Goal: Transaction & Acquisition: Purchase product/service

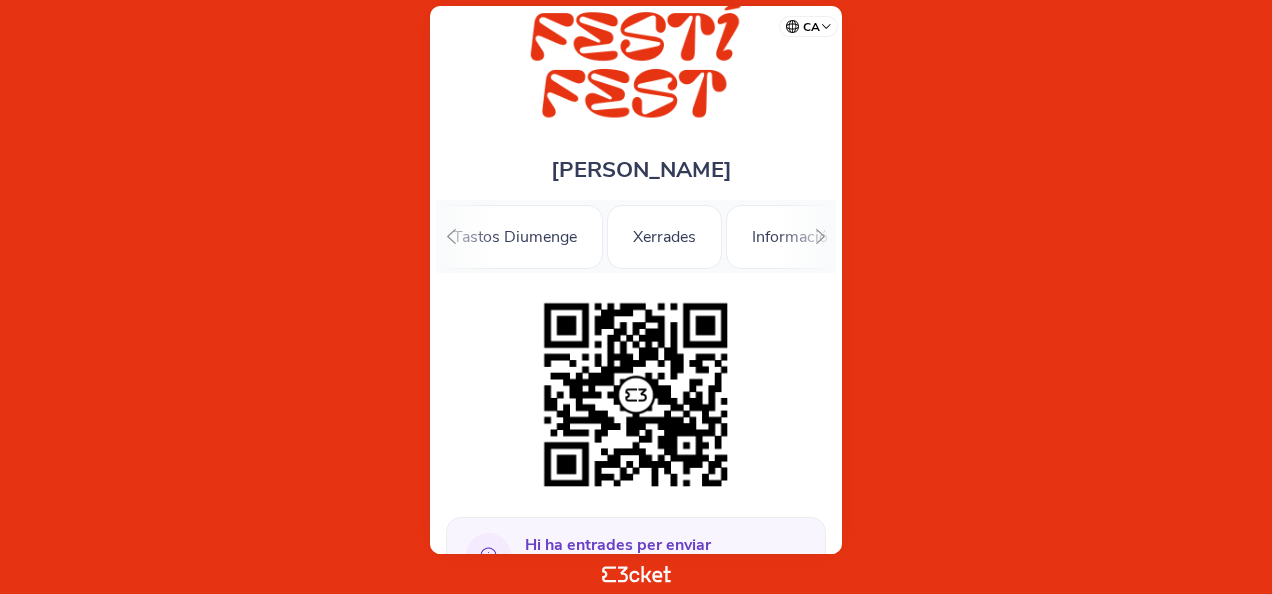
scroll to position [0, 654]
click at [501, 240] on div "Tastos Diumenge" at bounding box center [499, 237] width 176 height 64
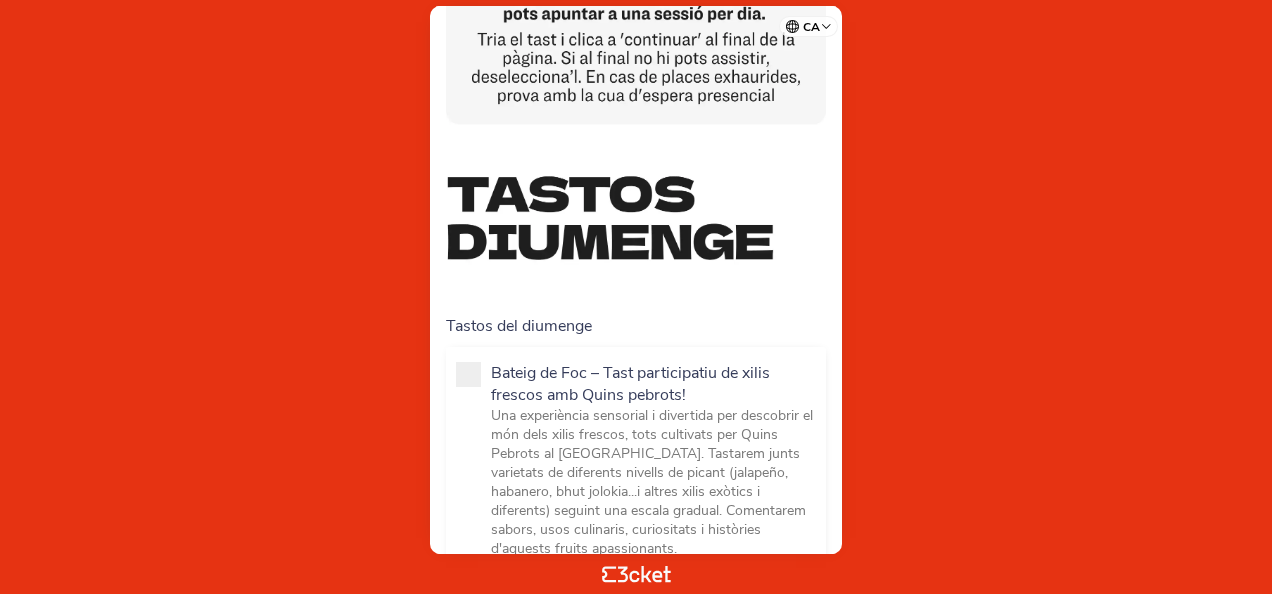
scroll to position [397, 0]
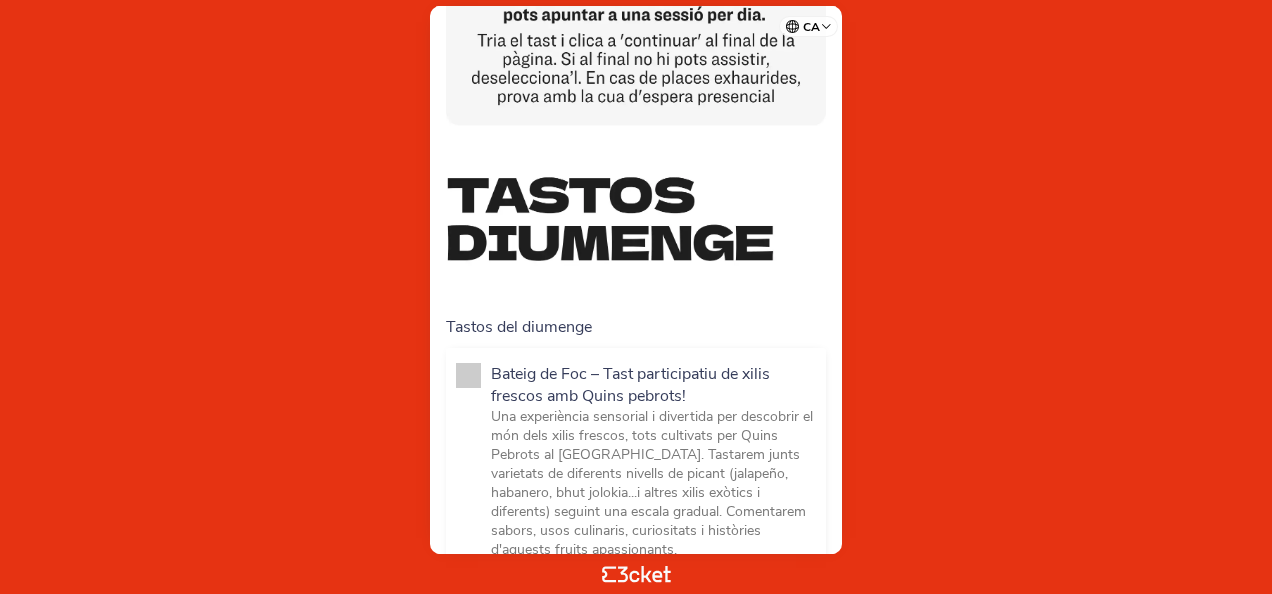
click at [480, 371] on span at bounding box center [468, 375] width 25 height 25
checkbox input "true"
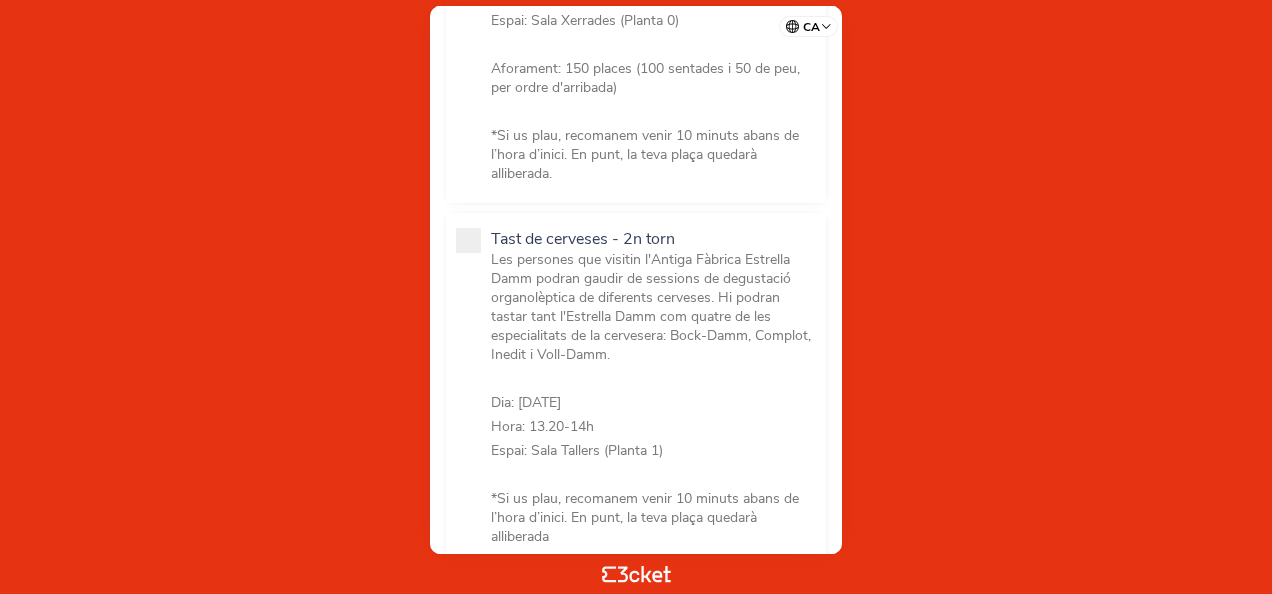
scroll to position [1458, 0]
click at [464, 227] on span at bounding box center [468, 239] width 25 height 25
click at [491, 560] on input "Tast de cerveses - 2n torn Les persones que visitin l'Antiga Fàbrica Estrella D…" at bounding box center [502, 571] width 22 height 22
checkbox input "false"
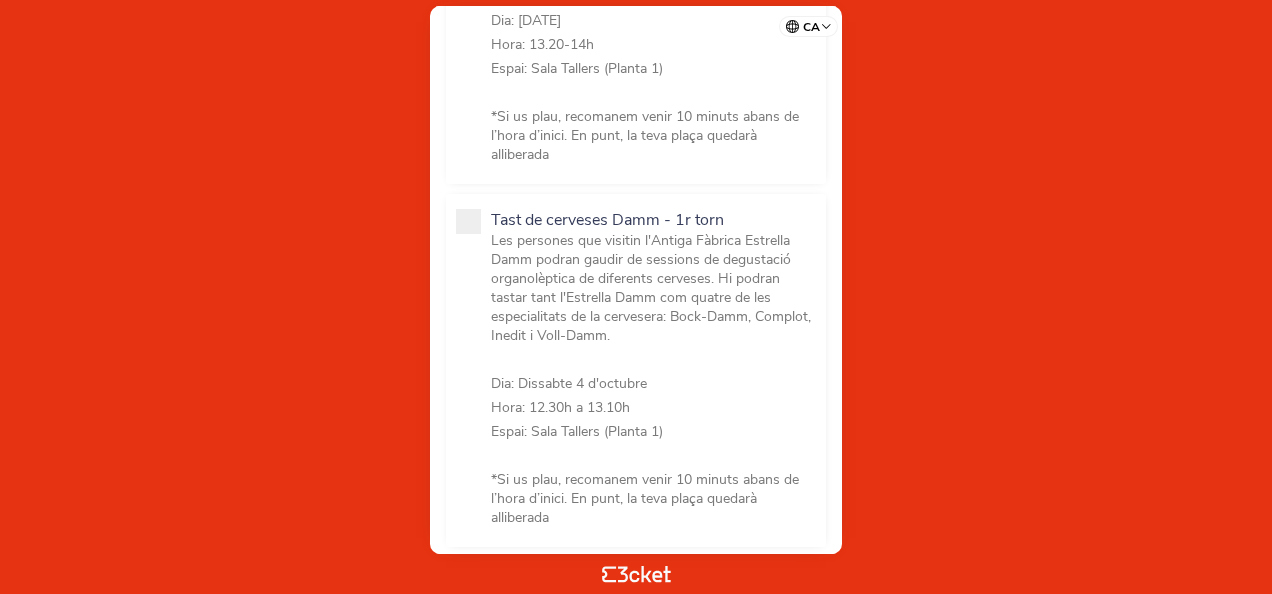
scroll to position [1839, 0]
click at [468, 208] on span at bounding box center [468, 220] width 25 height 25
click at [491, 541] on input "Tast de cerveses Damm - 1r torn Les persones que visitin l'Antiga Fàbrica Estre…" at bounding box center [502, 552] width 22 height 22
checkbox input "false"
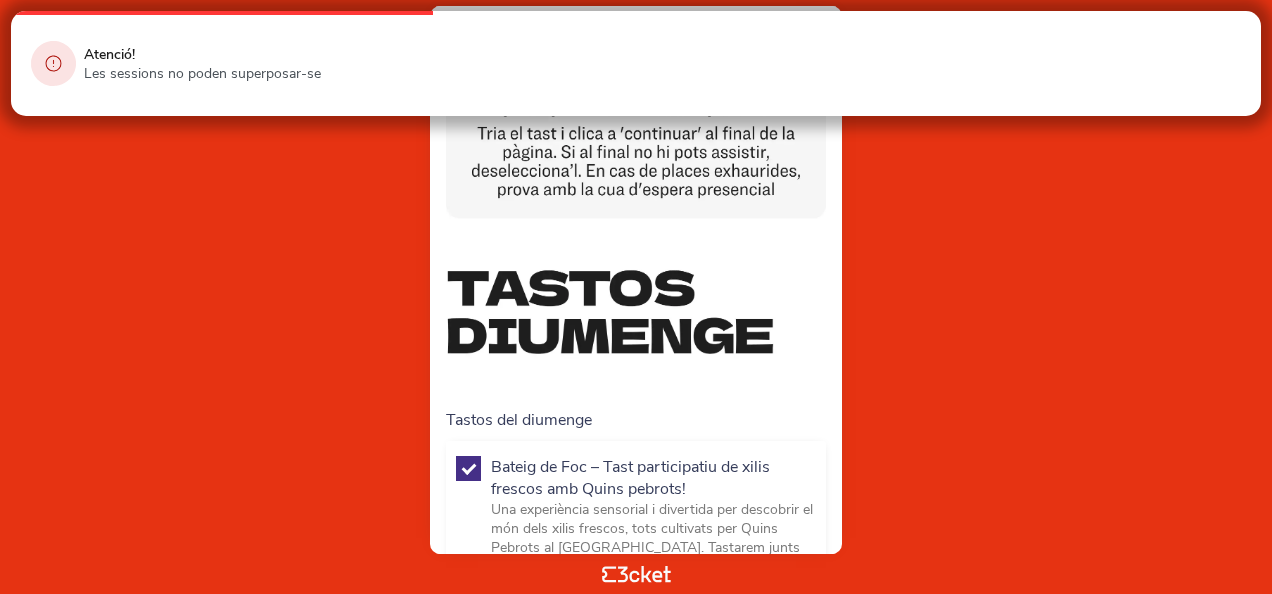
scroll to position [0, 0]
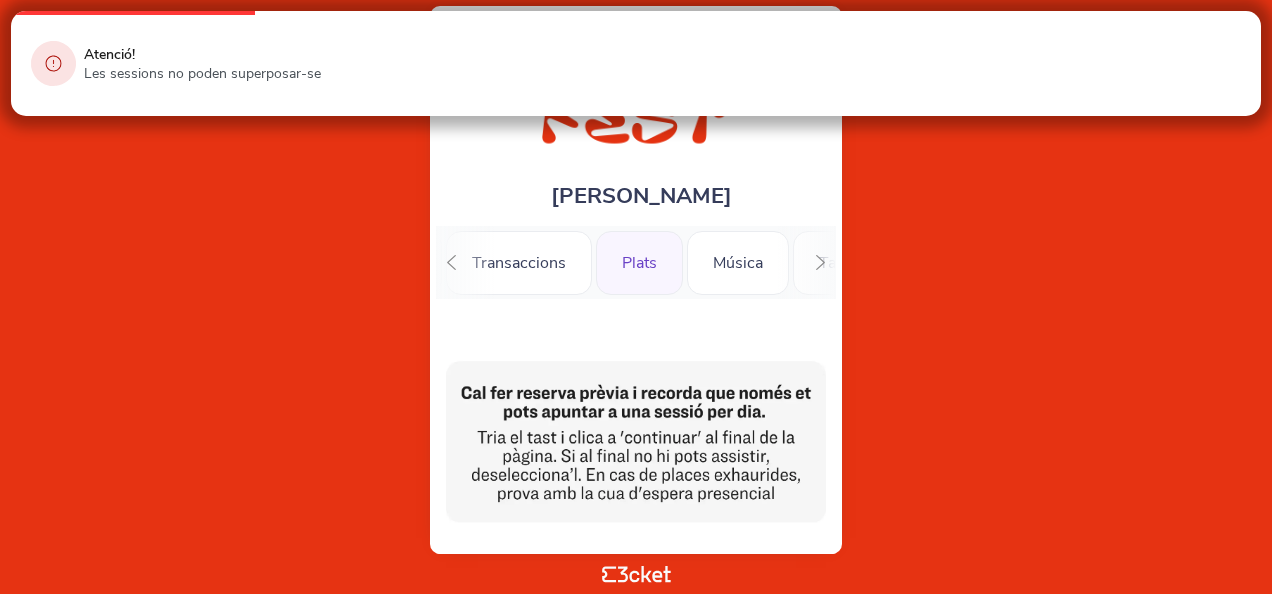
click at [616, 260] on div "Plats" at bounding box center [639, 263] width 87 height 64
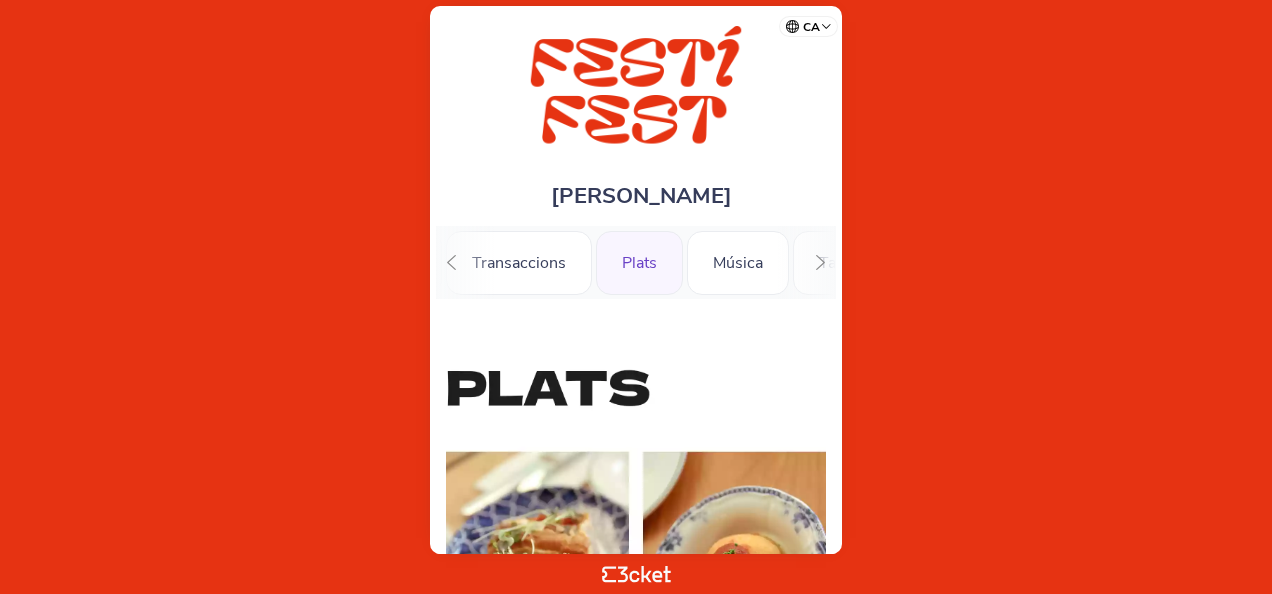
click at [454, 267] on icon at bounding box center [451, 262] width 15 height 15
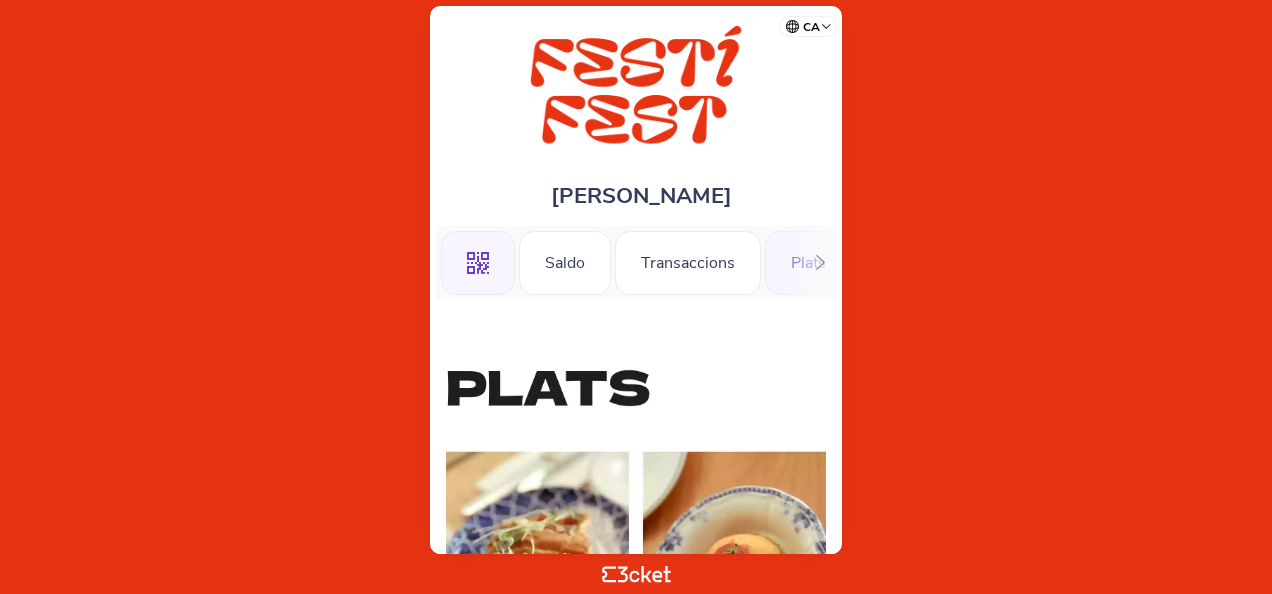
click at [451, 266] on div ".st0{fill-rule:evenodd;clip-rule:evenodd;}" at bounding box center [478, 263] width 74 height 64
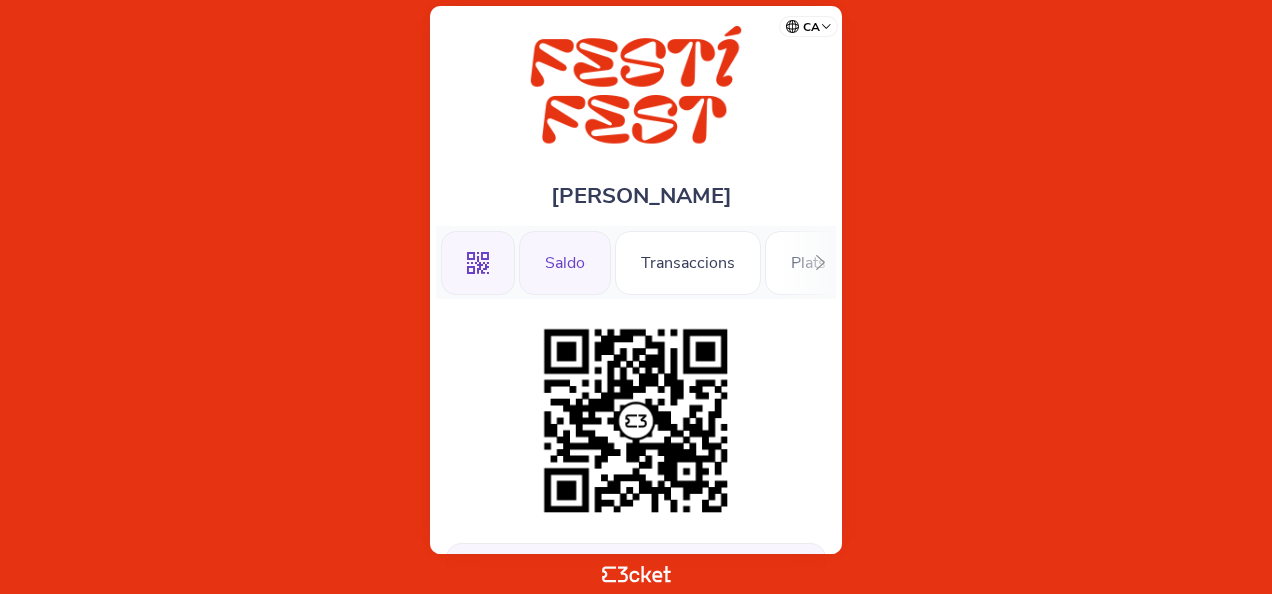
click at [580, 258] on div "Saldo" at bounding box center [565, 263] width 92 height 64
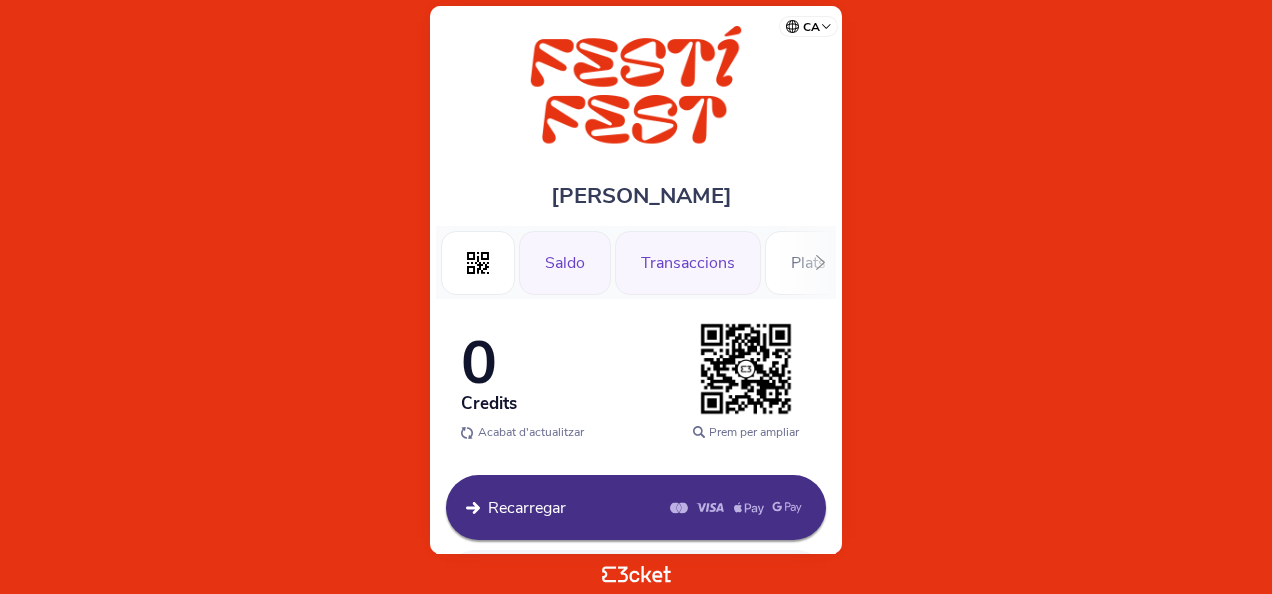
click at [658, 260] on div "Transaccions" at bounding box center [688, 263] width 146 height 64
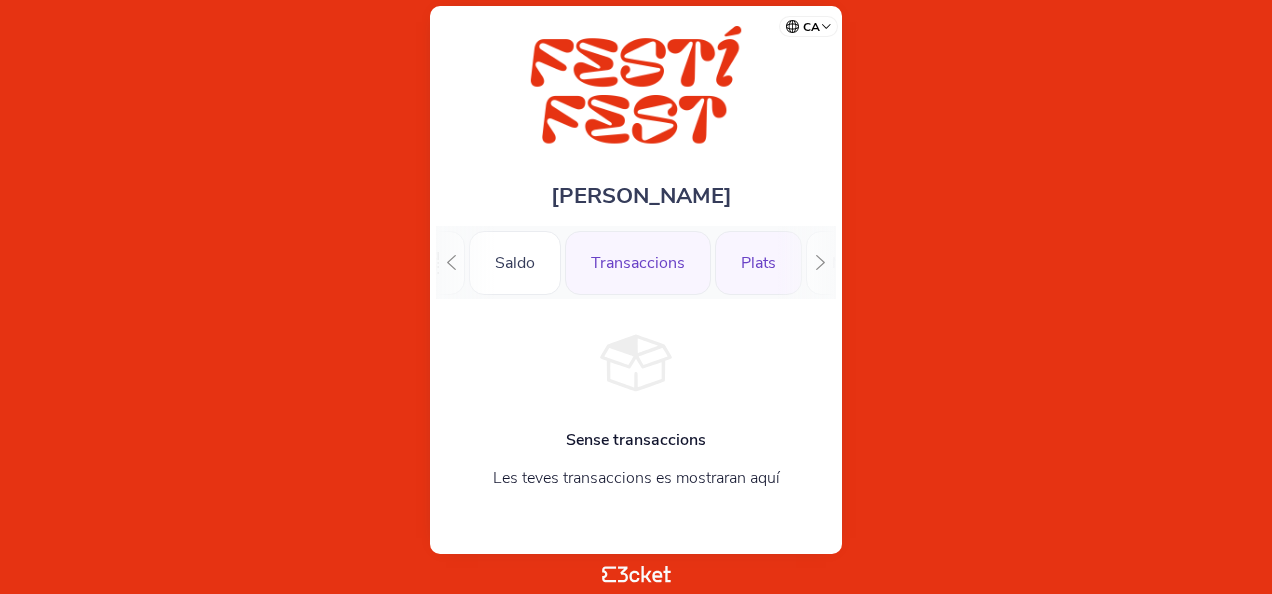
click at [739, 261] on div "Plats" at bounding box center [758, 263] width 87 height 64
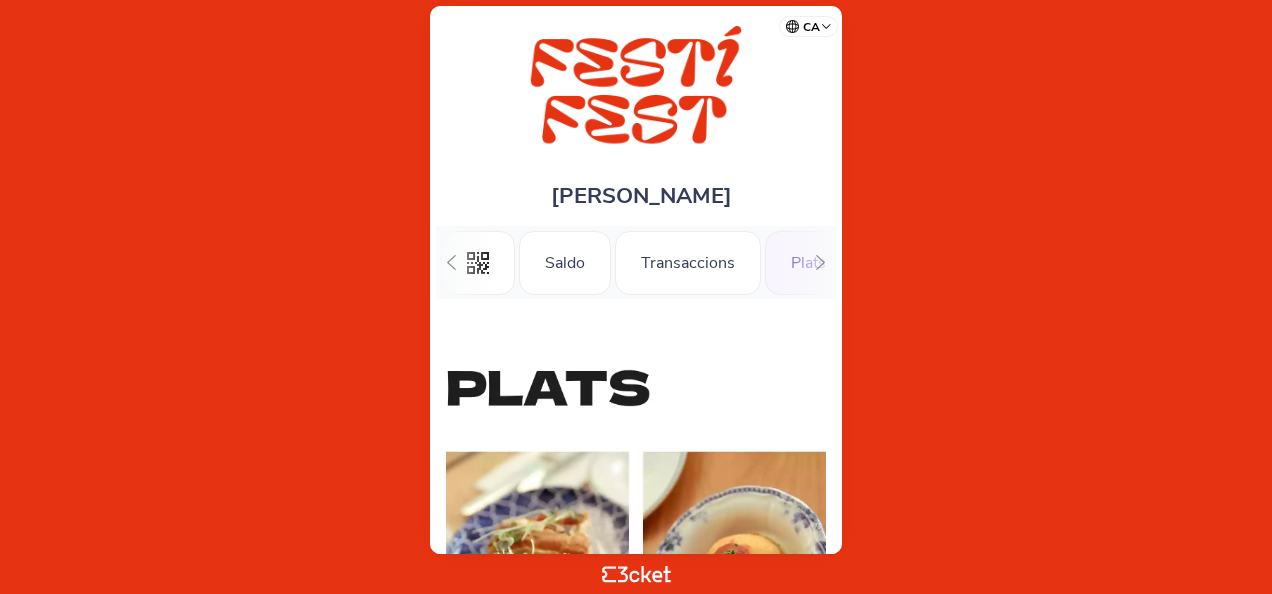
scroll to position [0, 169]
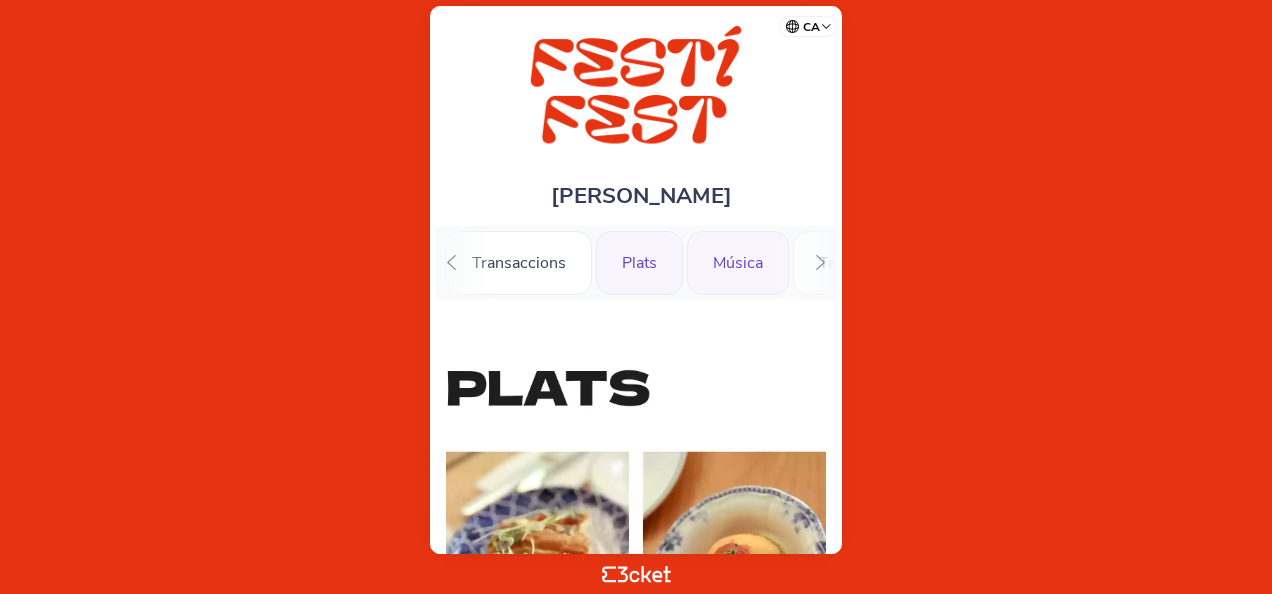
click at [726, 256] on div "Música" at bounding box center [738, 263] width 102 height 64
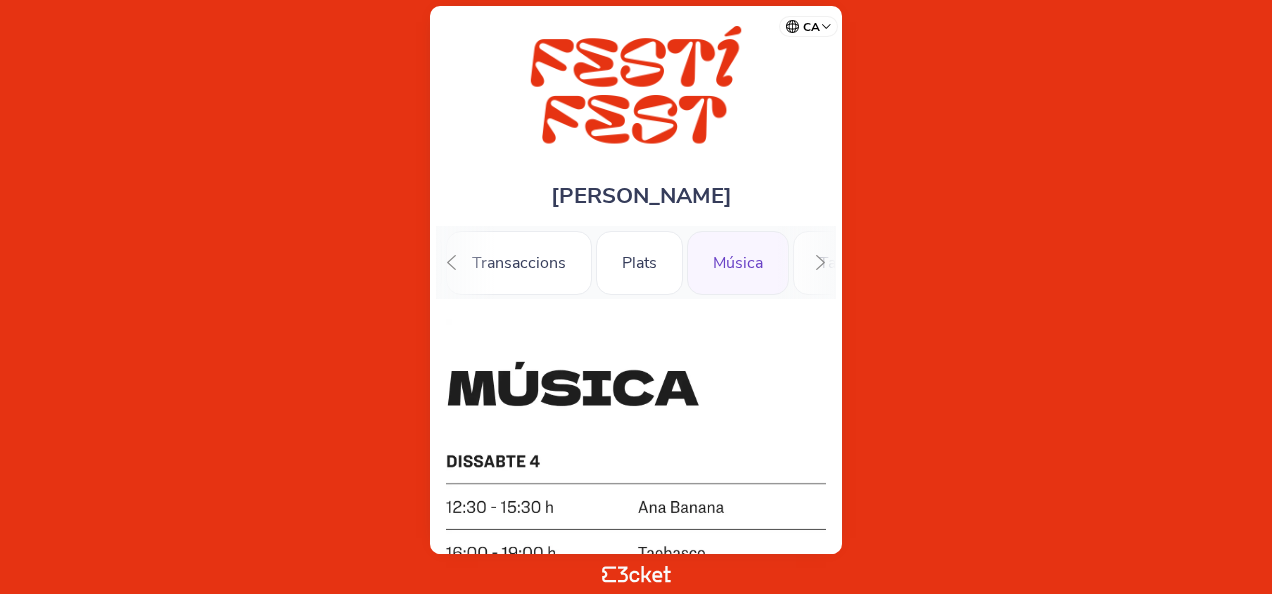
click at [799, 256] on div ".st0{fill-rule:evenodd;clip-rule:evenodd;} Saldo Transaccions Plats Música Tall…" at bounding box center [636, 262] width 400 height 73
click at [830, 271] on div at bounding box center [820, 262] width 31 height 73
click at [480, 274] on div ".st0{fill-rule:evenodd;clip-rule:evenodd;} Saldo Transaccions Plats Música Tall…" at bounding box center [636, 262] width 400 height 73
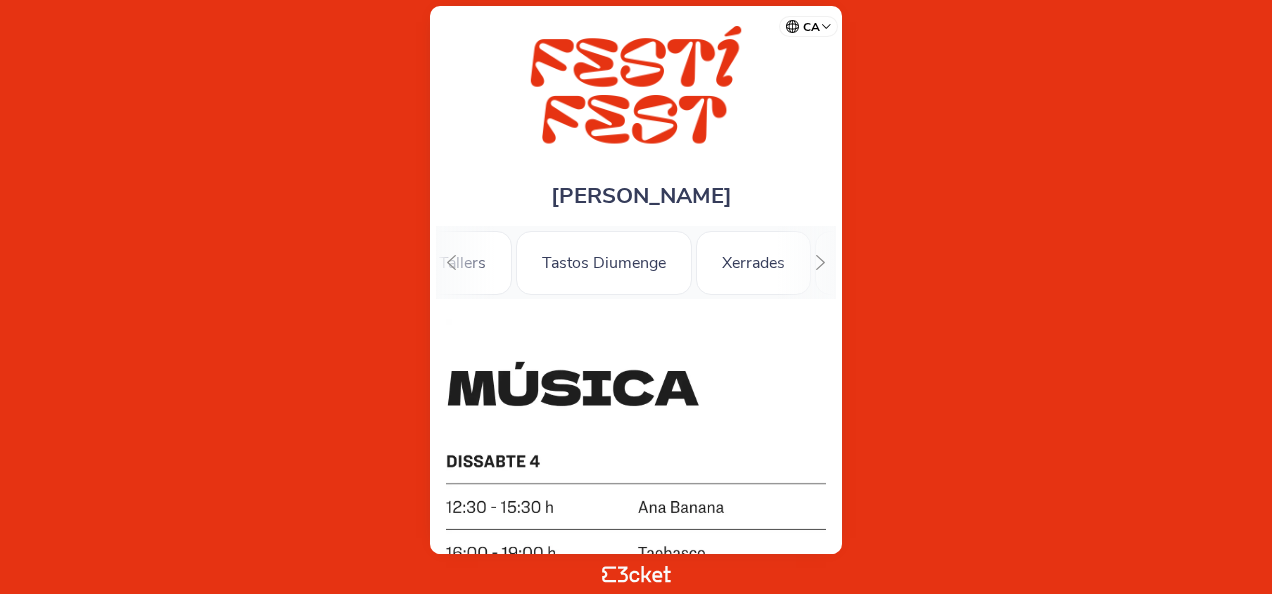
click at [447, 256] on icon at bounding box center [451, 262] width 15 height 15
click at [812, 266] on div at bounding box center [820, 262] width 31 height 73
click at [489, 266] on div ".st0{fill-rule:evenodd;clip-rule:evenodd;} Saldo Transaccions Plats Música Tall…" at bounding box center [636, 262] width 400 height 73
click at [476, 276] on div ".st0{fill-rule:evenodd;clip-rule:evenodd;} [GEOGRAPHIC_DATA] Transaccions Plats…" at bounding box center [636, 262] width 400 height 73
click at [622, 250] on div "Tastos Diumenge" at bounding box center [604, 263] width 176 height 64
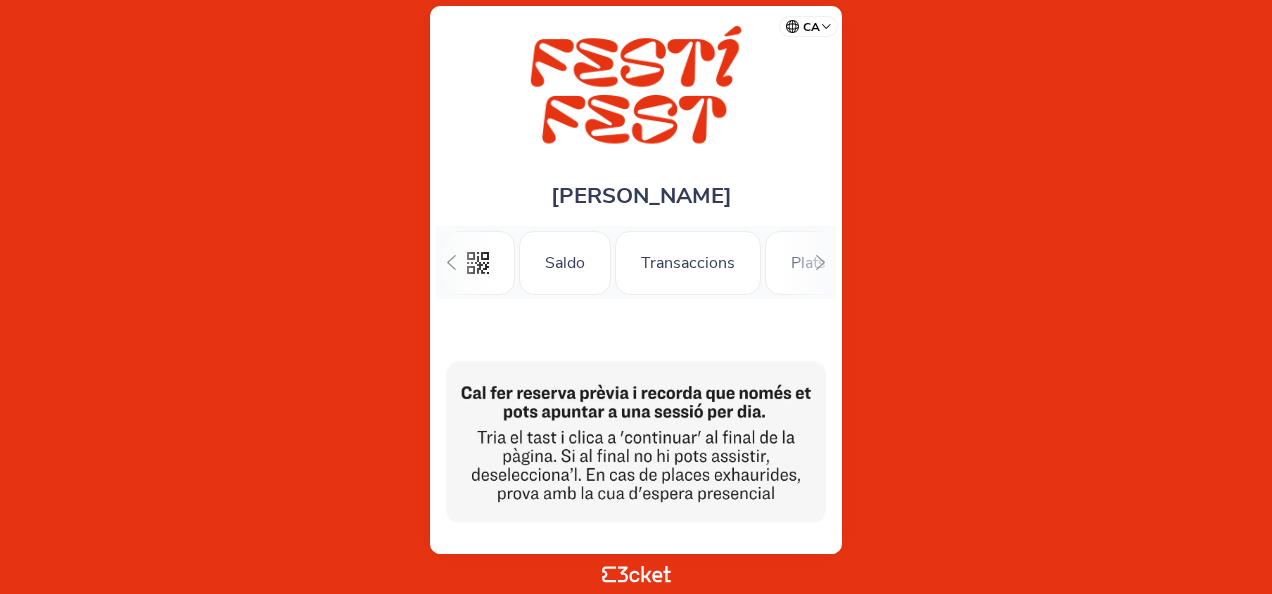
click at [484, 258] on div ".st0{fill-rule:evenodd;clip-rule:evenodd;} [GEOGRAPHIC_DATA] Transaccions Plats…" at bounding box center [636, 262] width 400 height 73
click at [822, 261] on icon at bounding box center [820, 262] width 9 height 15
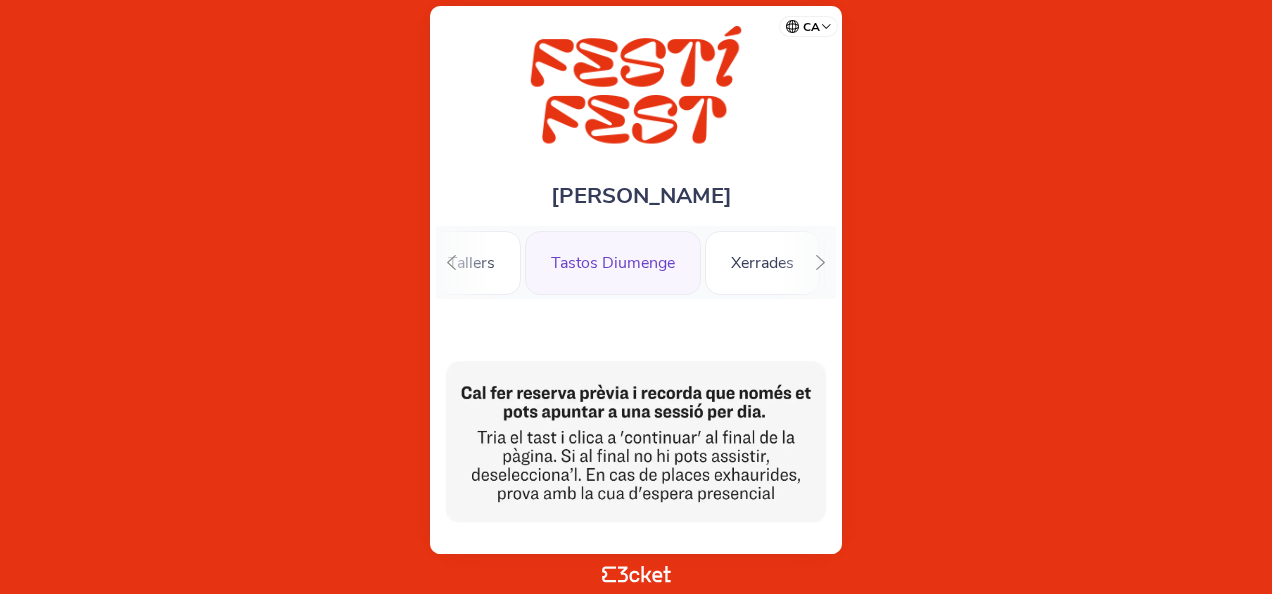
scroll to position [0, 549]
click at [455, 263] on icon at bounding box center [451, 262] width 15 height 15
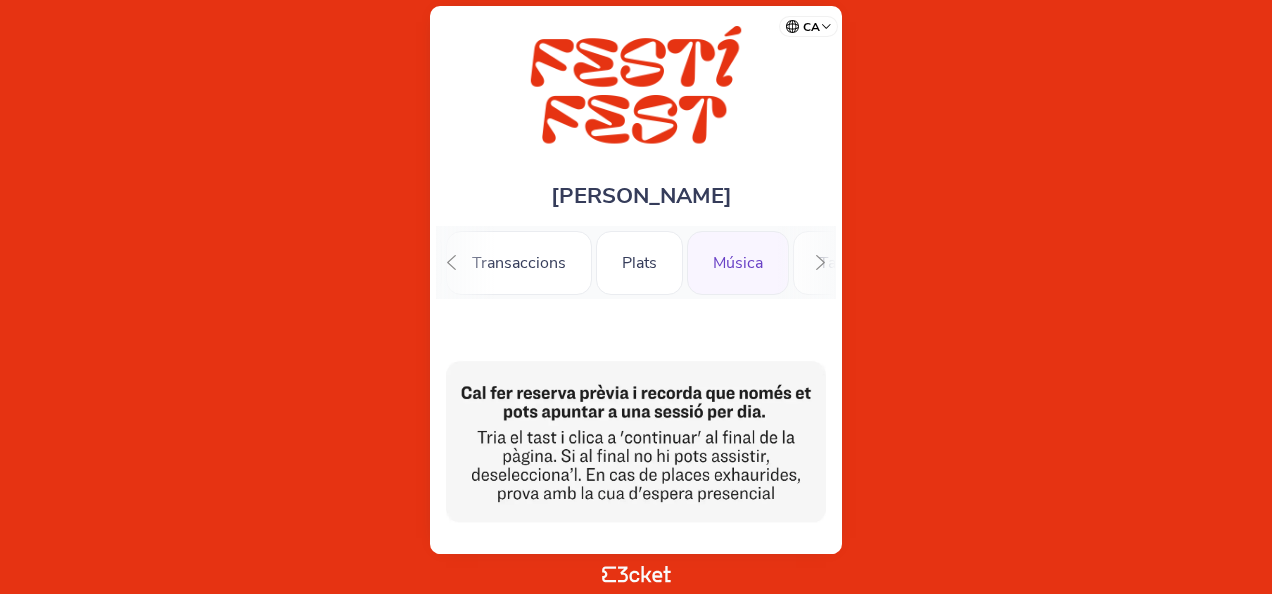
click at [747, 257] on div "Música" at bounding box center [738, 263] width 102 height 64
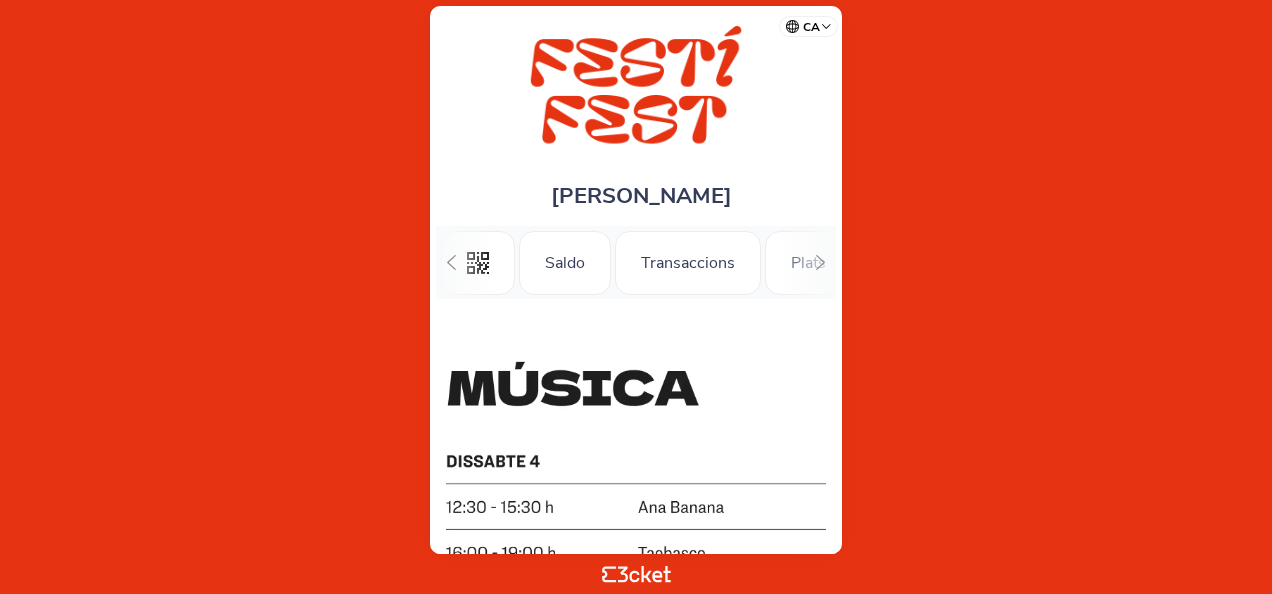
scroll to position [0, 169]
click at [816, 263] on icon at bounding box center [820, 262] width 15 height 15
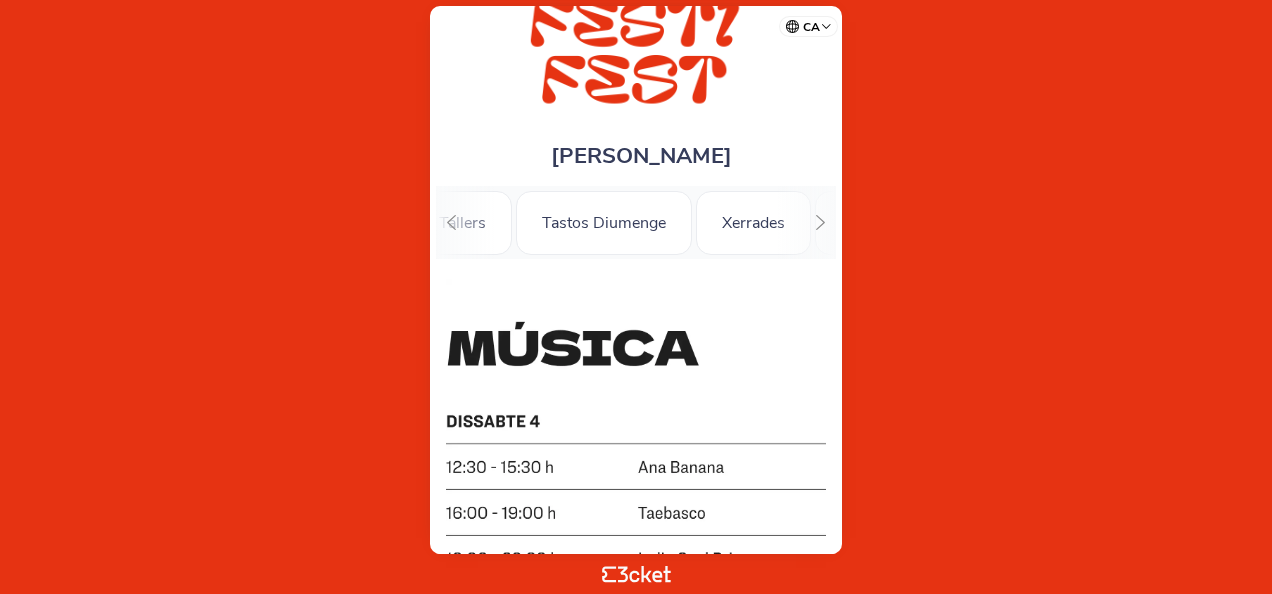
scroll to position [0, 0]
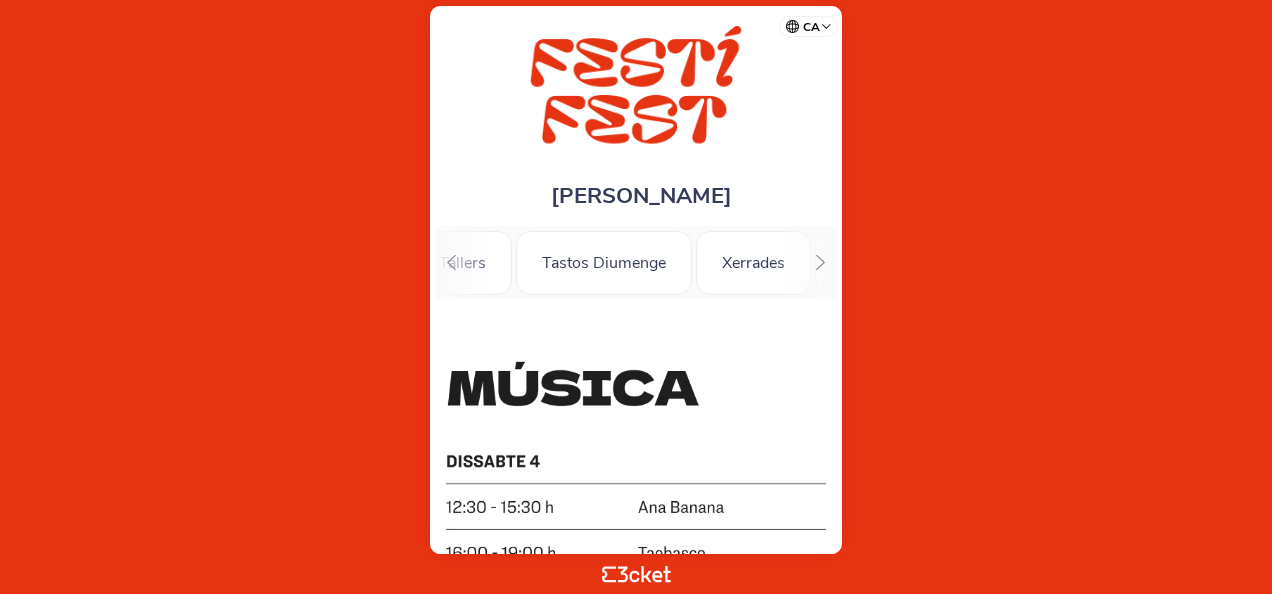
click at [461, 260] on div at bounding box center [451, 262] width 31 height 73
click at [824, 241] on div at bounding box center [820, 262] width 31 height 73
click at [476, 274] on div ".st0{fill-rule:evenodd;clip-rule:evenodd;} [GEOGRAPHIC_DATA] Transaccions Plats…" at bounding box center [636, 262] width 400 height 73
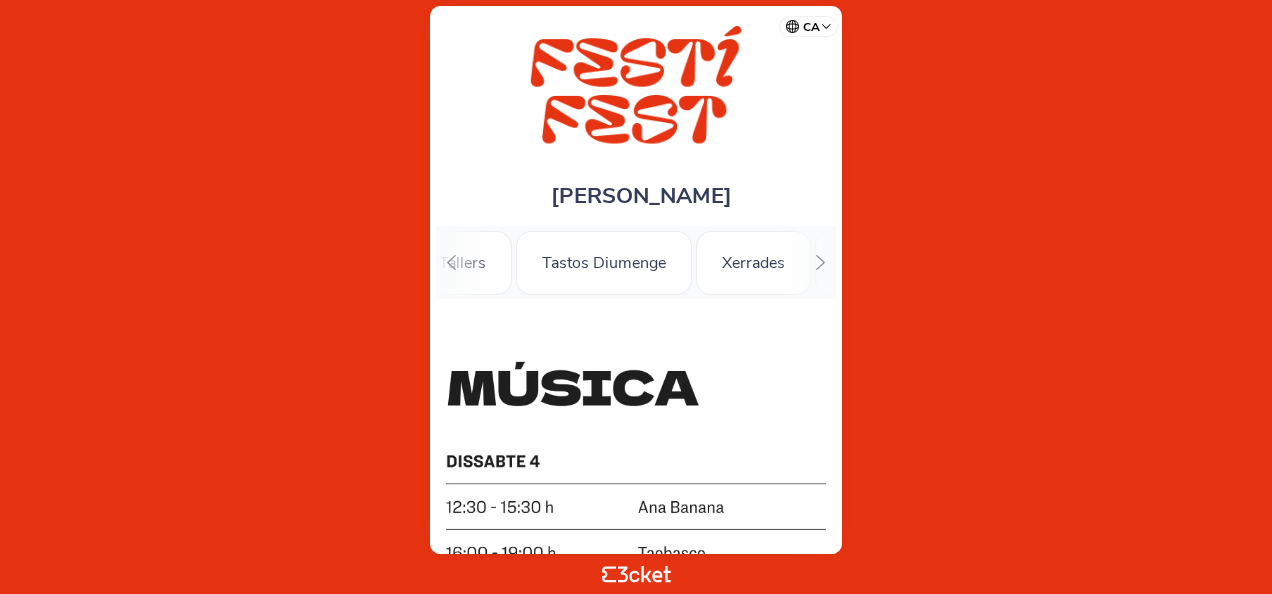
click at [454, 268] on icon at bounding box center [451, 262] width 9 height 15
click at [815, 269] on icon at bounding box center [820, 262] width 15 height 15
click at [597, 285] on ul ".st0{fill-rule:evenodd;clip-rule:evenodd;} Saldo Transaccions Plats Música Tall…" at bounding box center [636, 262] width 400 height 73
click at [492, 268] on div ".st0{fill-rule:evenodd;clip-rule:evenodd;} Saldo Transaccions Plats Música Tall…" at bounding box center [636, 262] width 400 height 73
click at [456, 271] on div at bounding box center [451, 262] width 31 height 73
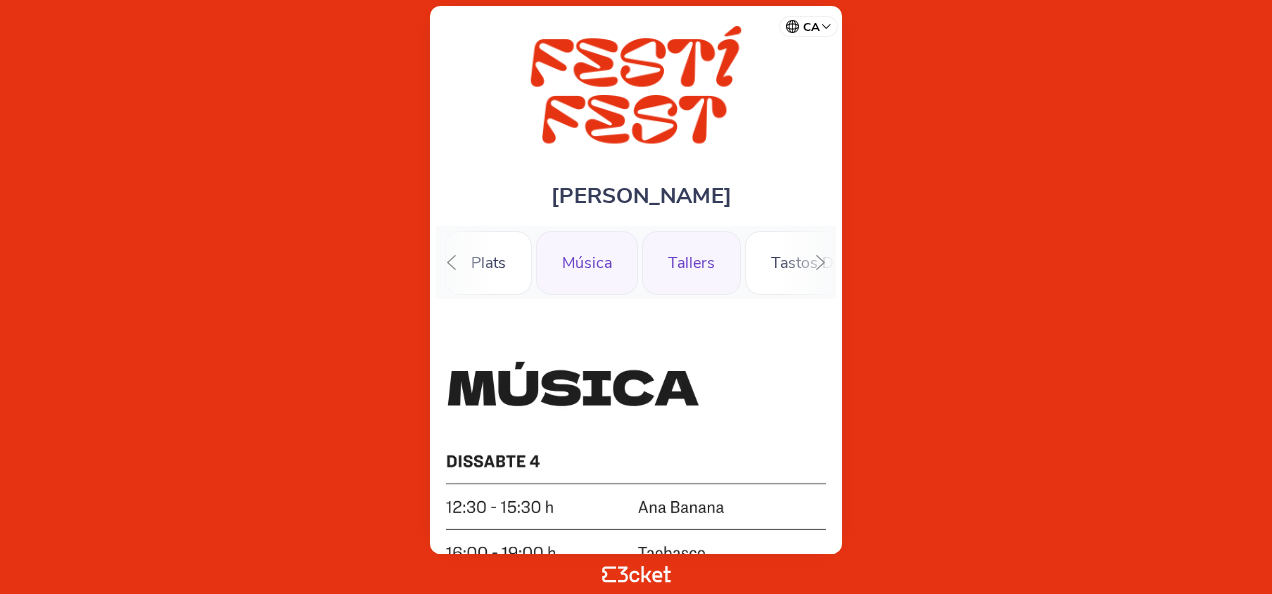
click at [557, 264] on ul ".st0{fill-rule:evenodd;clip-rule:evenodd;} Saldo Transaccions Plats Música Tall…" at bounding box center [636, 262] width 400 height 73
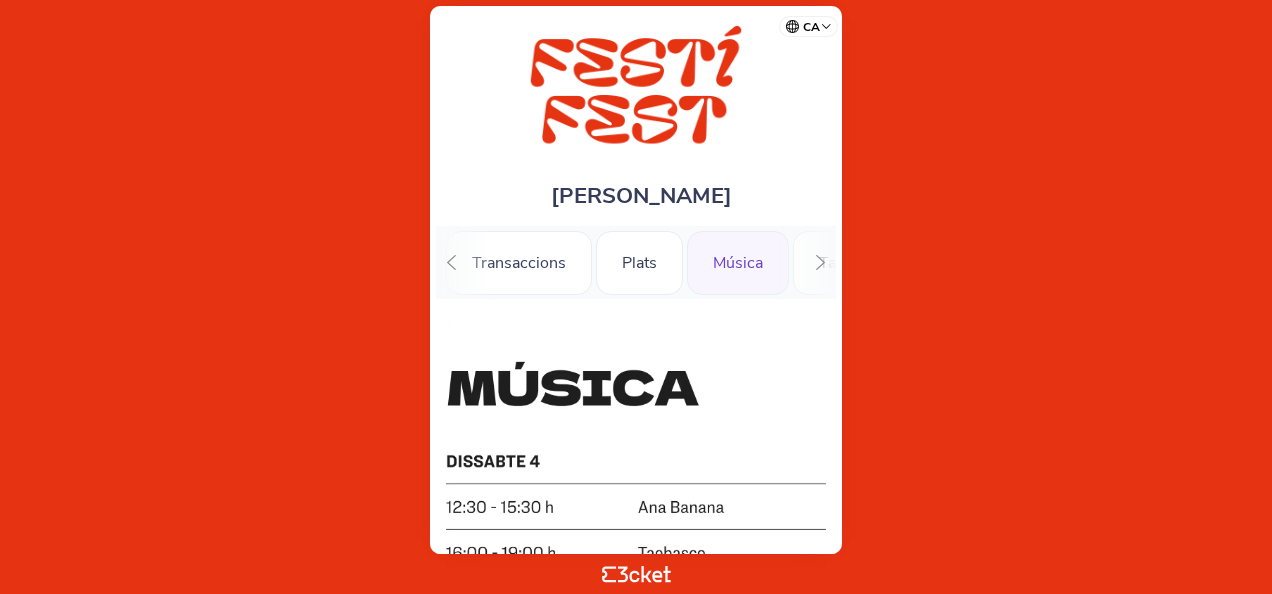
click at [810, 250] on div at bounding box center [820, 262] width 31 height 73
click at [648, 266] on div "Tastos Diumenge" at bounding box center [642, 263] width 176 height 64
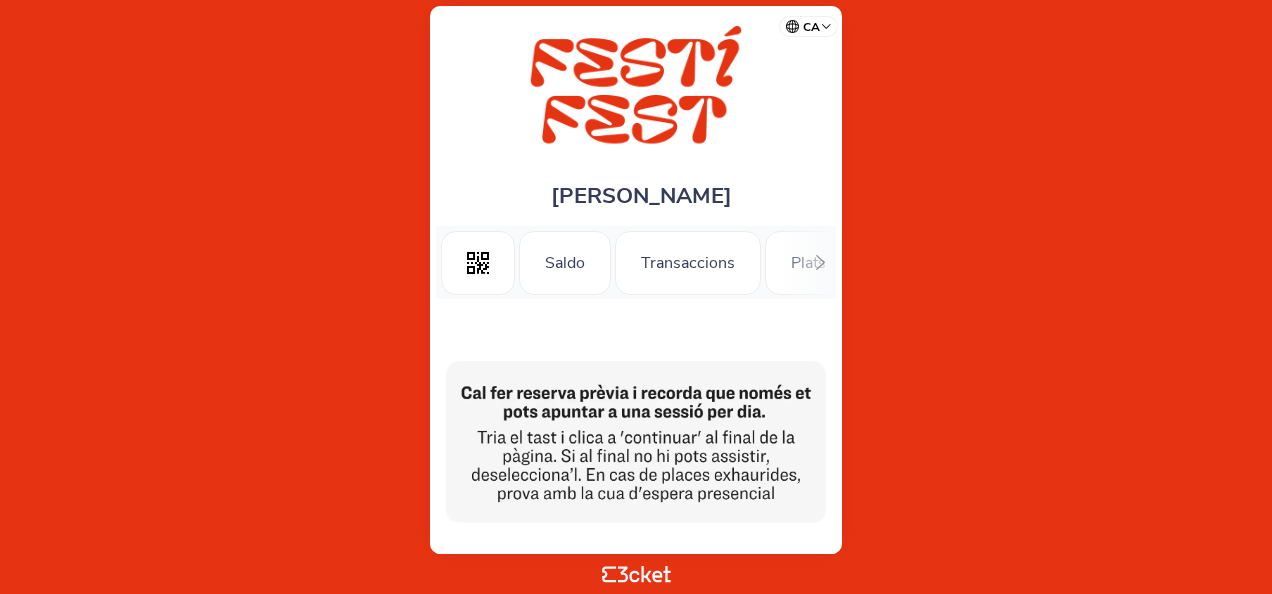
click at [822, 262] on icon at bounding box center [820, 262] width 15 height 15
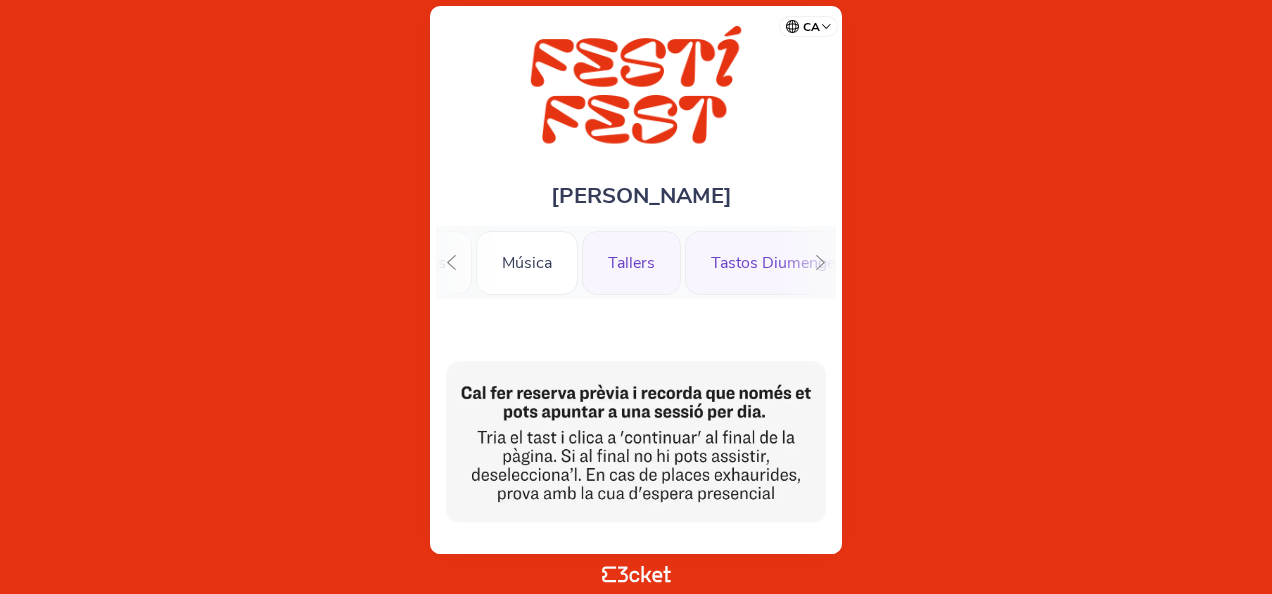
click at [618, 255] on div "Tallers" at bounding box center [631, 263] width 99 height 64
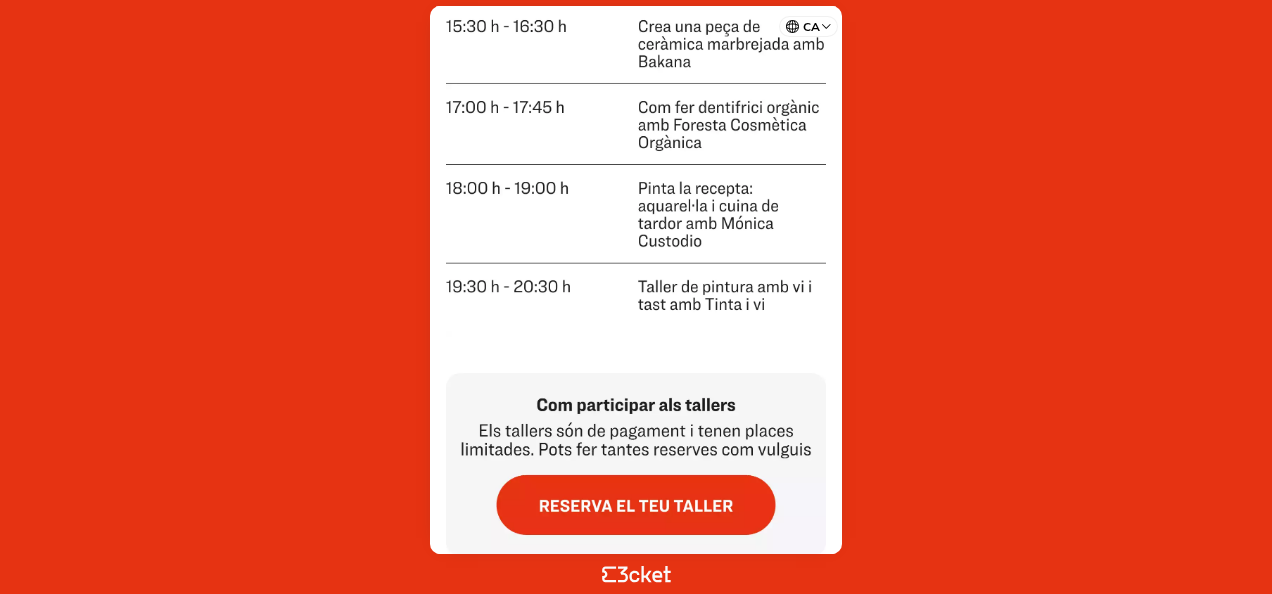
scroll to position [1276, 0]
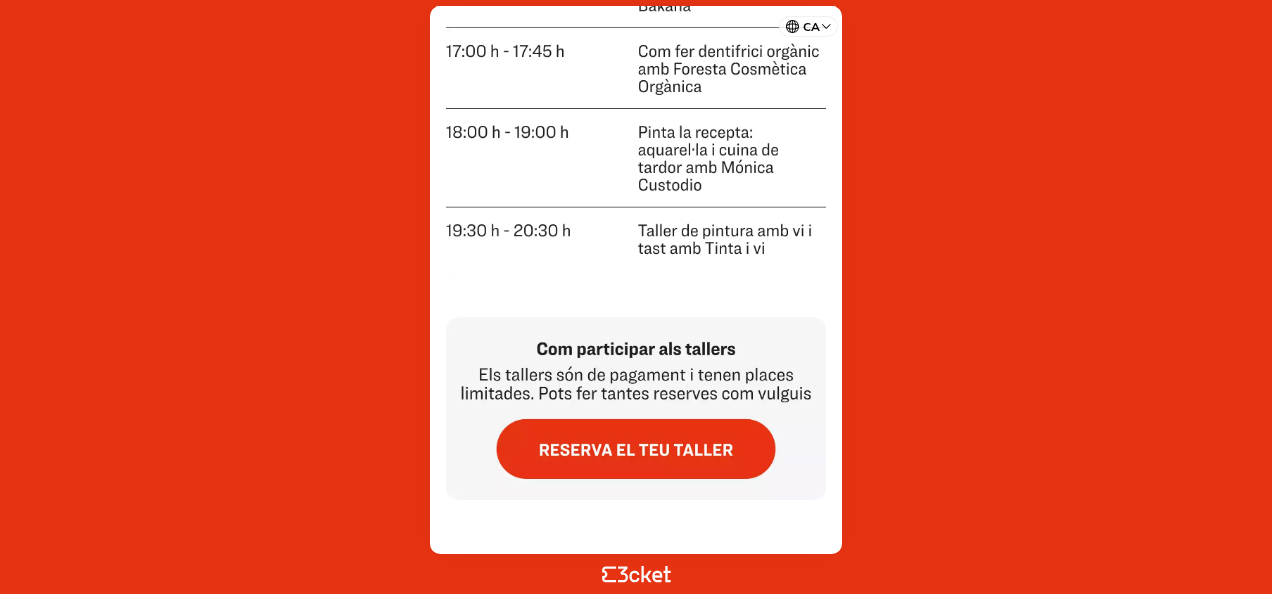
click at [682, 454] on img at bounding box center [636, 387] width 380 height 225
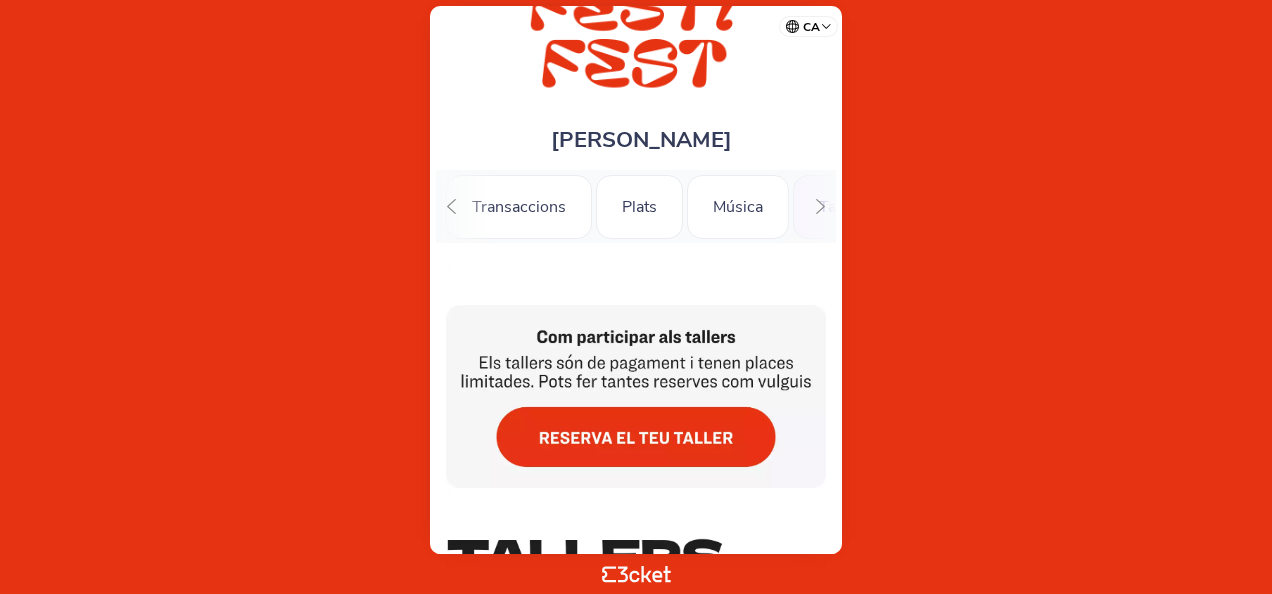
scroll to position [0, 0]
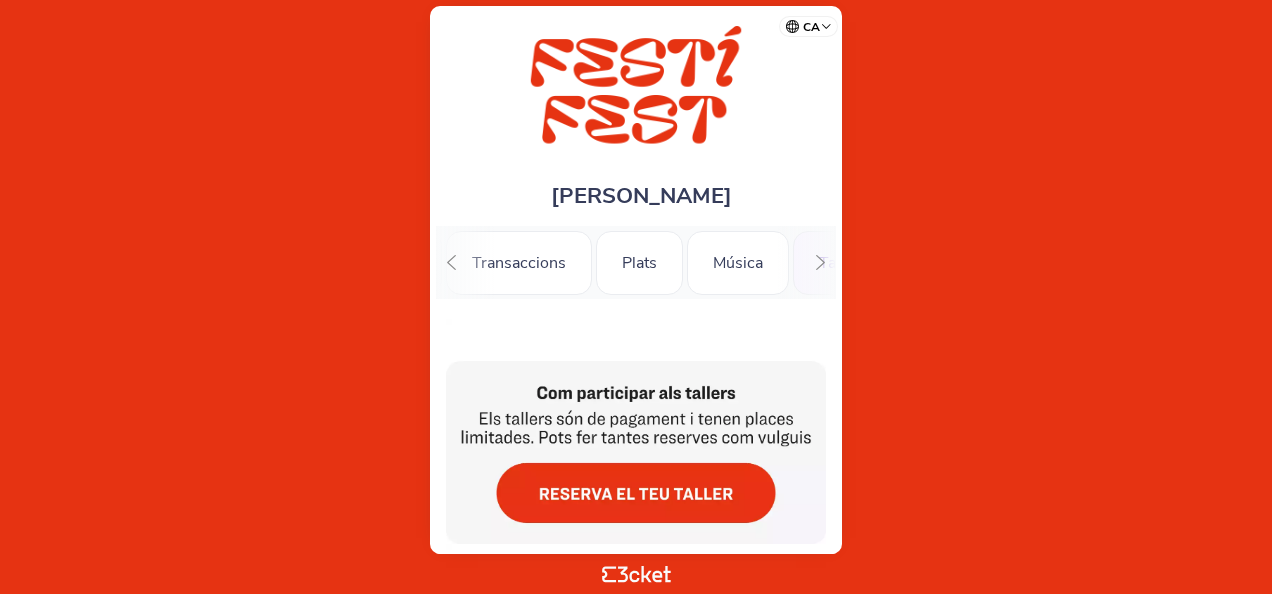
click at [810, 264] on div at bounding box center [820, 262] width 31 height 73
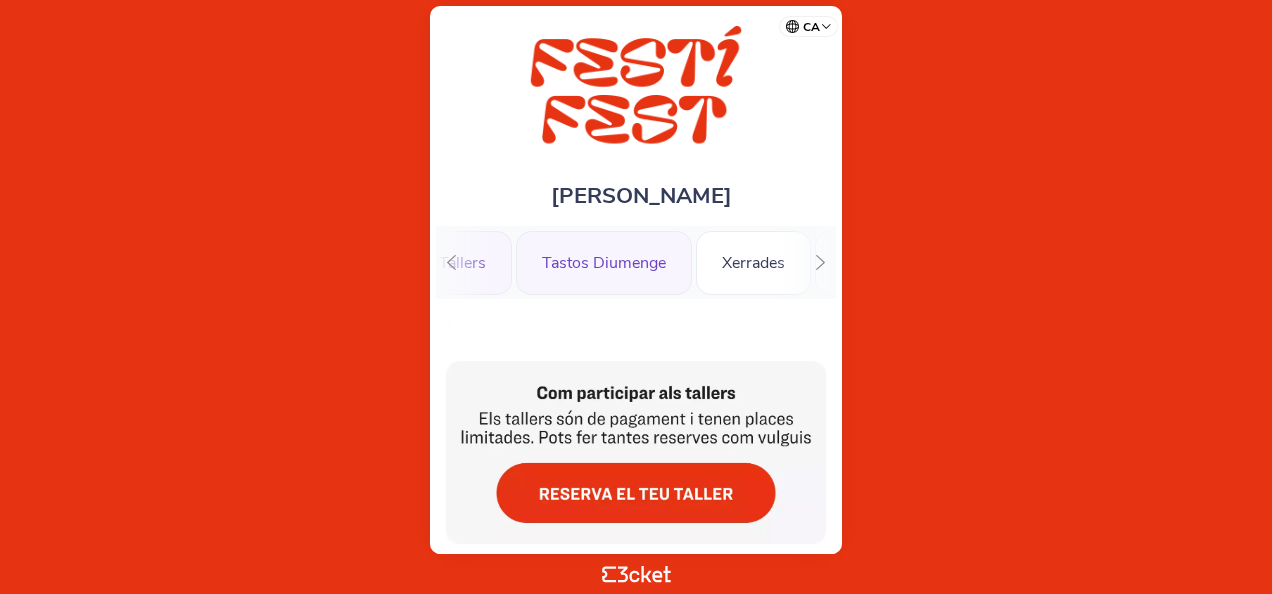
click at [632, 276] on div "Tastos Diumenge" at bounding box center [604, 263] width 176 height 64
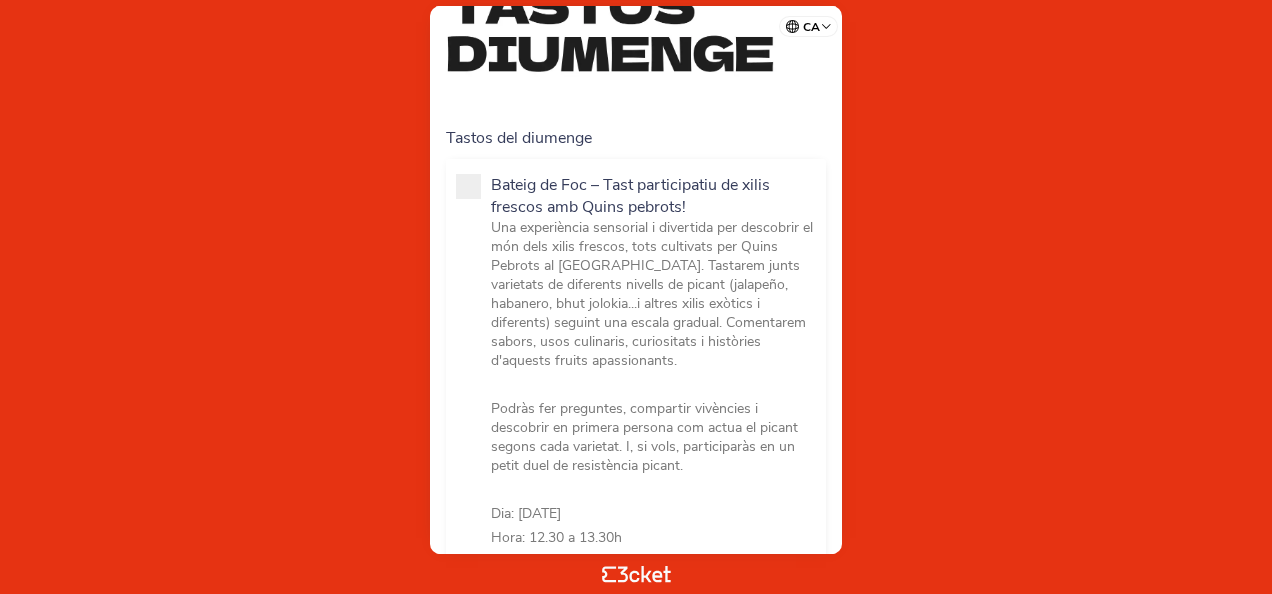
scroll to position [586, 0]
click at [480, 202] on div "Bateig de Foc – Tast participatiu de xilis frescos amb Quins pebrots! Una exper…" at bounding box center [636, 430] width 360 height 512
click at [468, 178] on span at bounding box center [468, 186] width 25 height 25
checkbox input "true"
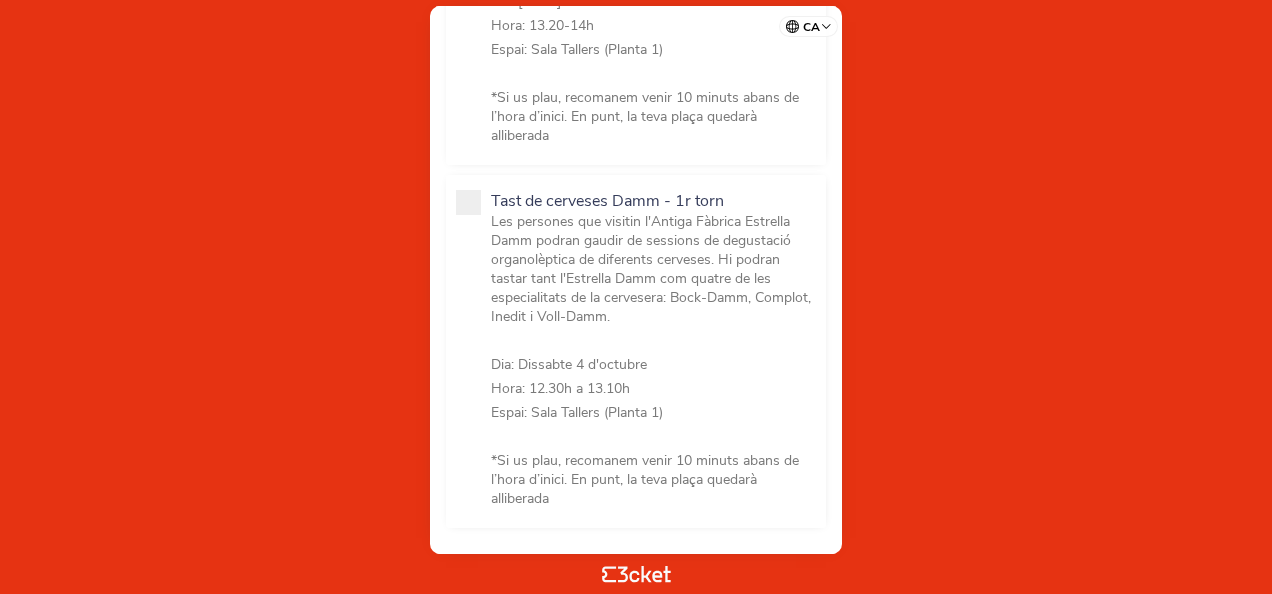
scroll to position [1939, 0]
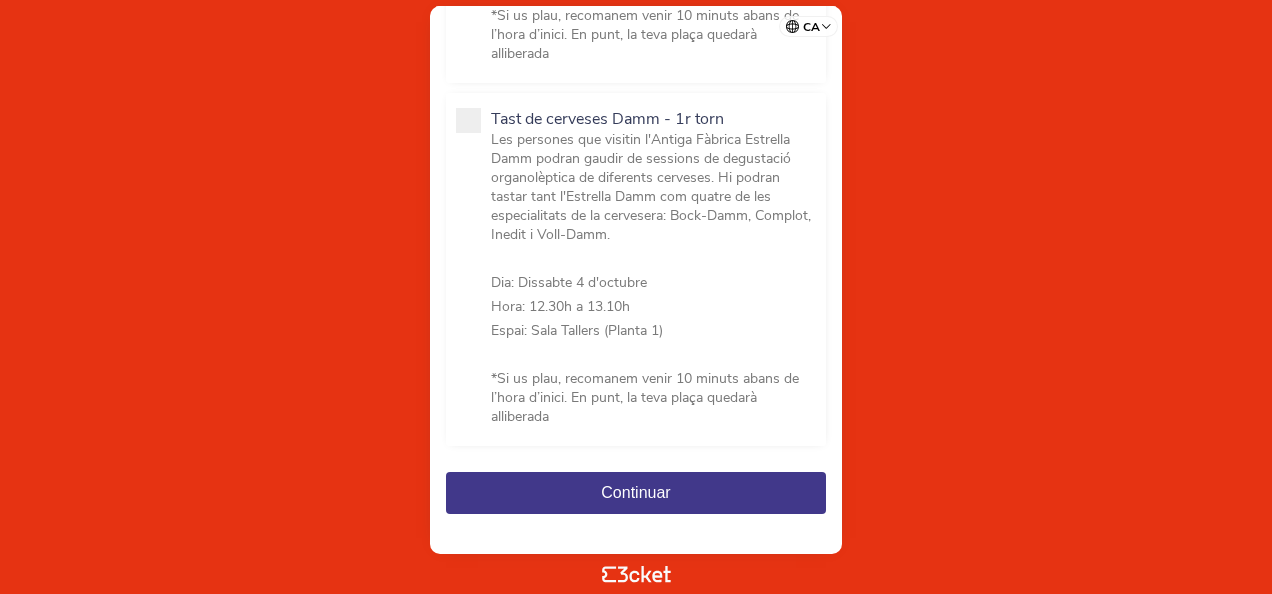
click at [658, 472] on button "Continuar" at bounding box center [636, 493] width 380 height 42
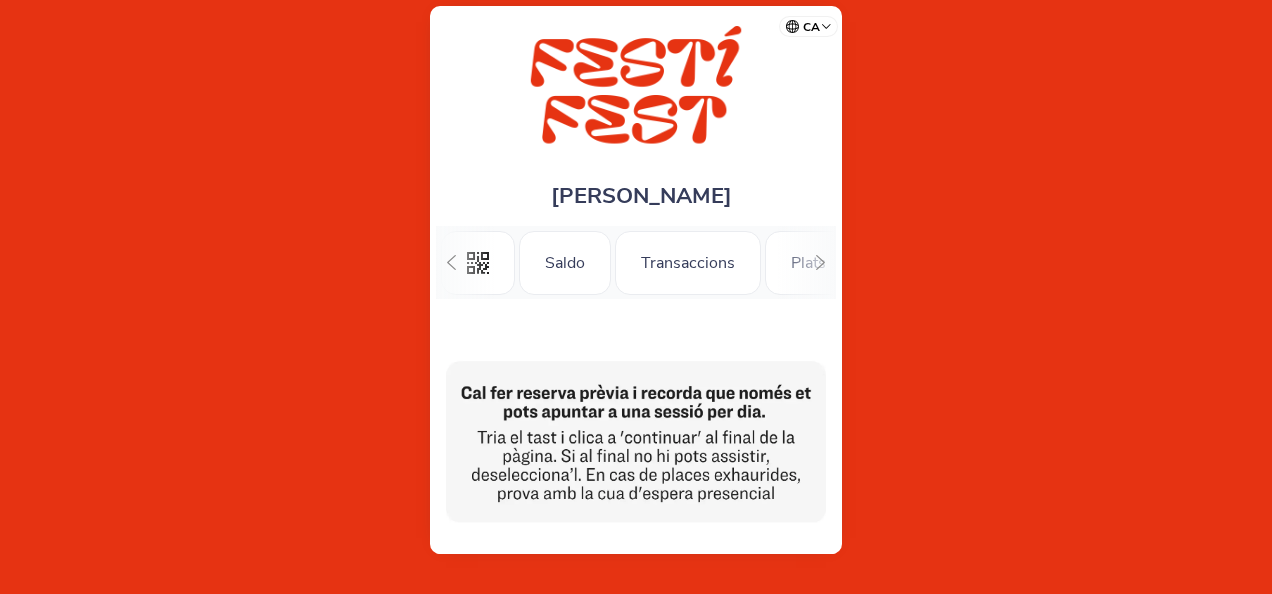
scroll to position [0, 169]
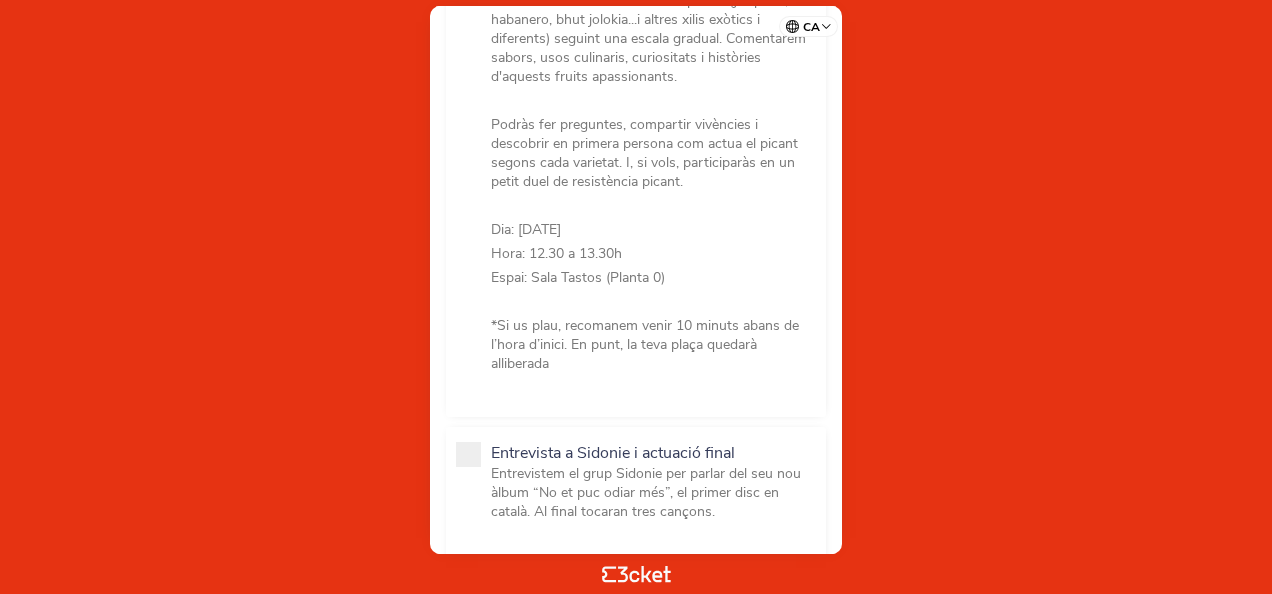
scroll to position [436, 0]
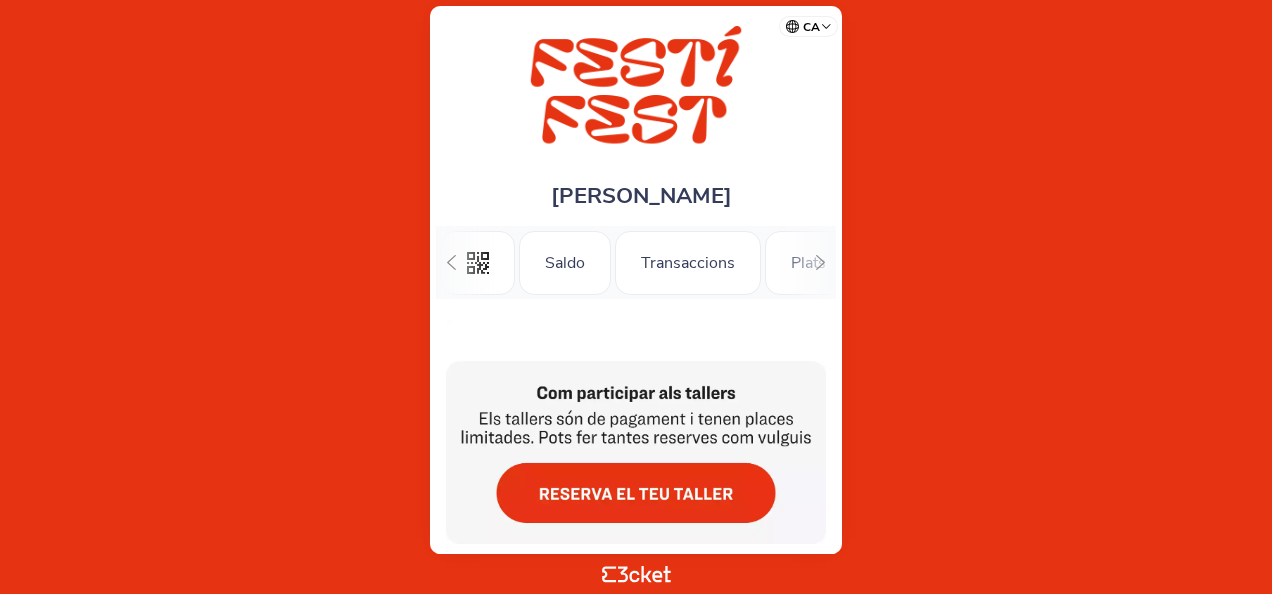
scroll to position [0, 169]
click at [456, 261] on icon at bounding box center [451, 262] width 15 height 15
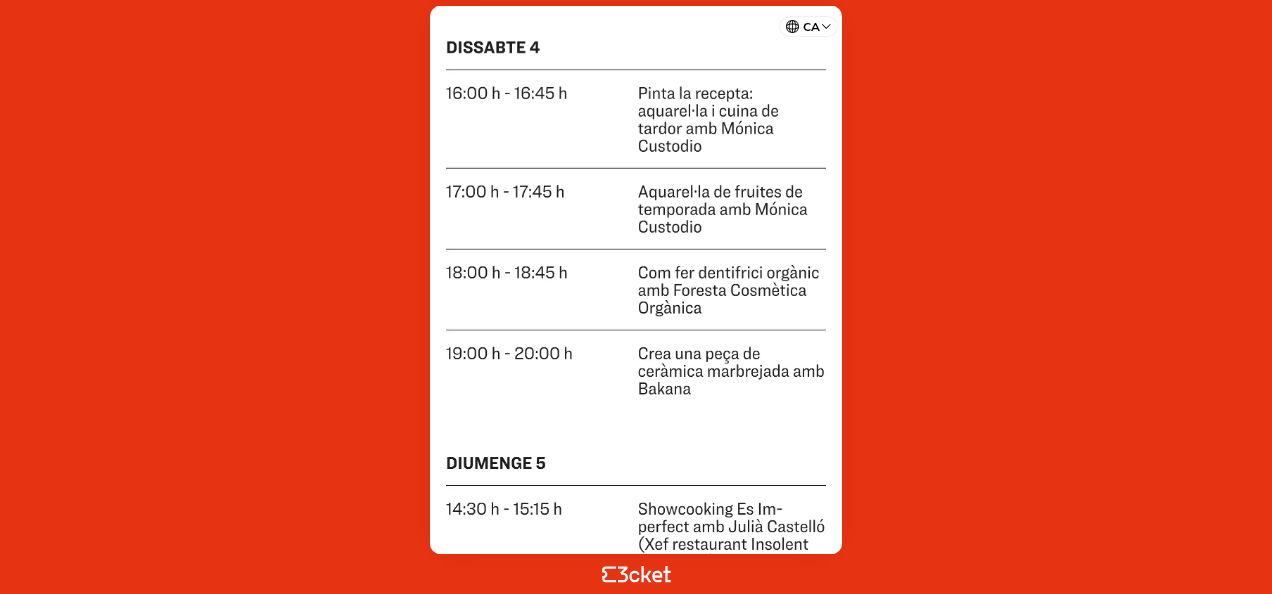
scroll to position [0, 0]
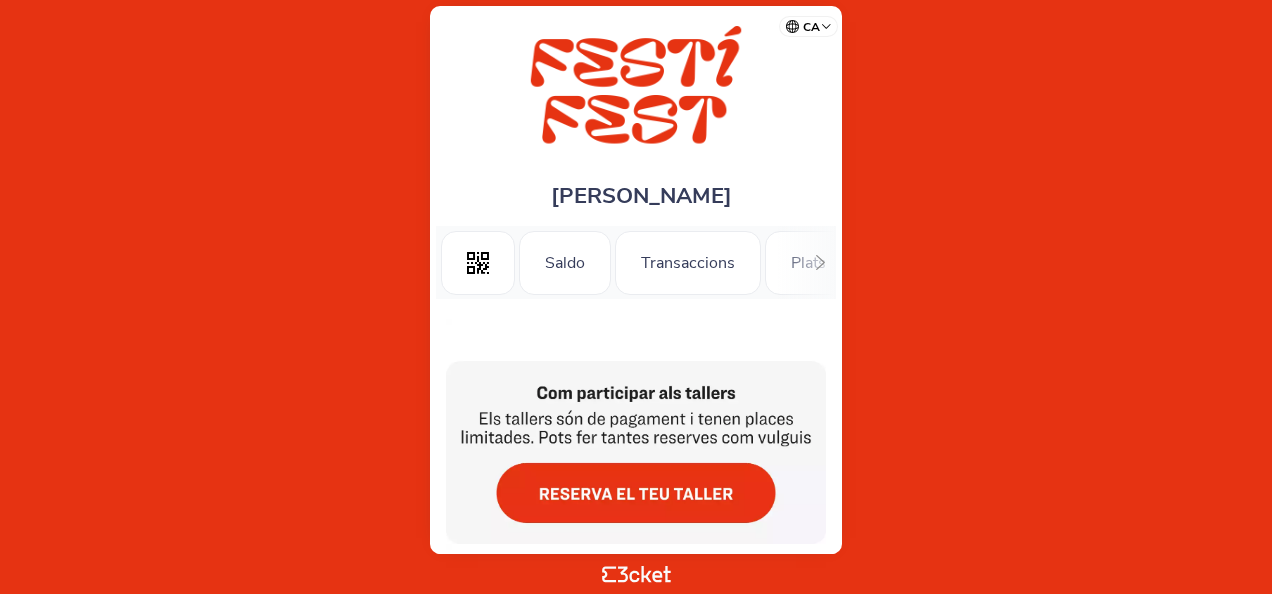
click at [815, 250] on div at bounding box center [820, 262] width 31 height 73
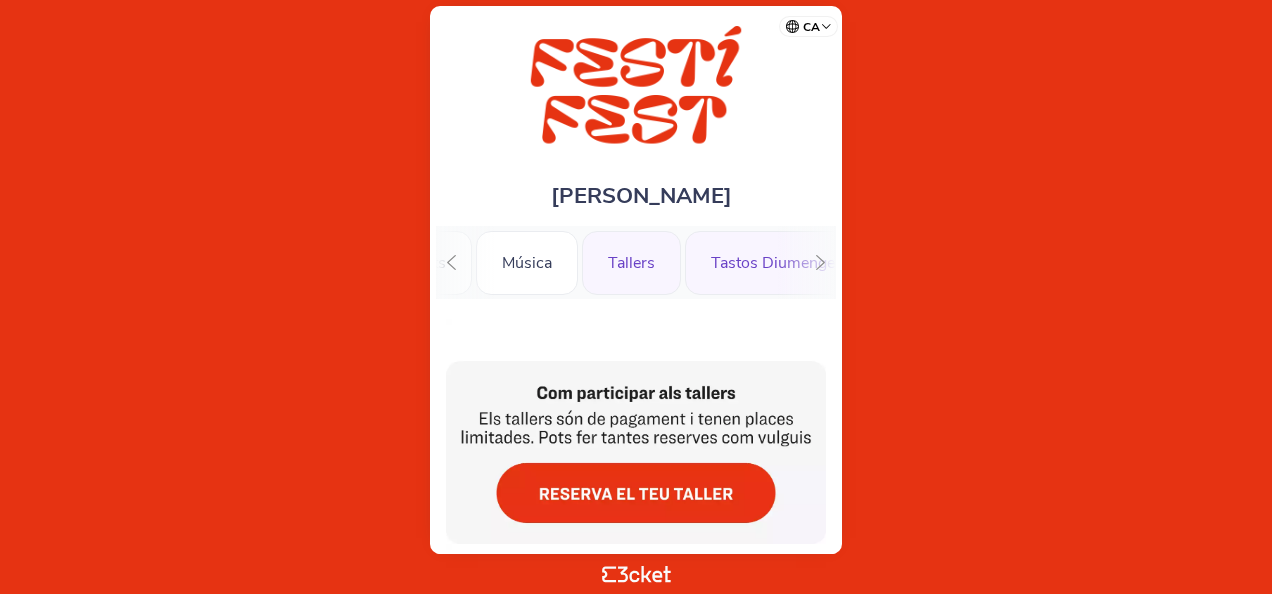
click at [724, 266] on div "Tastos Diumenge" at bounding box center [773, 263] width 176 height 64
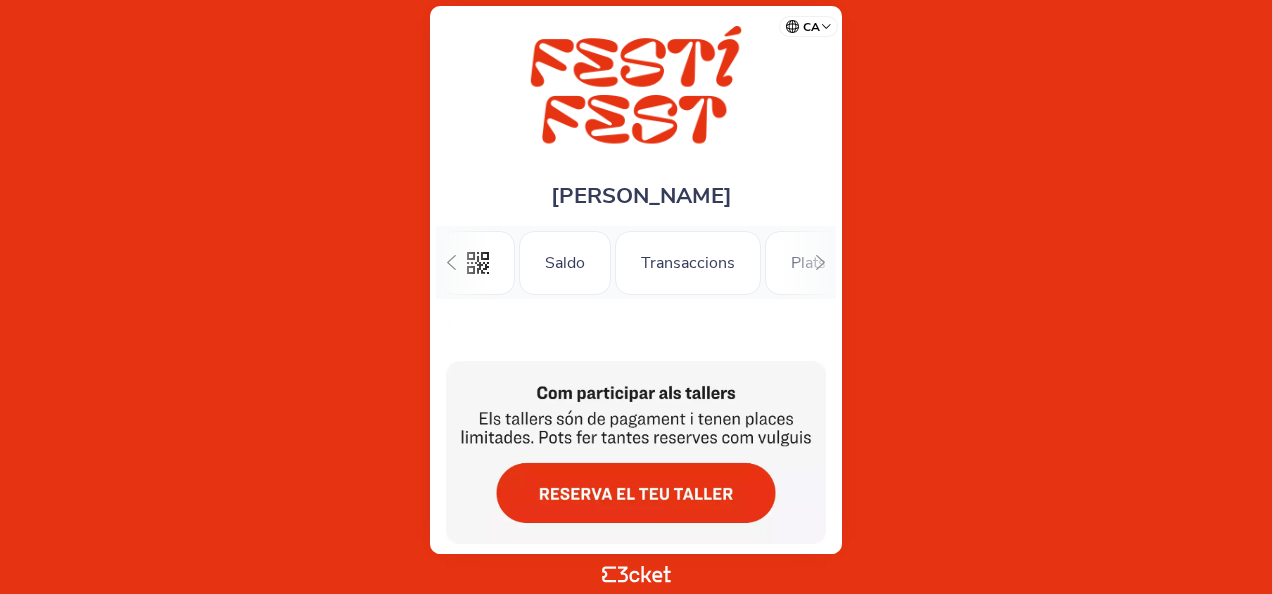
scroll to position [0, 169]
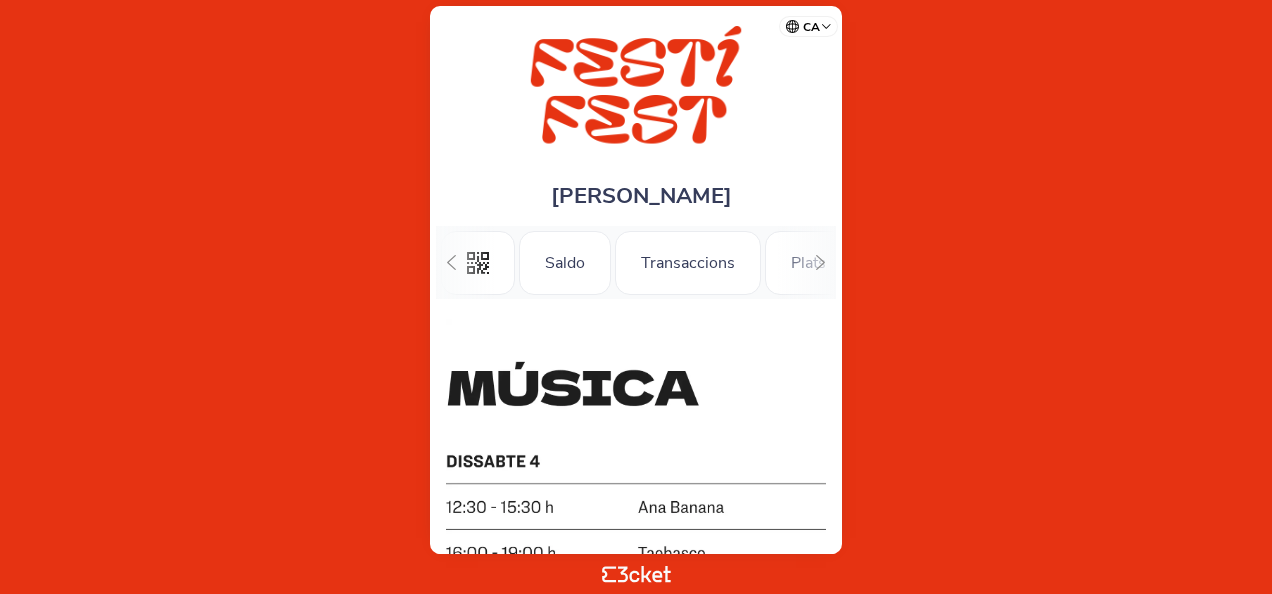
scroll to position [0, 169]
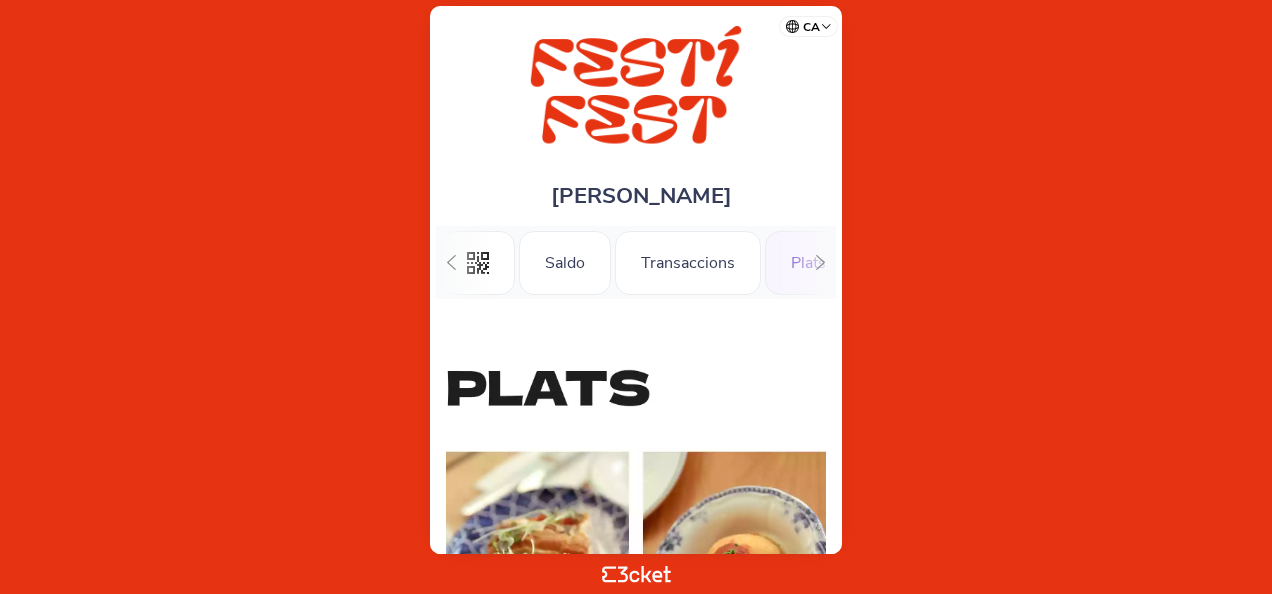
scroll to position [0, 169]
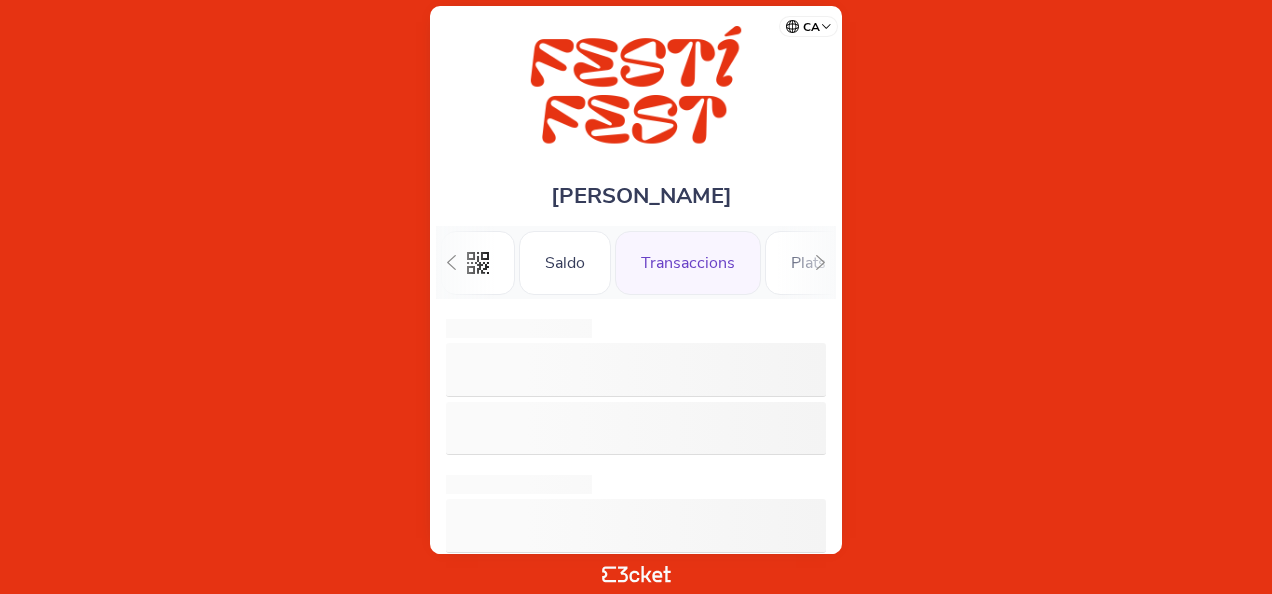
scroll to position [0, 50]
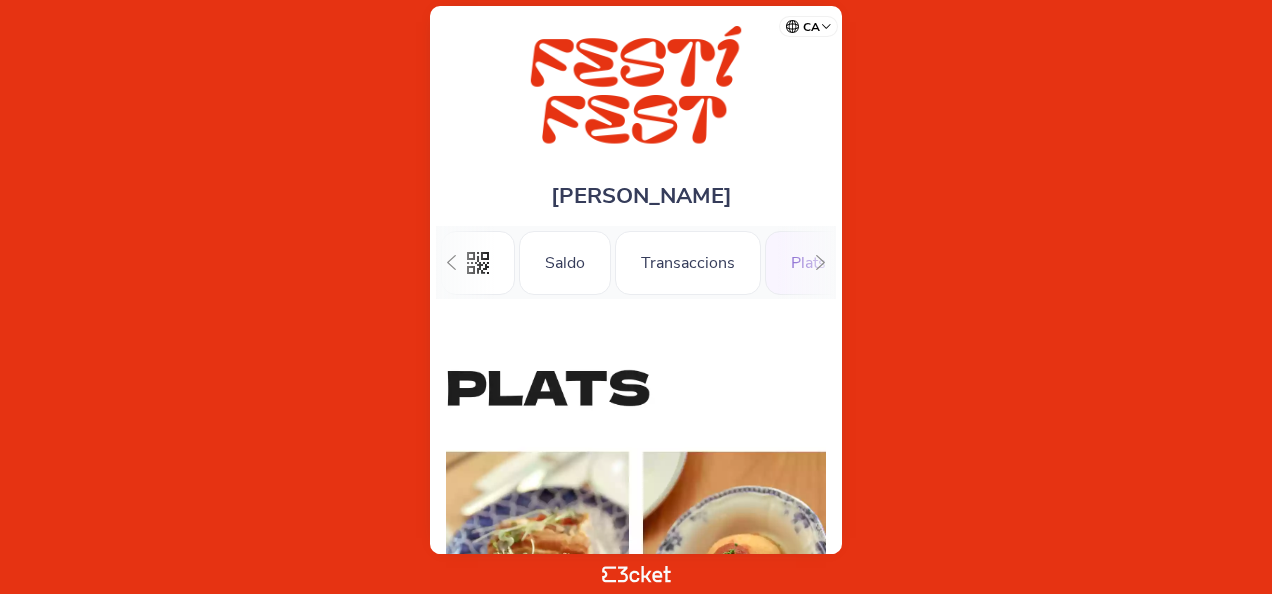
scroll to position [0, 169]
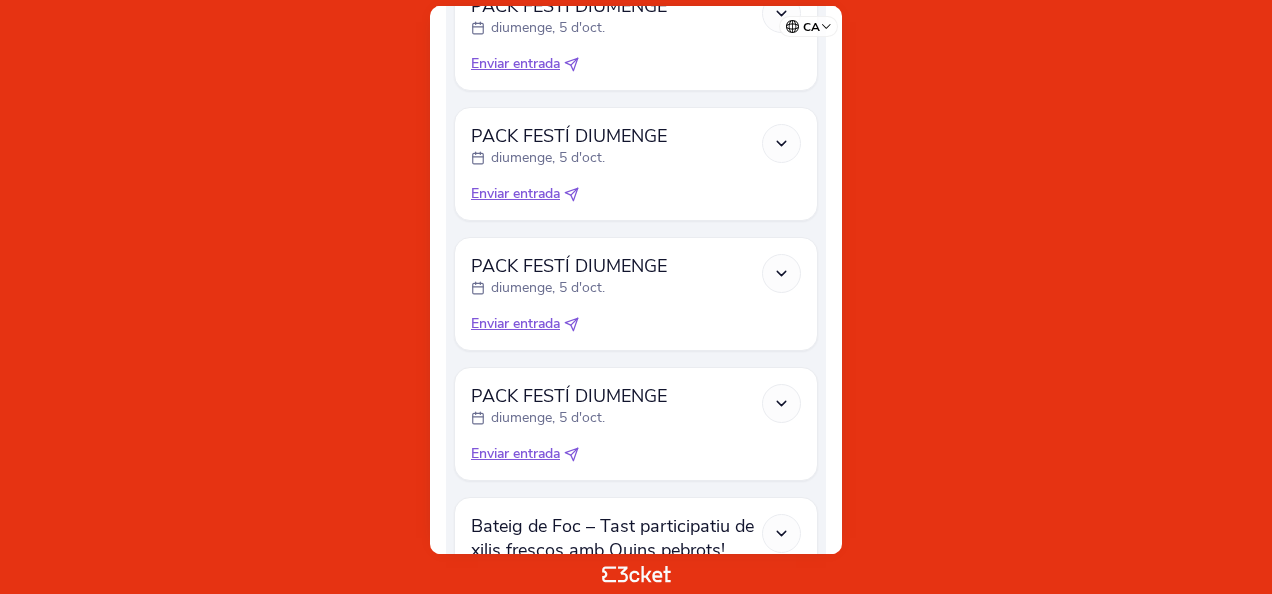
scroll to position [1570, 0]
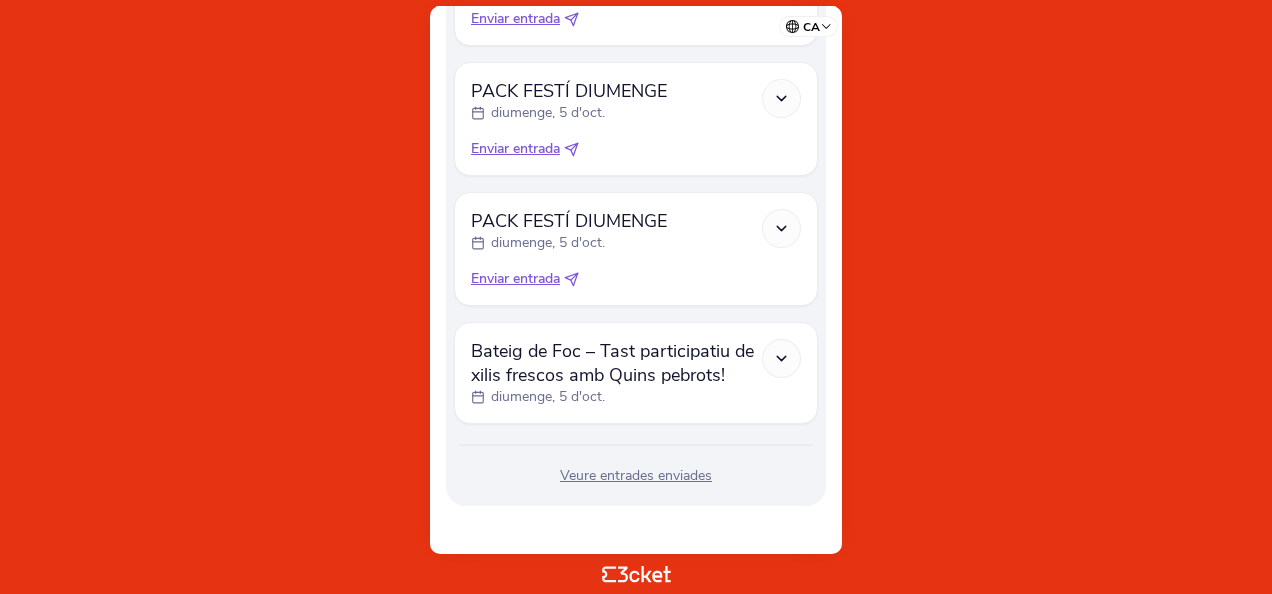
click at [778, 360] on icon at bounding box center [781, 358] width 17 height 17
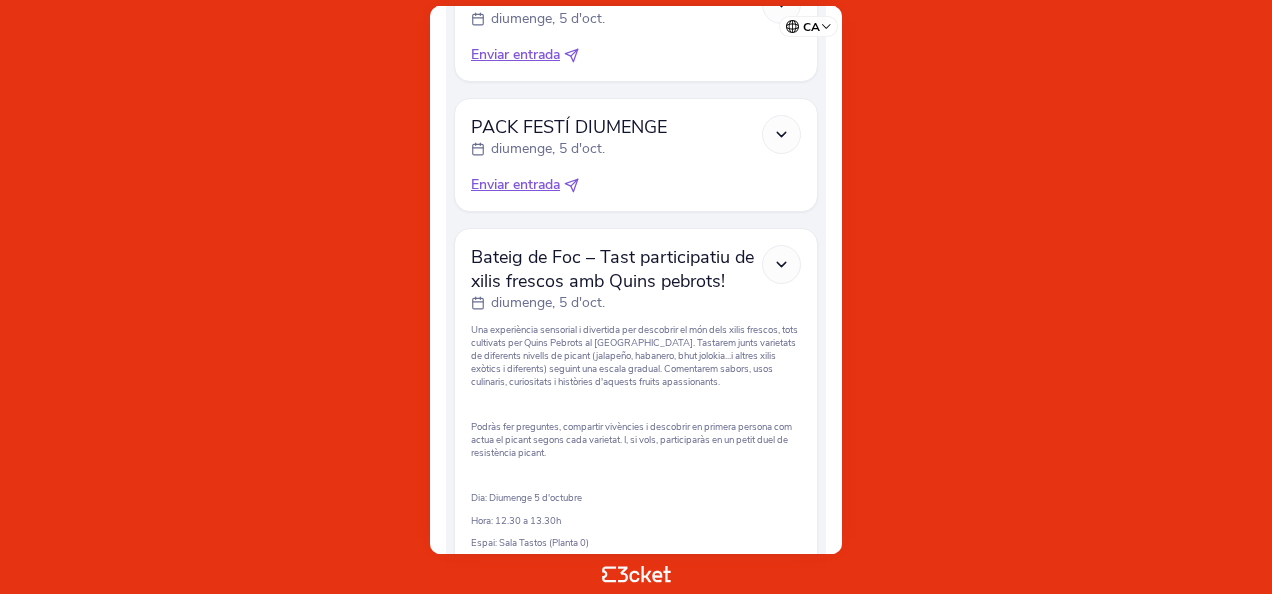
scroll to position [1612, 0]
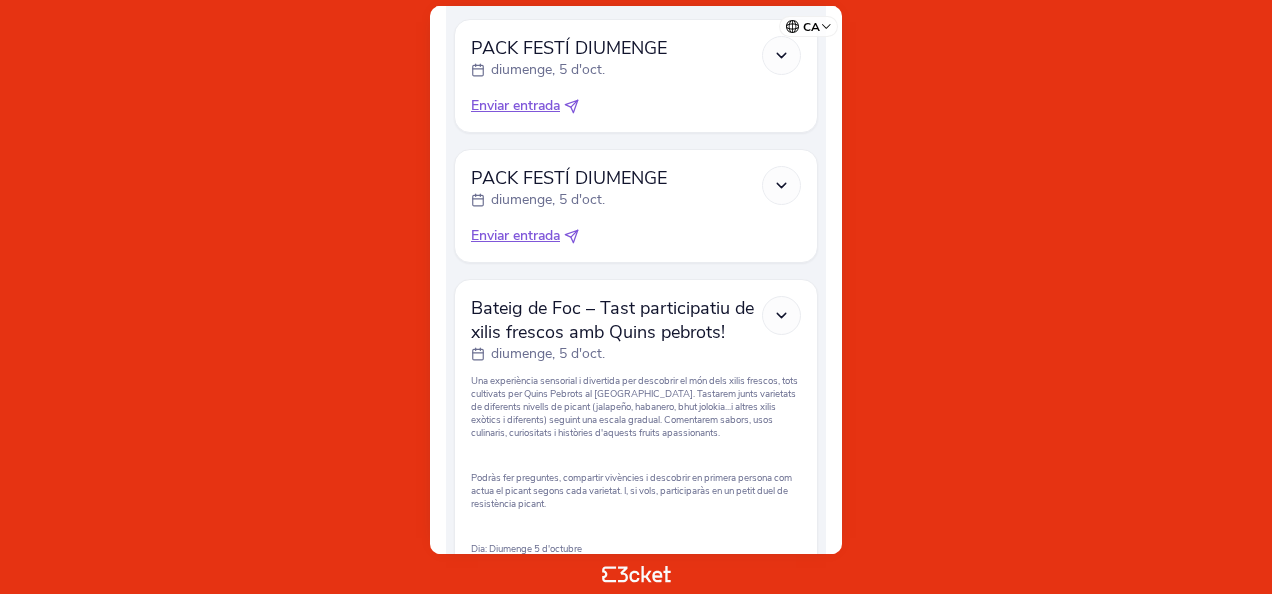
click at [784, 190] on icon at bounding box center [781, 185] width 17 height 17
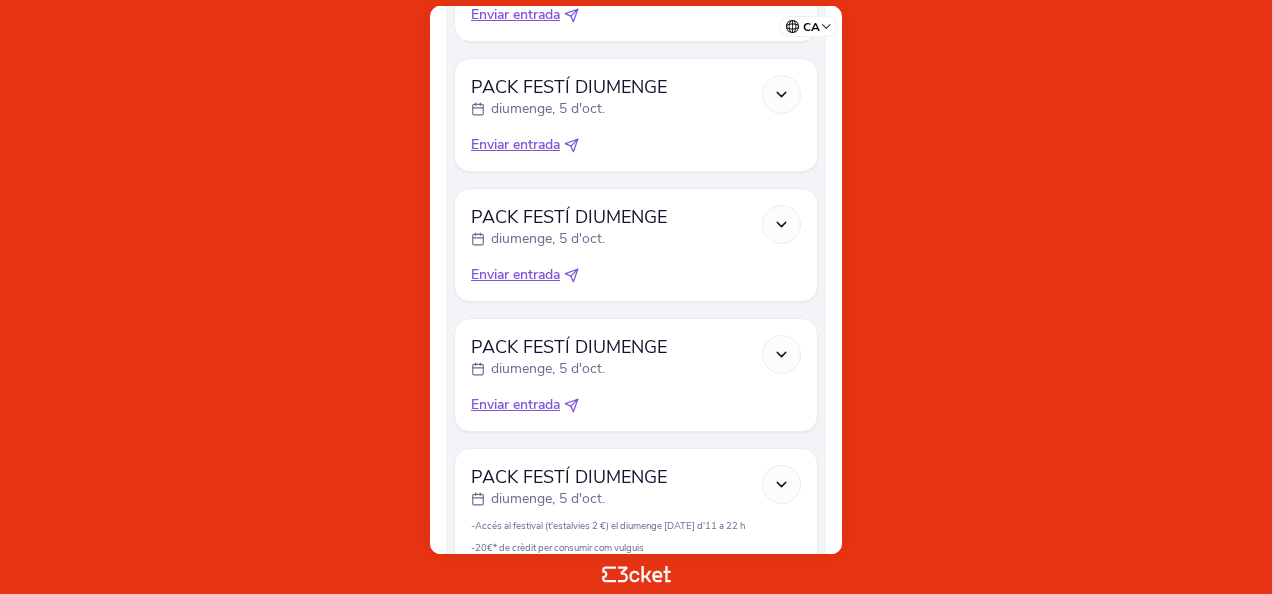
scroll to position [1313, 0]
click at [789, 217] on icon at bounding box center [781, 225] width 17 height 17
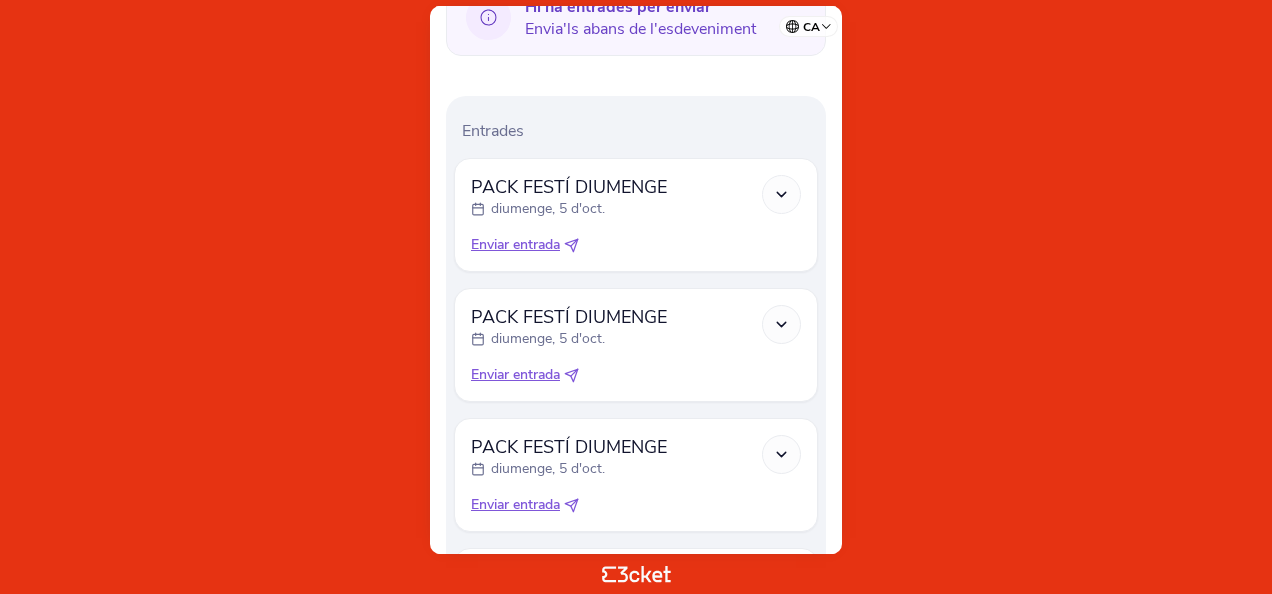
scroll to position [519, 0]
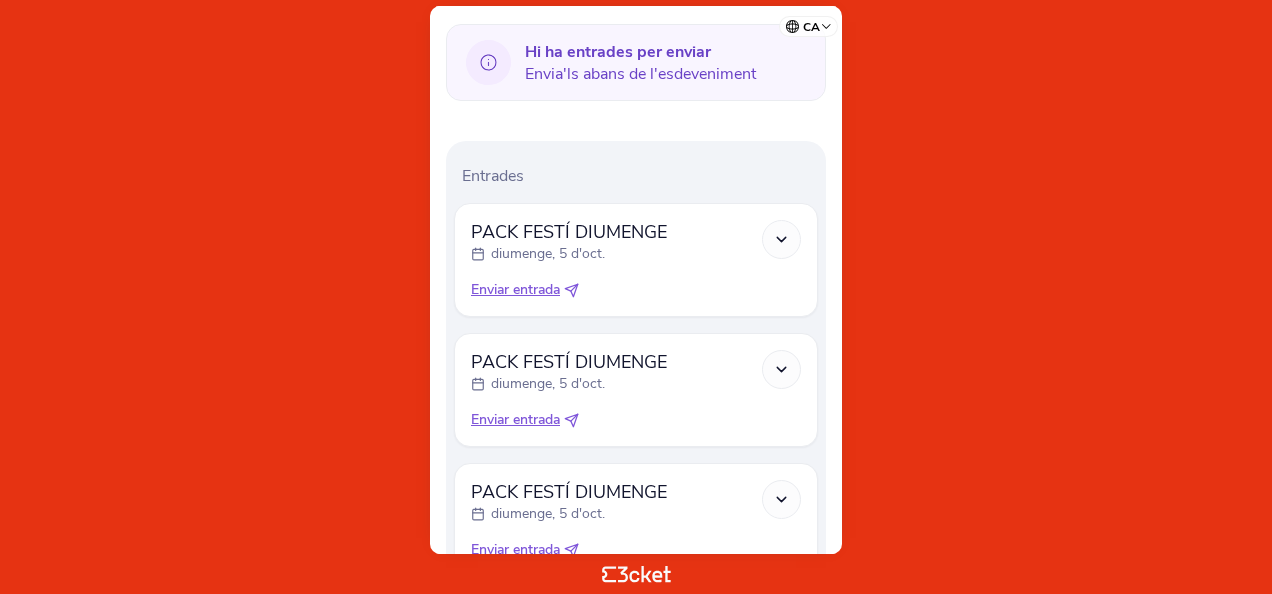
click at [776, 240] on icon at bounding box center [781, 239] width 17 height 17
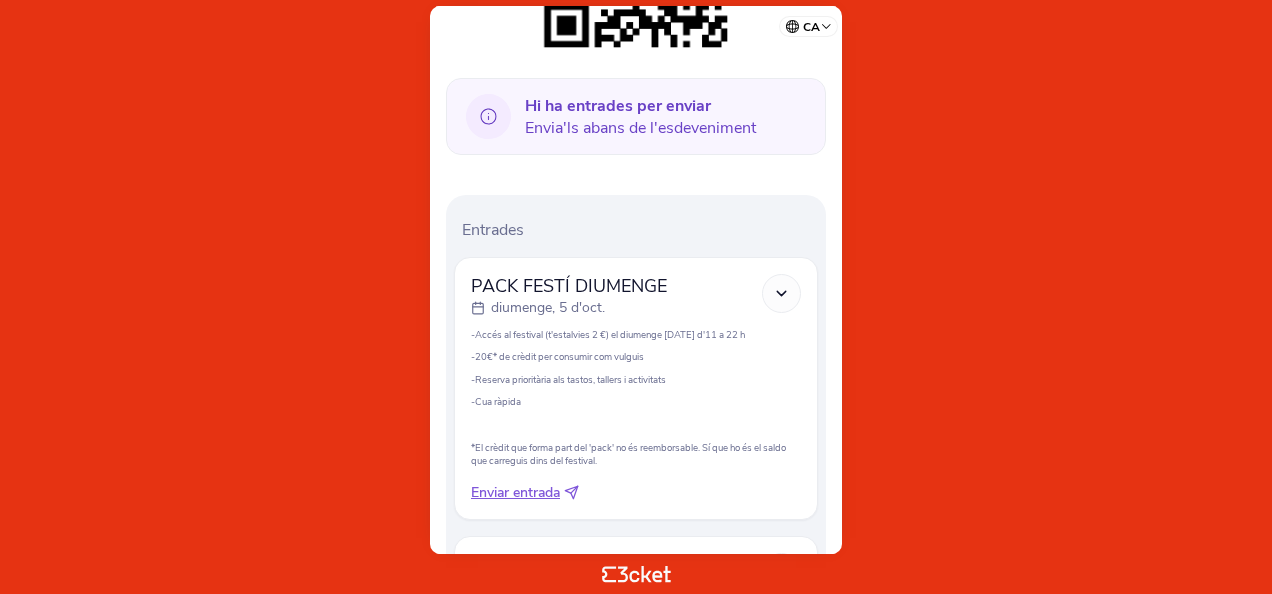
scroll to position [464, 0]
click at [902, 593] on html "ca Português (Portugal) English Español Catalan Français Gemma Glendon .st0{fil…" at bounding box center [636, 297] width 1272 height 594
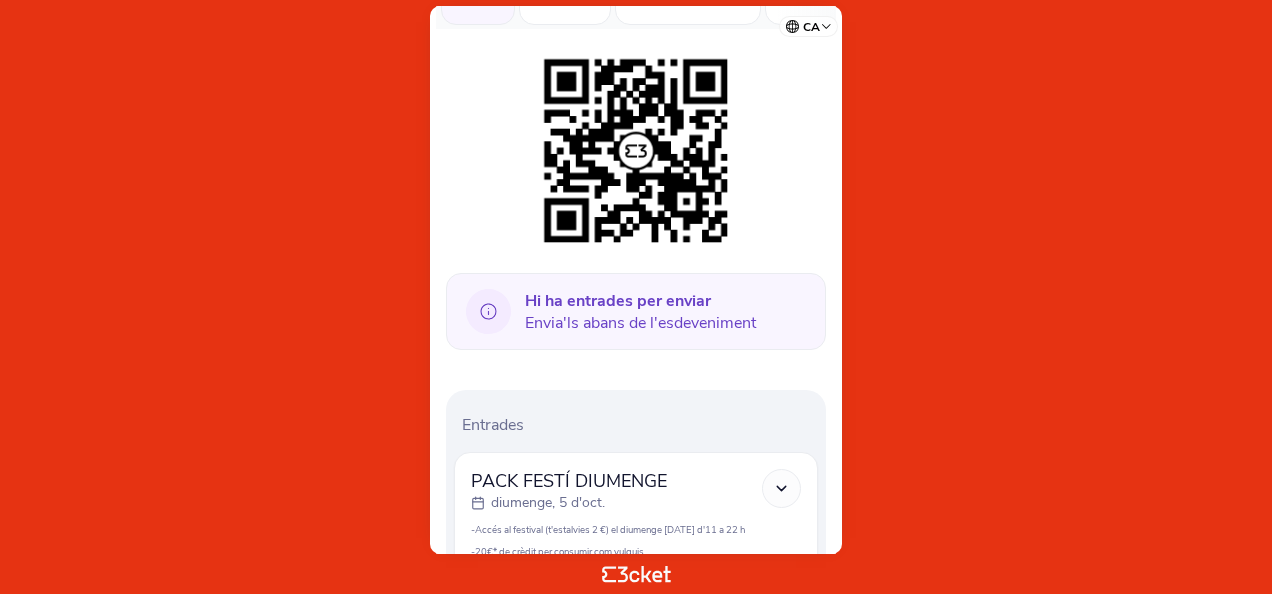
scroll to position [271, 0]
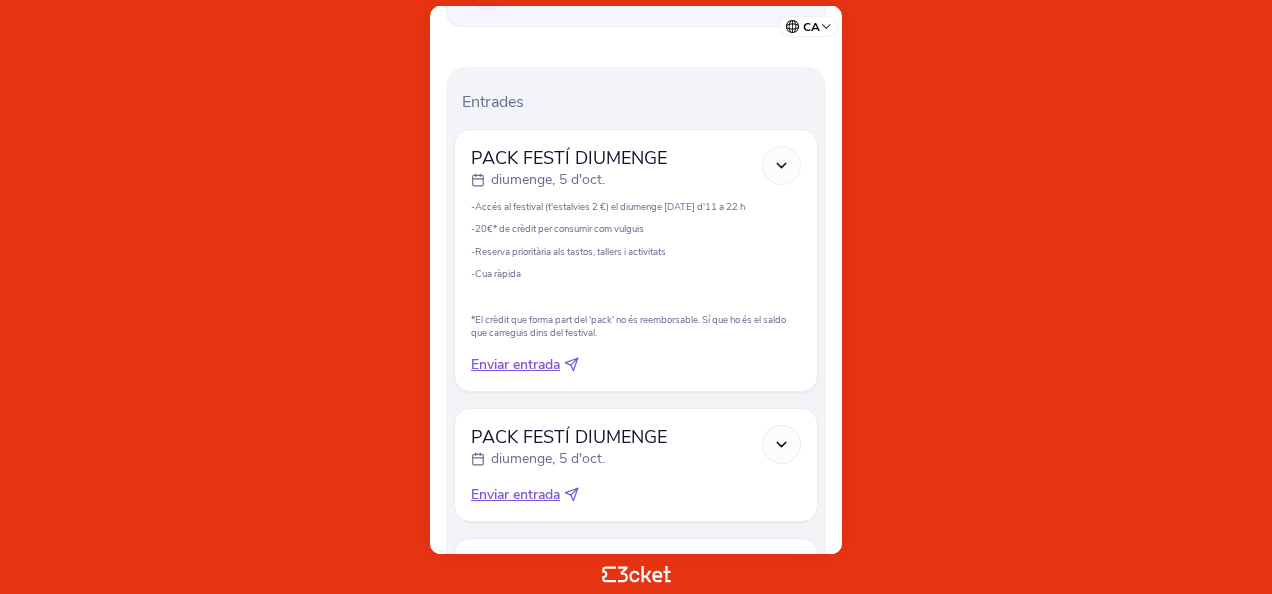
scroll to position [594, 0]
click at [540, 366] on span "Enviar entrada" at bounding box center [515, 364] width 89 height 20
select select "34"
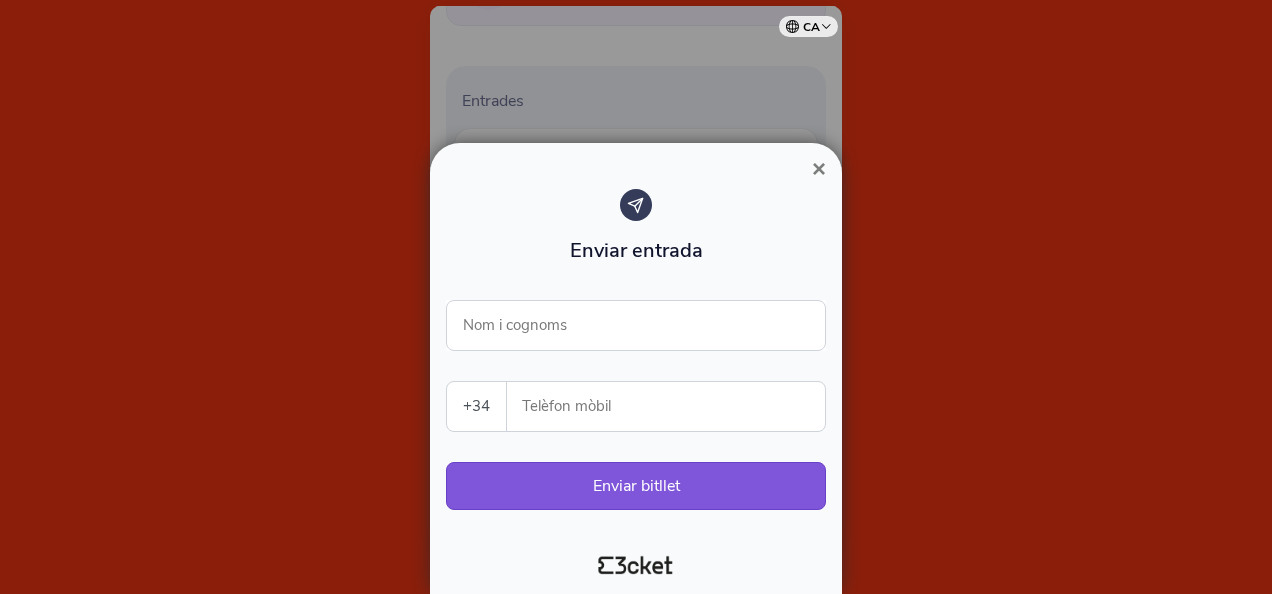
click at [817, 174] on span "×" at bounding box center [819, 168] width 14 height 27
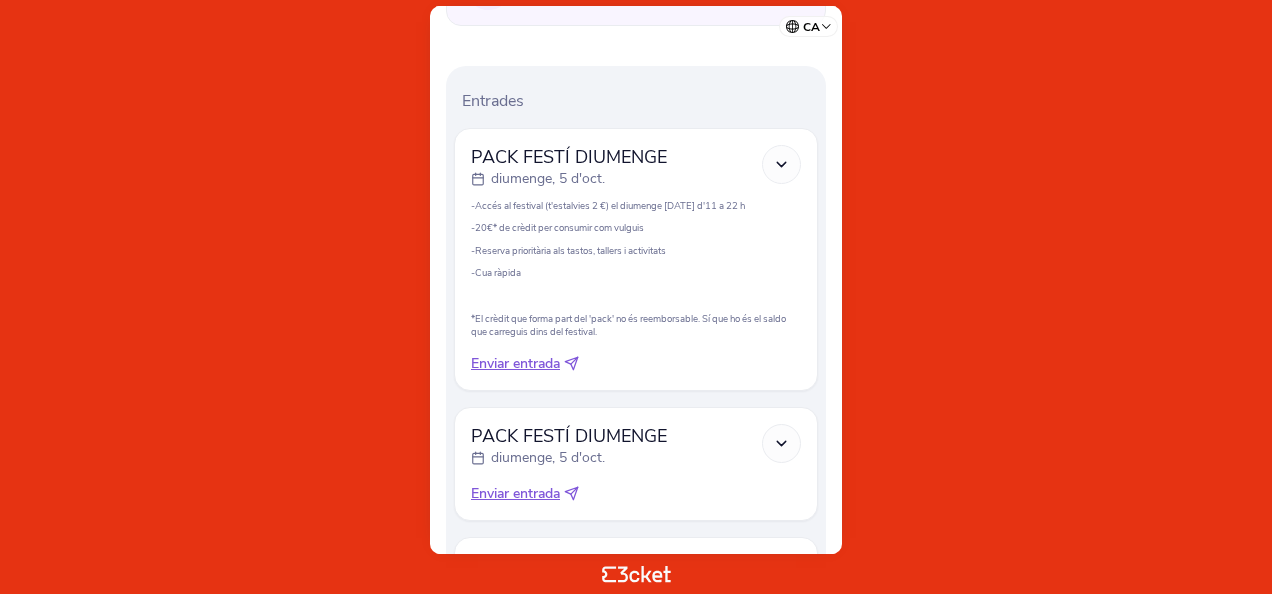
scroll to position [0, 0]
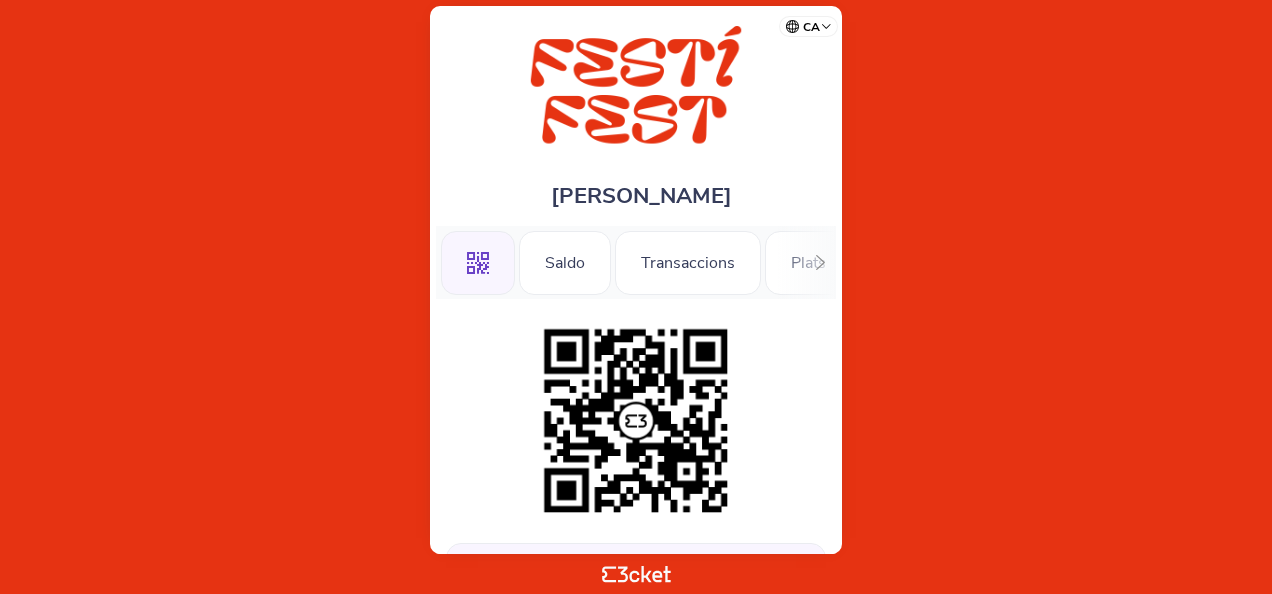
click at [817, 262] on icon at bounding box center [820, 262] width 15 height 15
click at [750, 266] on div "Tastos Diumenge" at bounding box center [773, 263] width 176 height 64
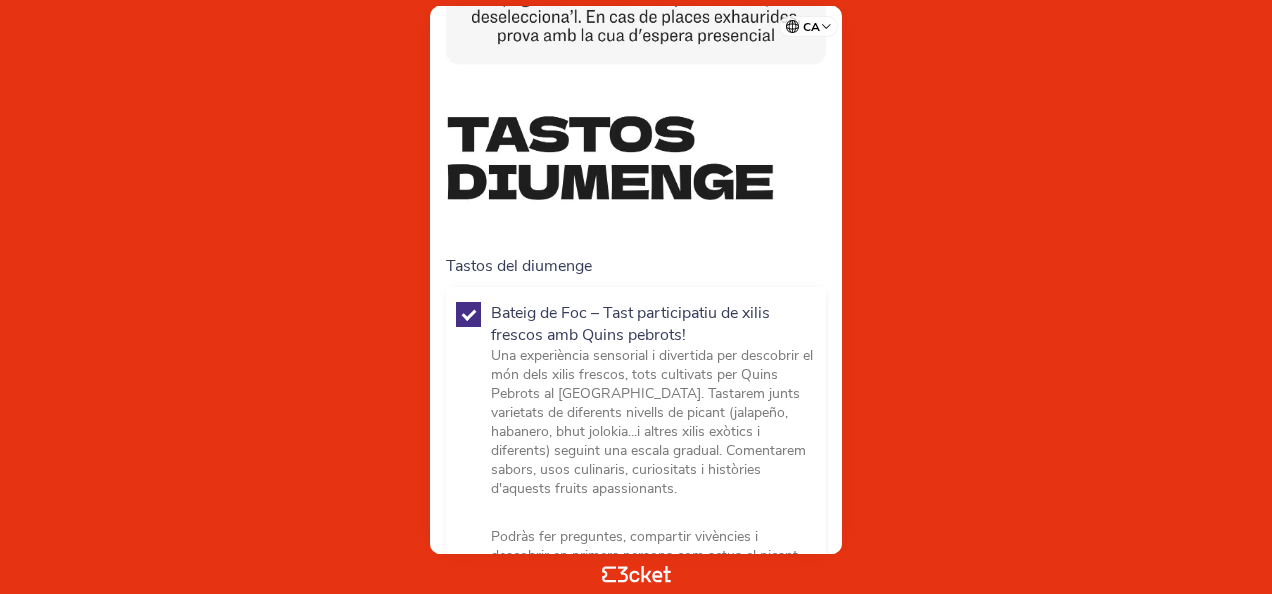
scroll to position [214, 0]
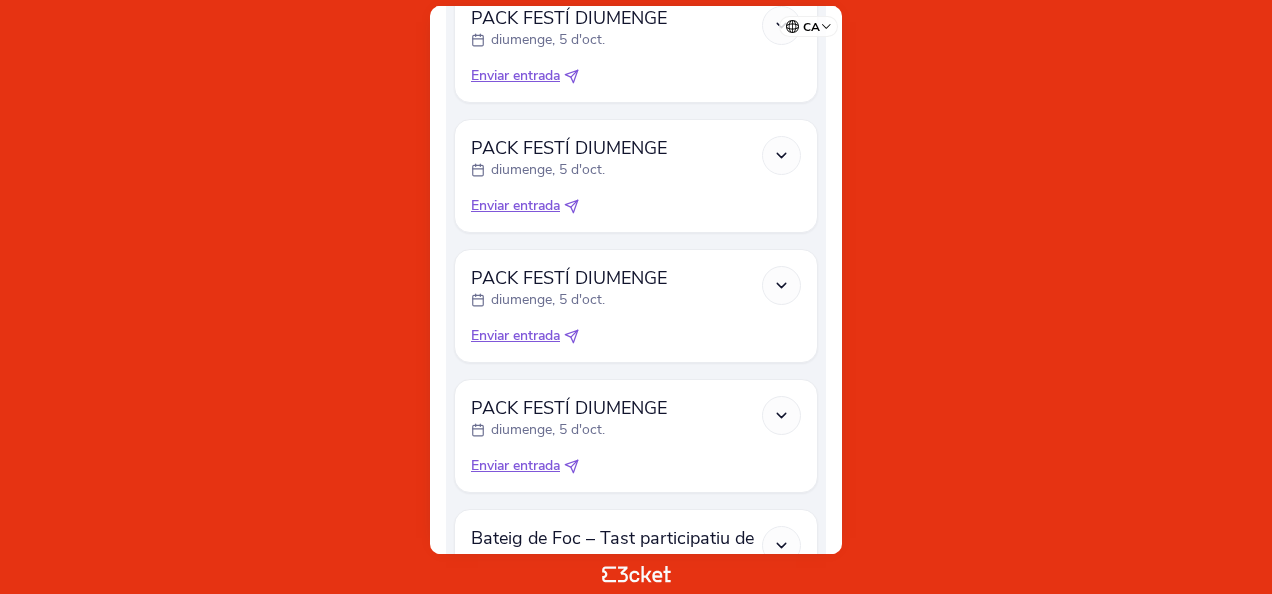
scroll to position [1570, 0]
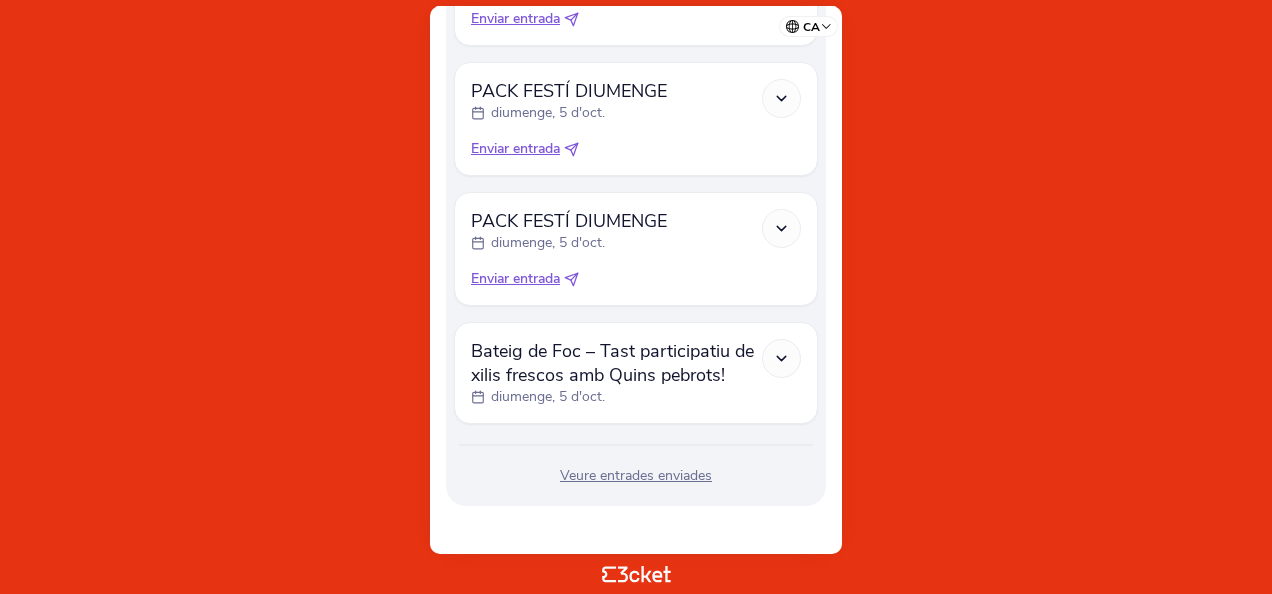
click at [789, 226] on icon at bounding box center [781, 228] width 17 height 17
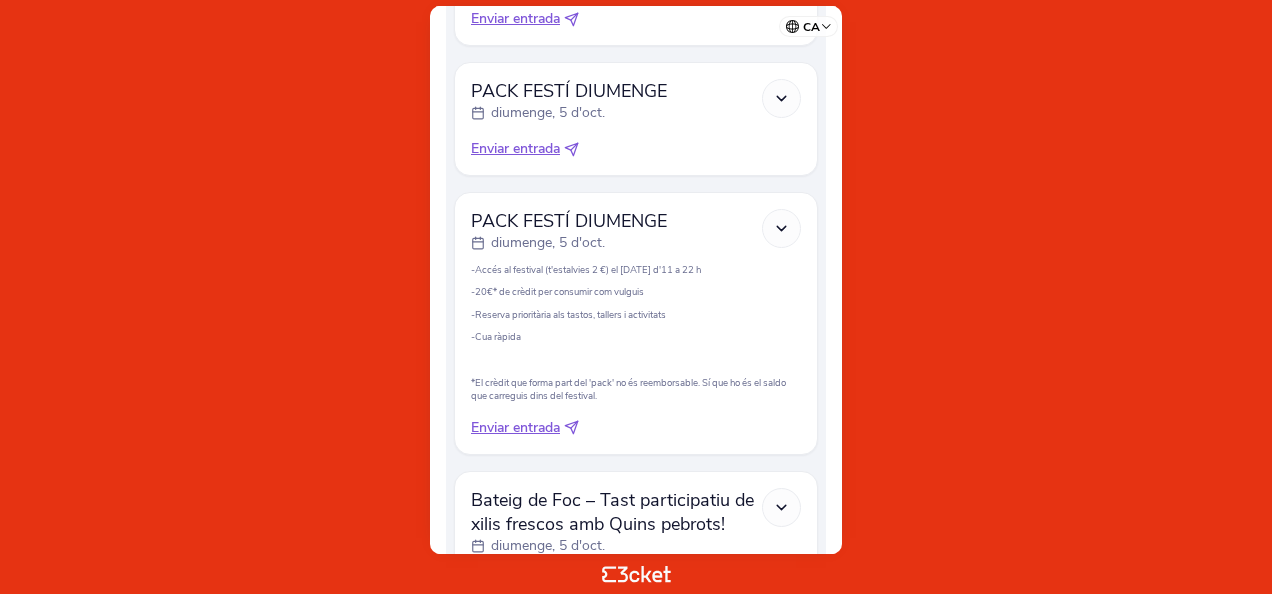
click at [600, 334] on p "-Cua ràpida" at bounding box center [636, 336] width 330 height 13
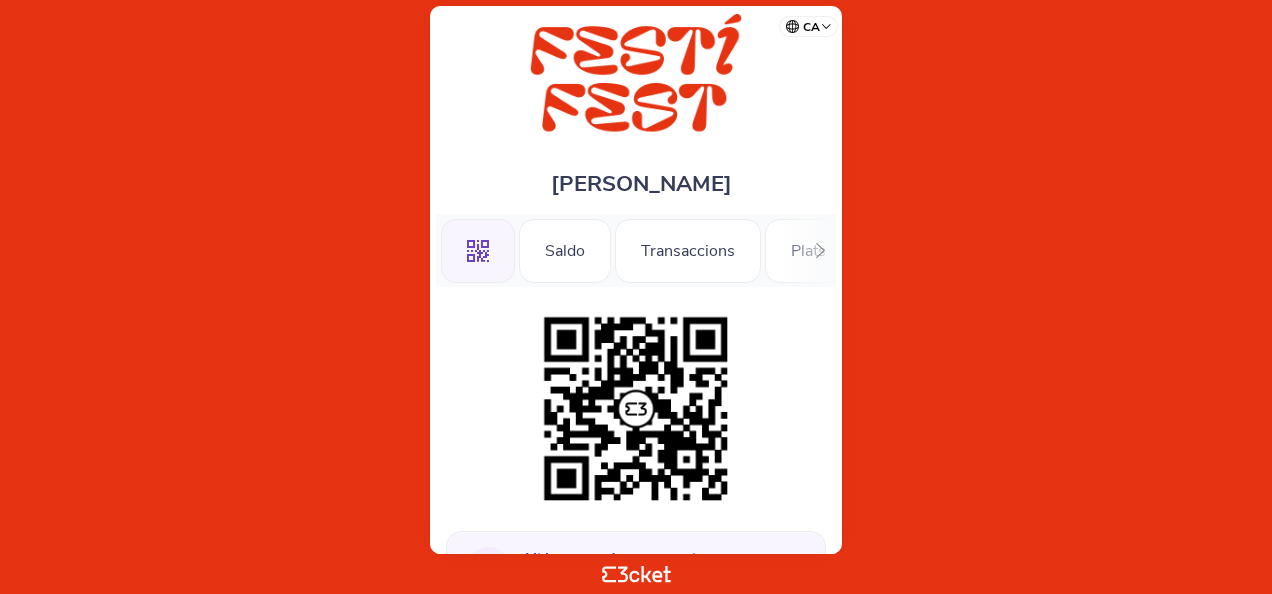
scroll to position [12, 0]
click at [825, 254] on icon at bounding box center [820, 250] width 15 height 15
click at [729, 248] on div "Tastos Diumenge" at bounding box center [773, 251] width 176 height 64
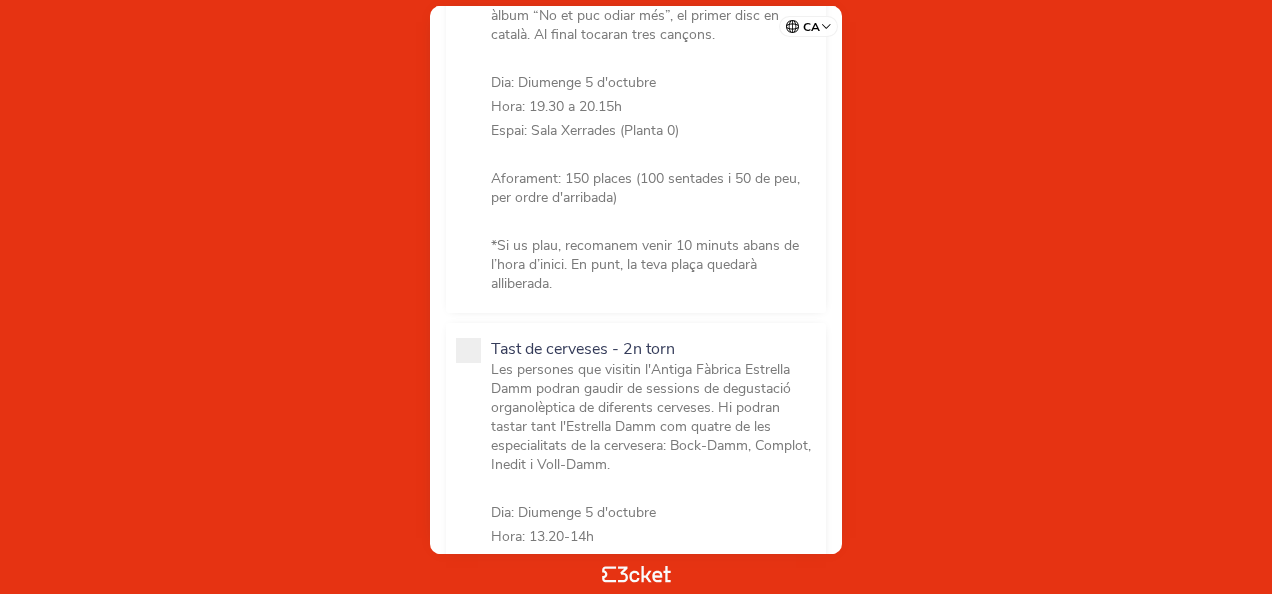
scroll to position [1939, 0]
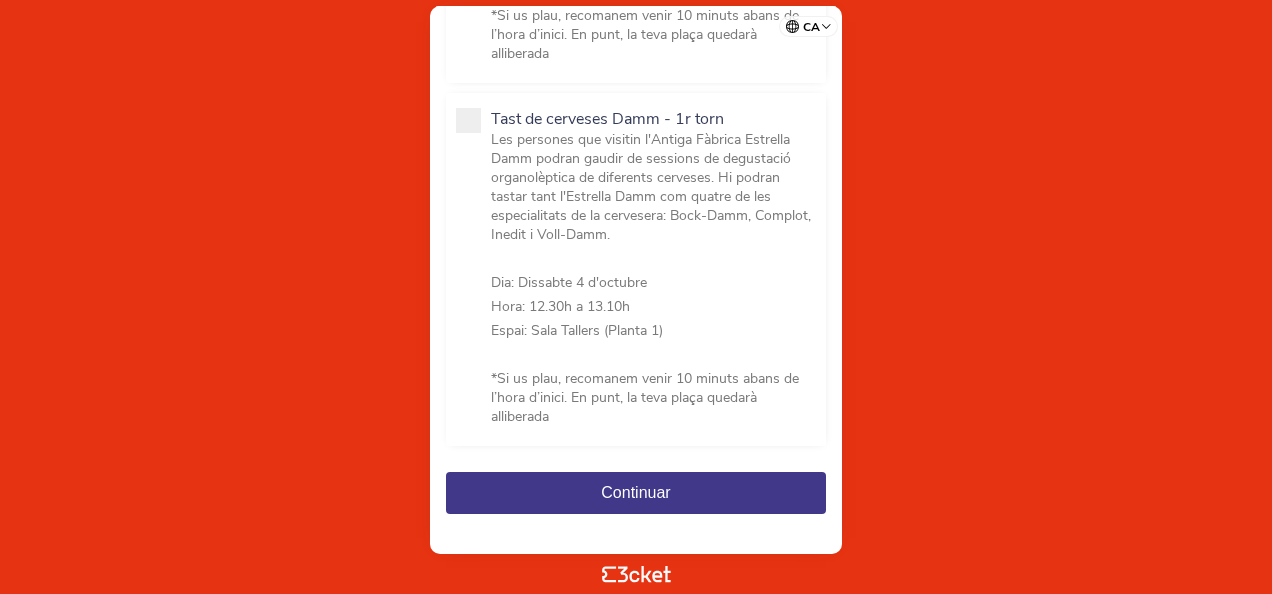
click at [949, 369] on body "ca Português ([GEOGRAPHIC_DATA]) English Español Catalan [DEMOGRAPHIC_DATA] [PE…" at bounding box center [636, 297] width 1256 height 578
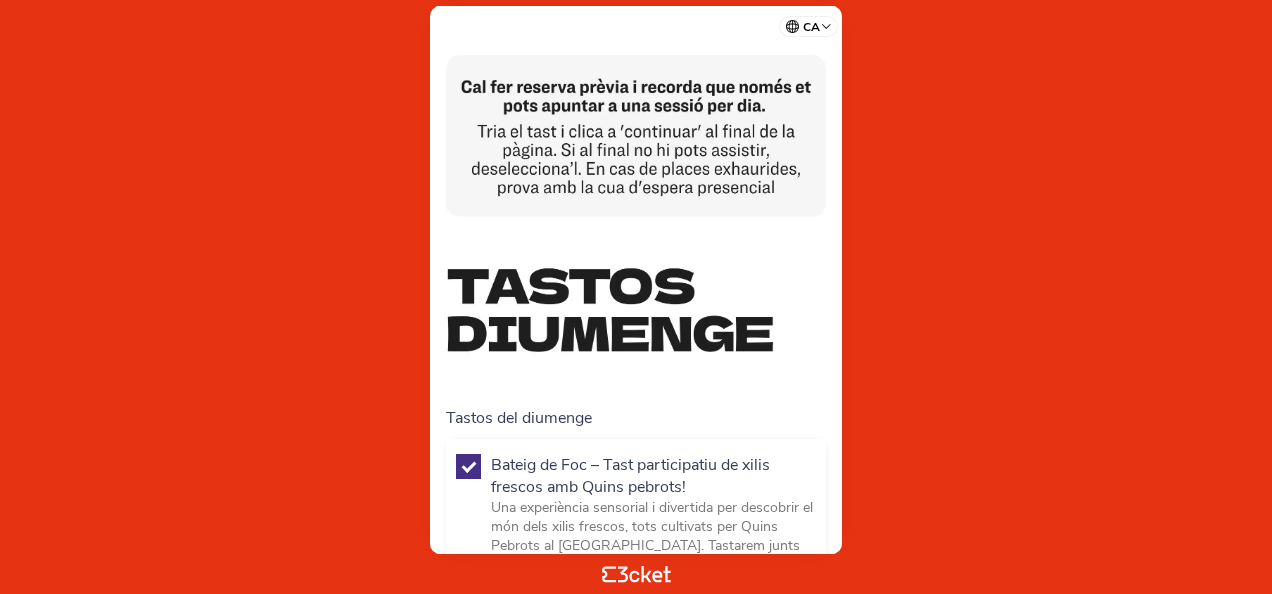
scroll to position [0, 0]
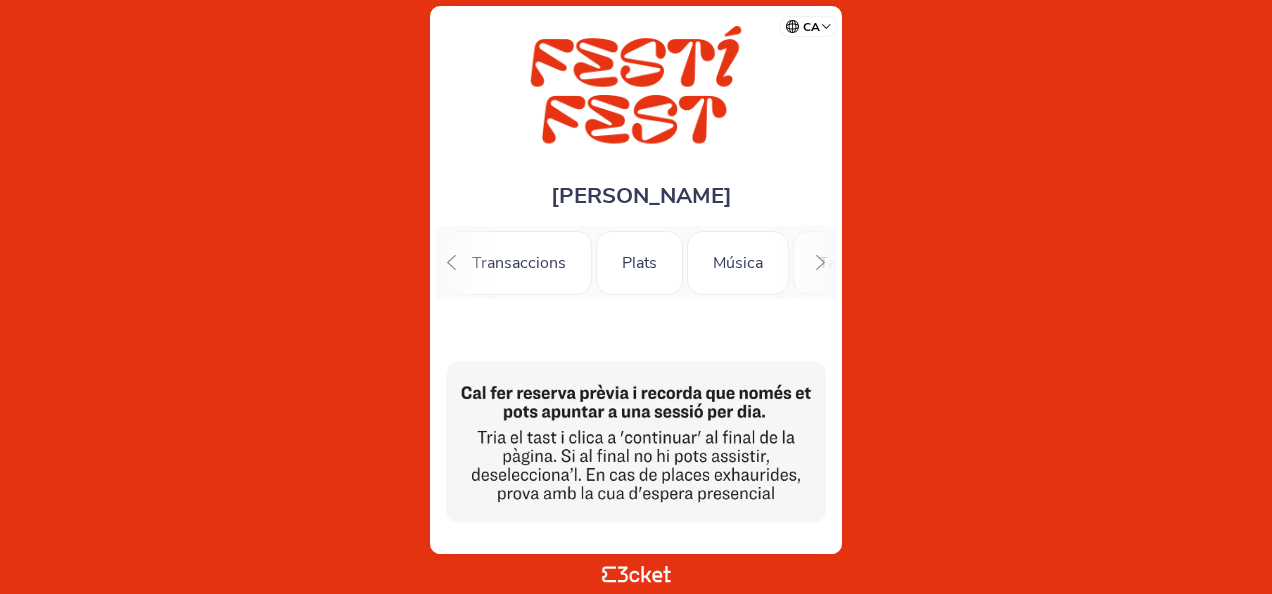
click at [450, 262] on icon at bounding box center [451, 262] width 15 height 15
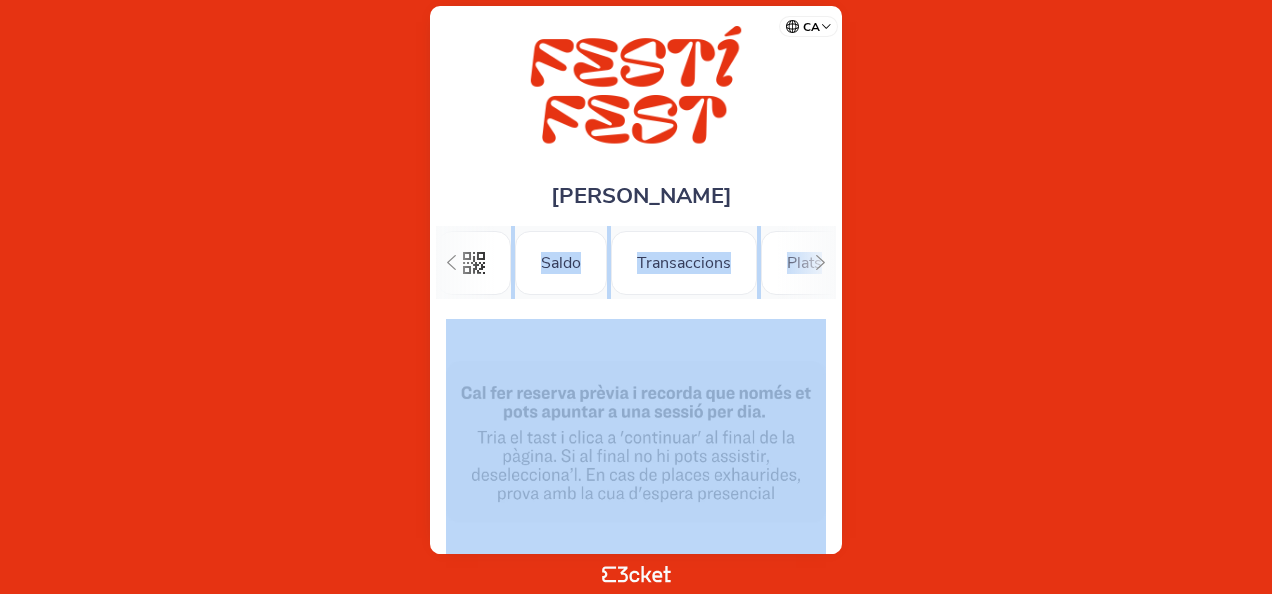
click at [450, 262] on icon at bounding box center [451, 262] width 15 height 15
drag, startPoint x: 450, startPoint y: 262, endPoint x: 472, endPoint y: 259, distance: 22.2
click at [472, 259] on icon at bounding box center [478, 263] width 22 height 22
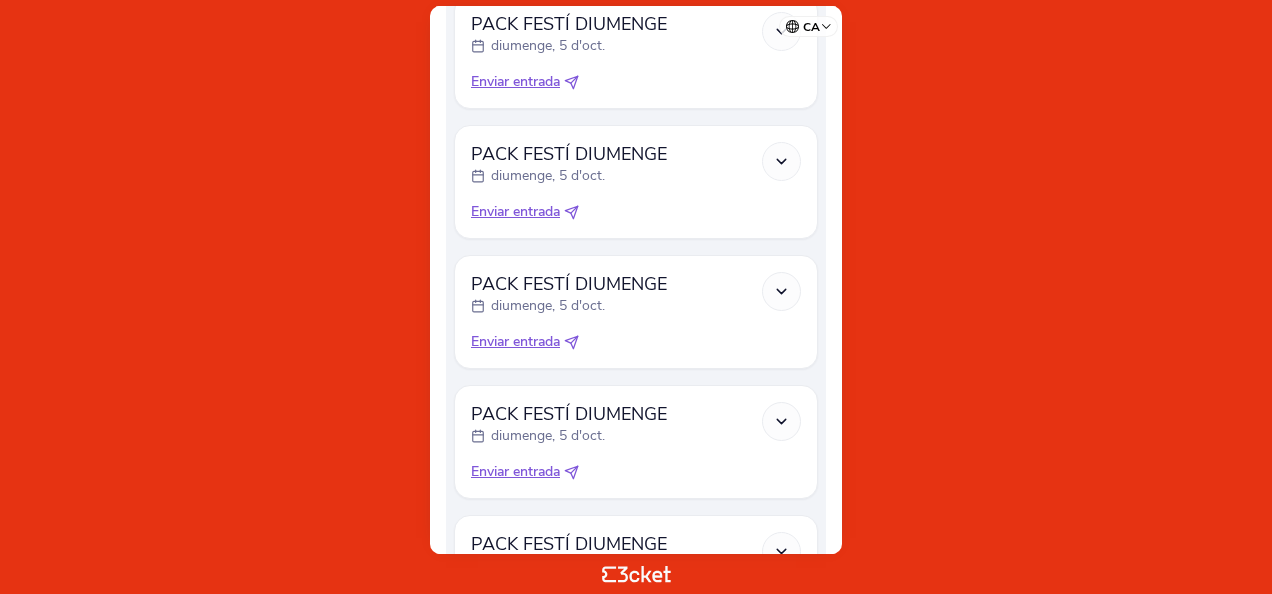
scroll to position [1570, 0]
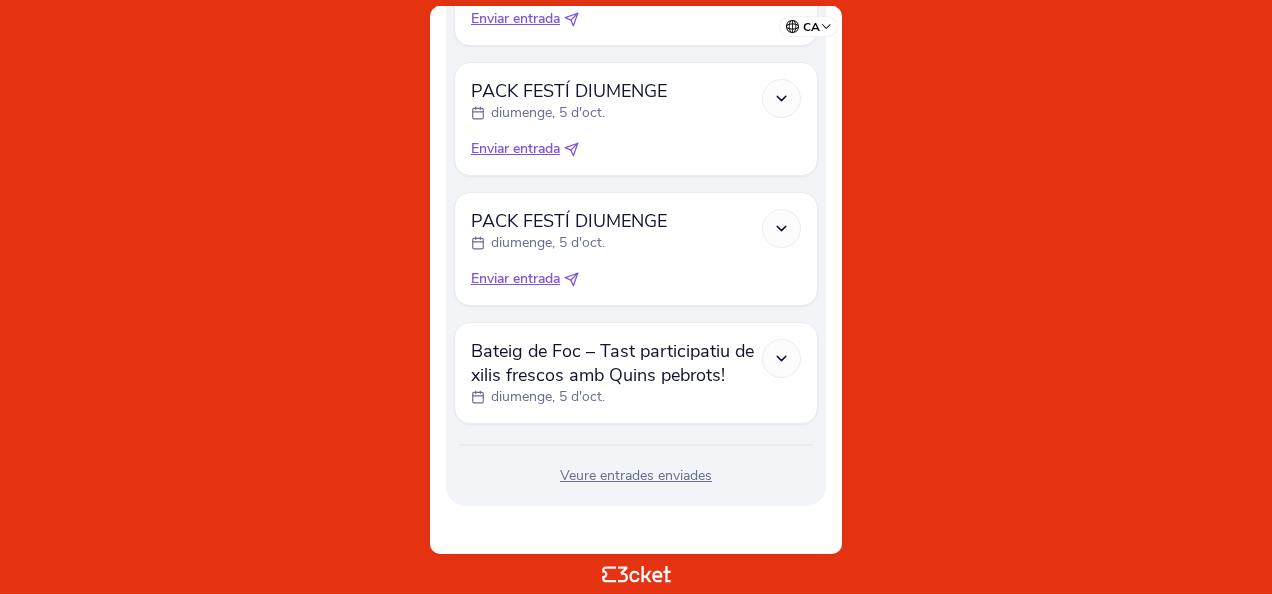
click at [865, 120] on body "ca Português ([GEOGRAPHIC_DATA]) English Español Catalan [DEMOGRAPHIC_DATA] [PE…" at bounding box center [636, 297] width 1256 height 578
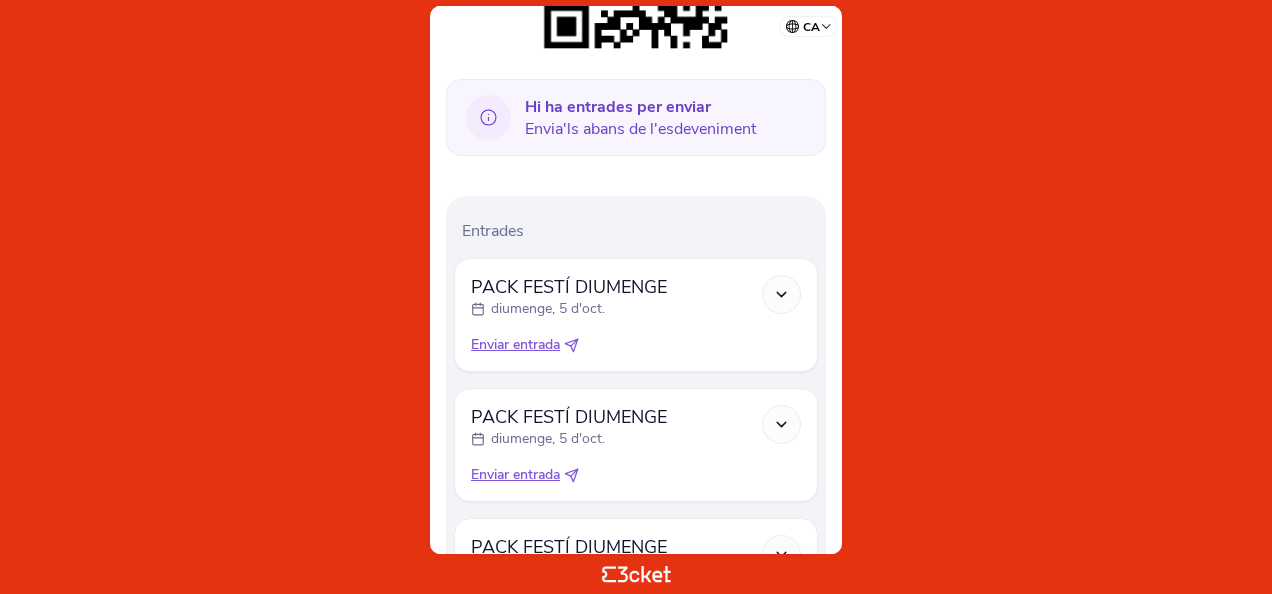
scroll to position [464, 0]
click at [575, 343] on icon at bounding box center [571, 345] width 15 height 15
select select "34"
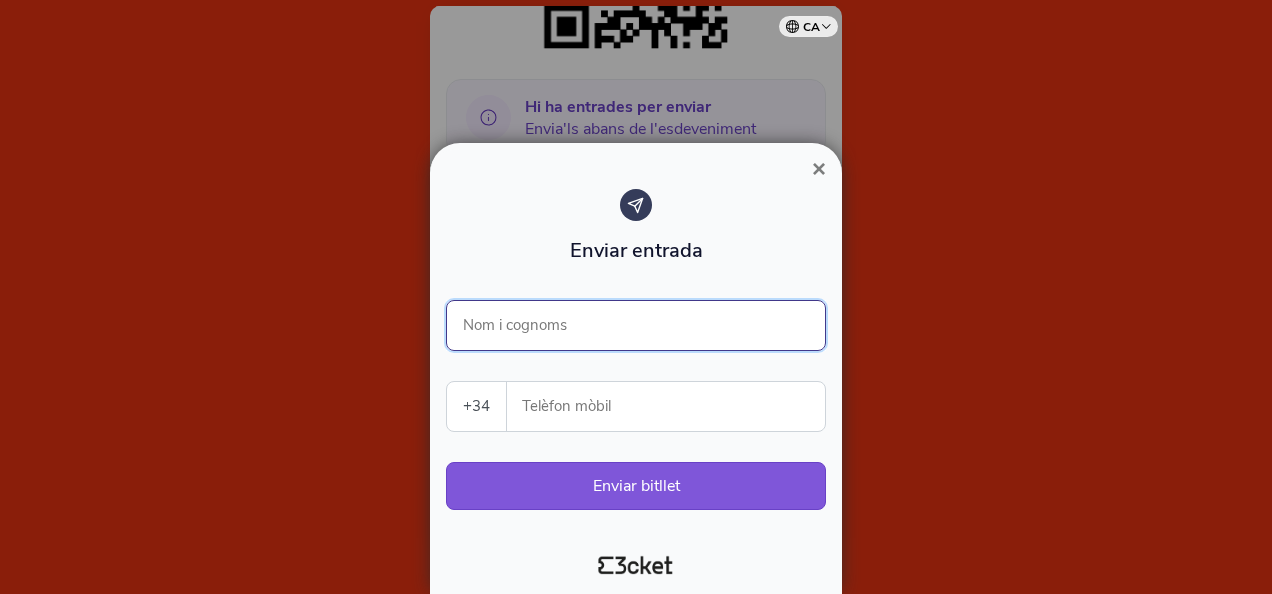
click at [562, 334] on input "Nom i cognoms" at bounding box center [636, 325] width 380 height 51
type input "[PERSON_NAME]"
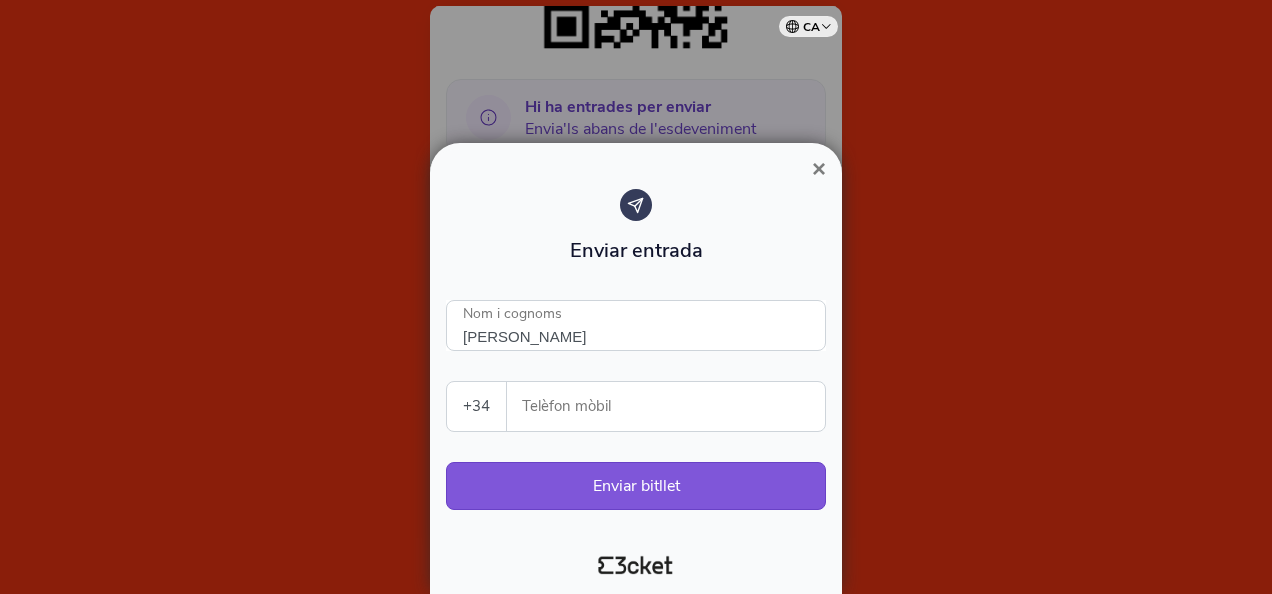
click at [580, 429] on input "Telèfon mòbil" at bounding box center [674, 406] width 302 height 49
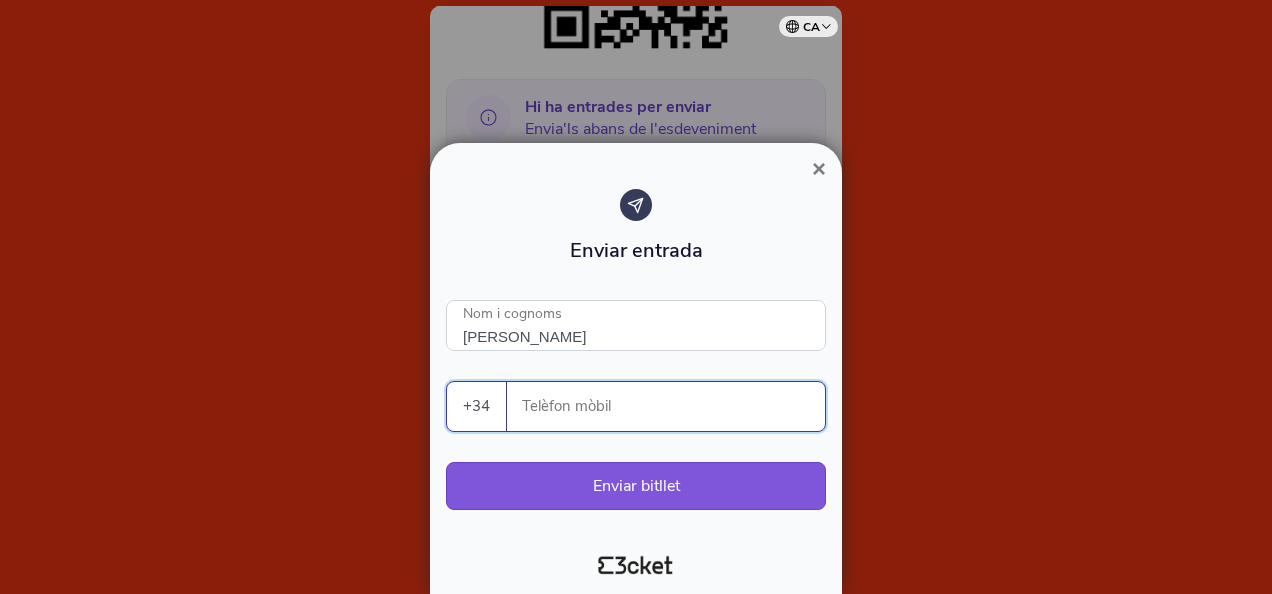
click at [584, 422] on input "Telèfon mòbil" at bounding box center [674, 406] width 302 height 49
click at [546, 411] on input "630867836" at bounding box center [674, 406] width 302 height 49
type input "630867836"
click at [684, 486] on button "Enviar bitllet" at bounding box center [636, 486] width 380 height 48
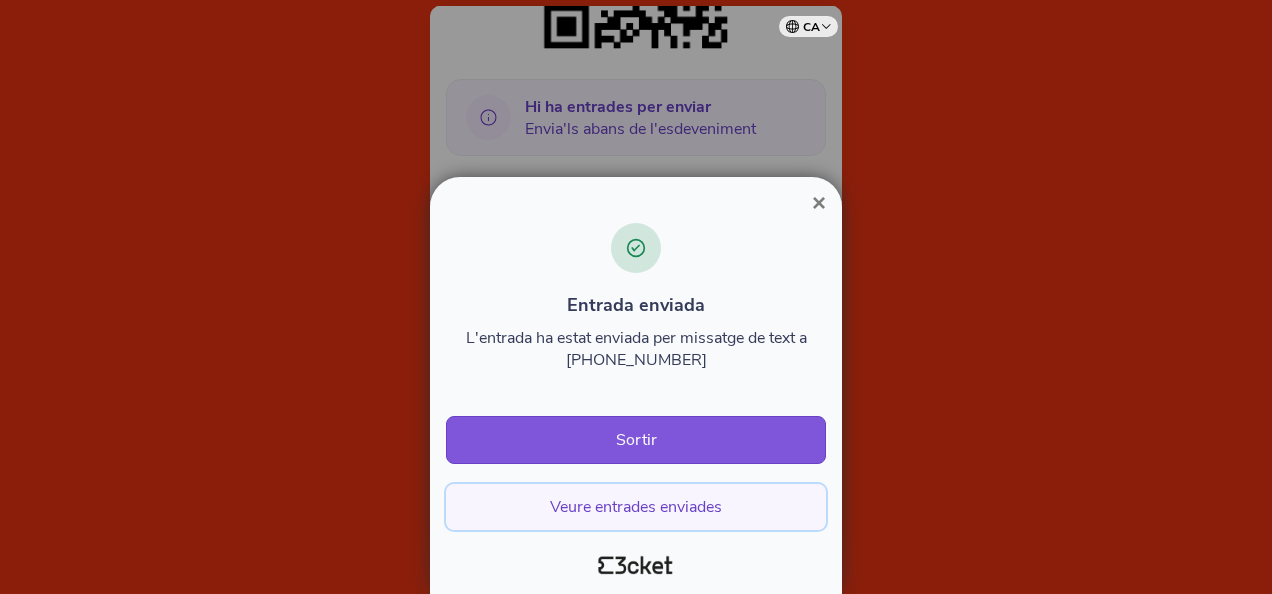
click at [688, 508] on button "Veure entrades enviades" at bounding box center [636, 507] width 380 height 46
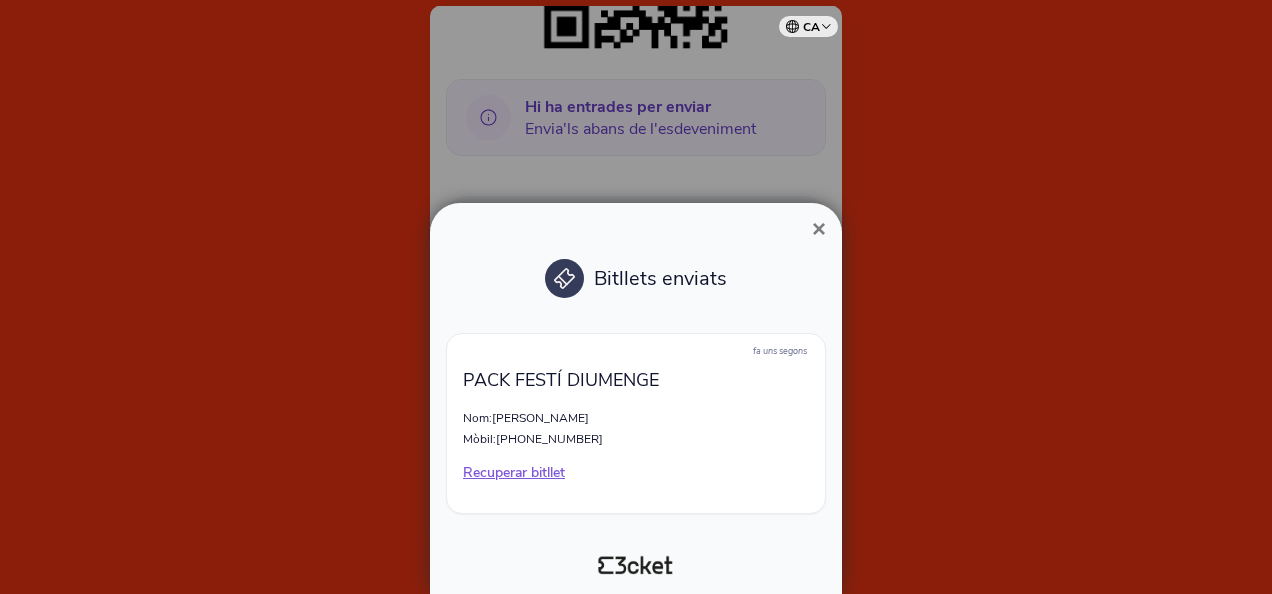
click at [822, 228] on span "×" at bounding box center [819, 228] width 14 height 27
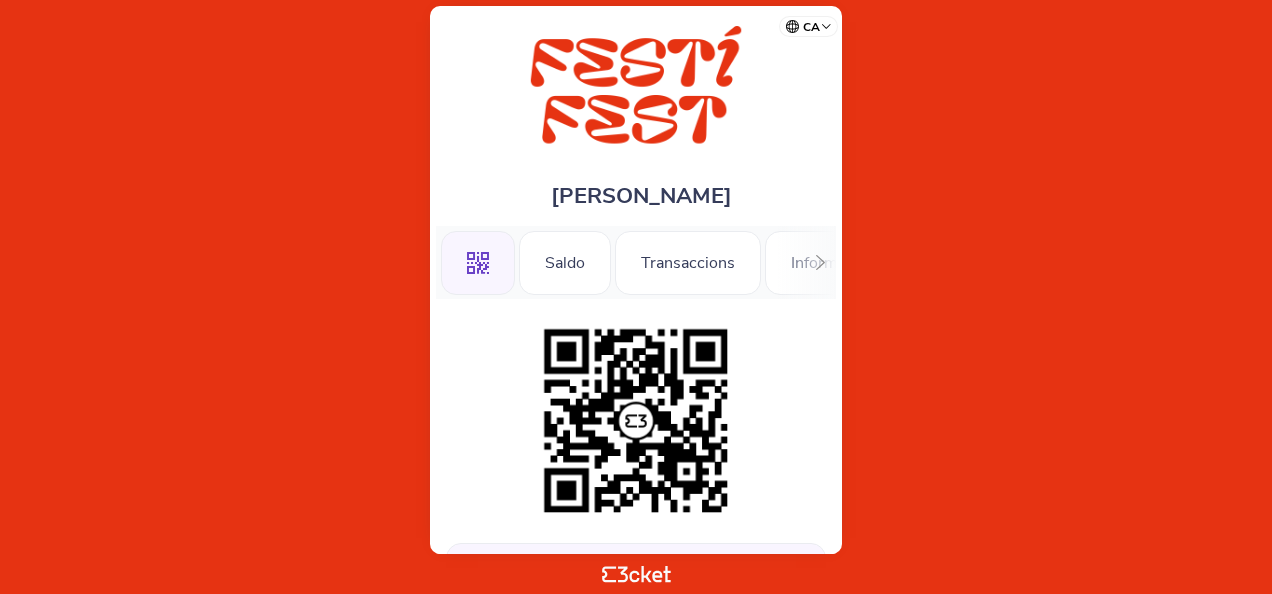
click at [479, 263] on icon at bounding box center [478, 263] width 22 height 22
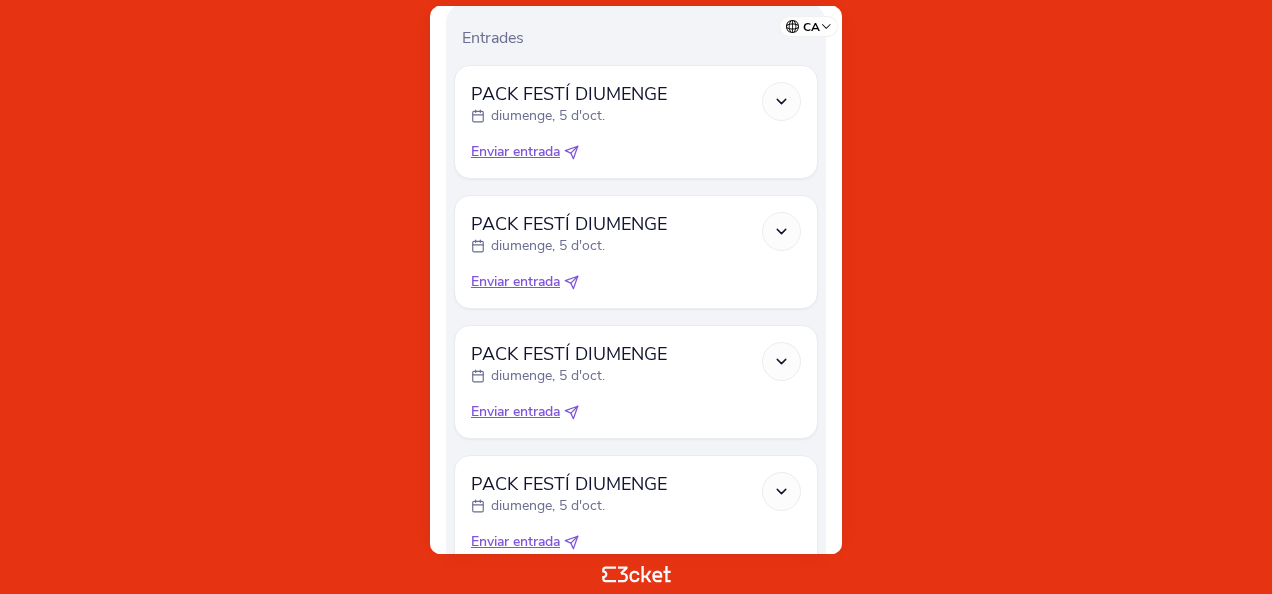
scroll to position [671, 0]
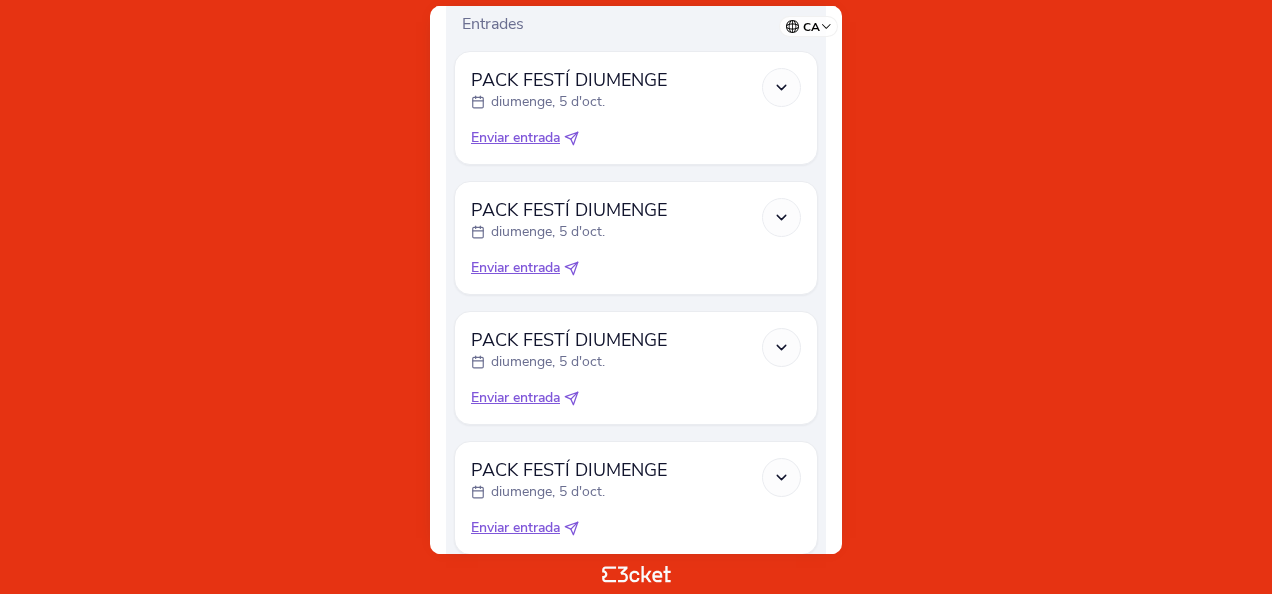
click at [779, 86] on icon at bounding box center [781, 87] width 17 height 17
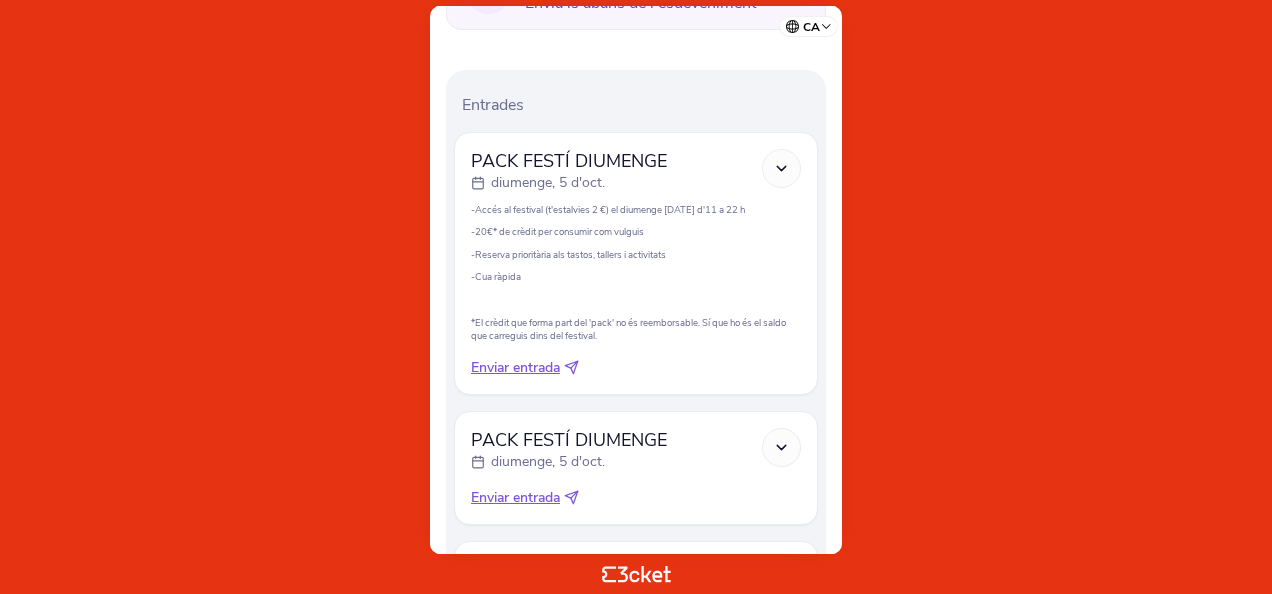
scroll to position [602, 0]
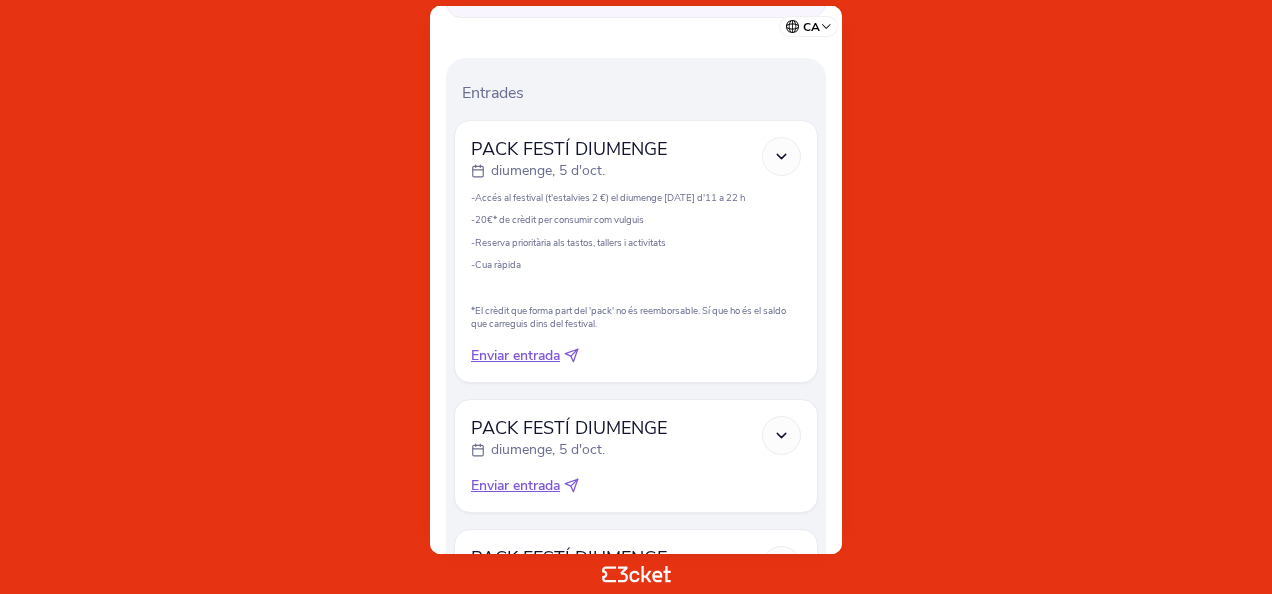
click at [575, 354] on icon at bounding box center [574, 352] width 7 height 7
select select "34"
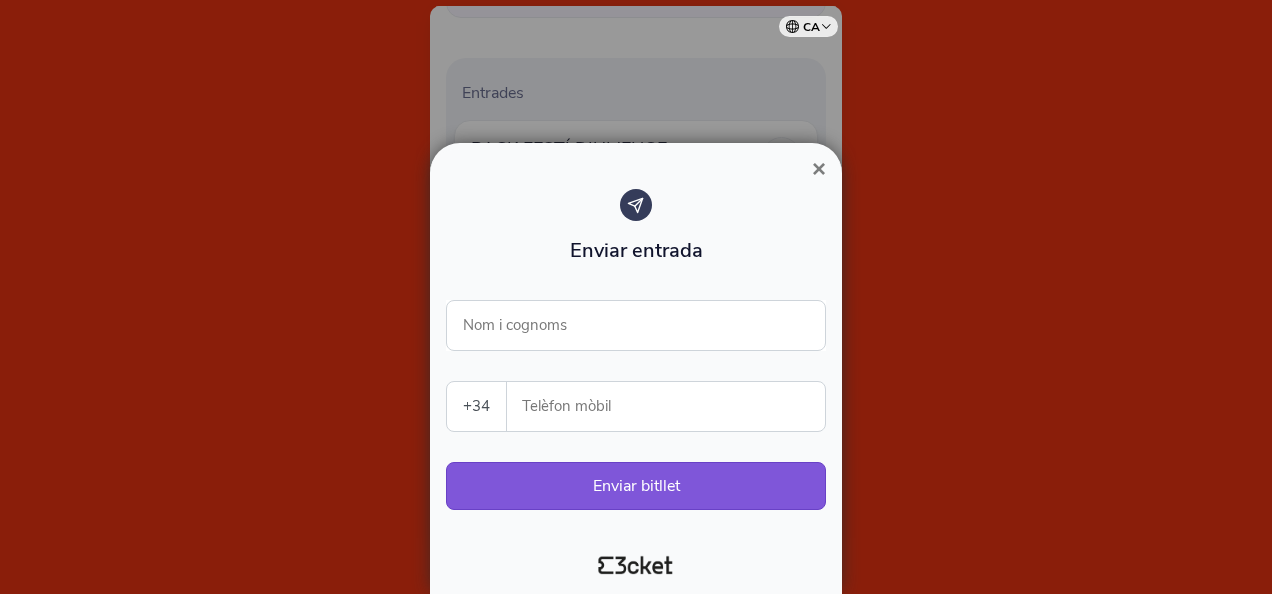
click at [819, 165] on span "×" at bounding box center [819, 168] width 14 height 27
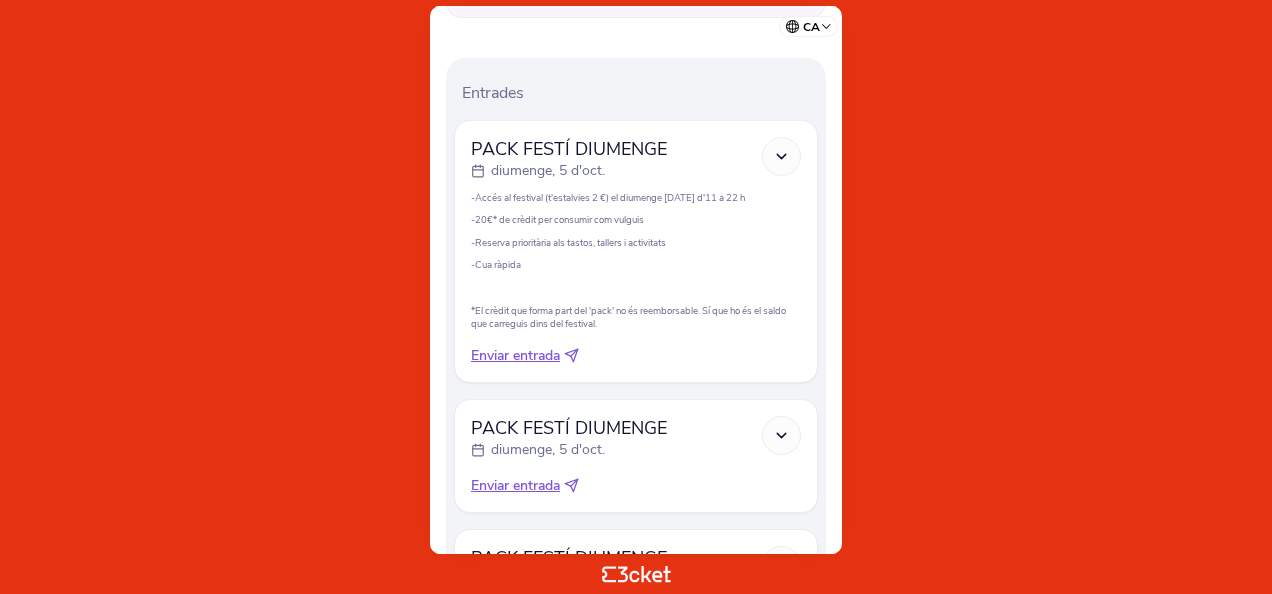
click at [574, 478] on icon at bounding box center [571, 485] width 15 height 15
select select "34"
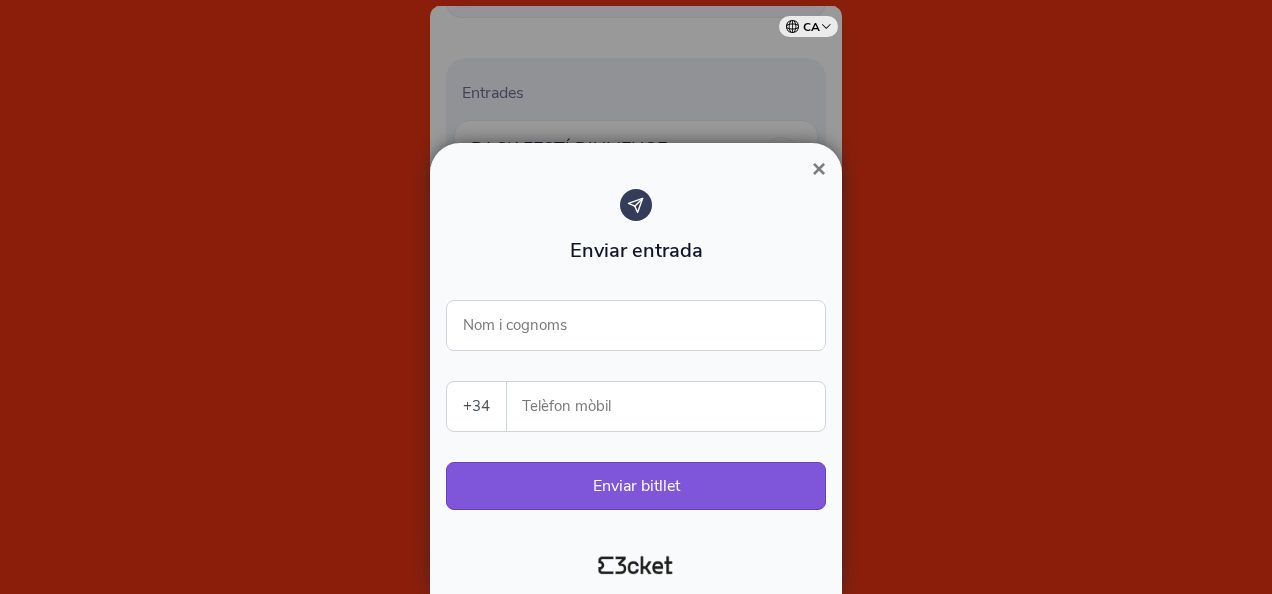
click at [820, 173] on span "×" at bounding box center [819, 168] width 14 height 27
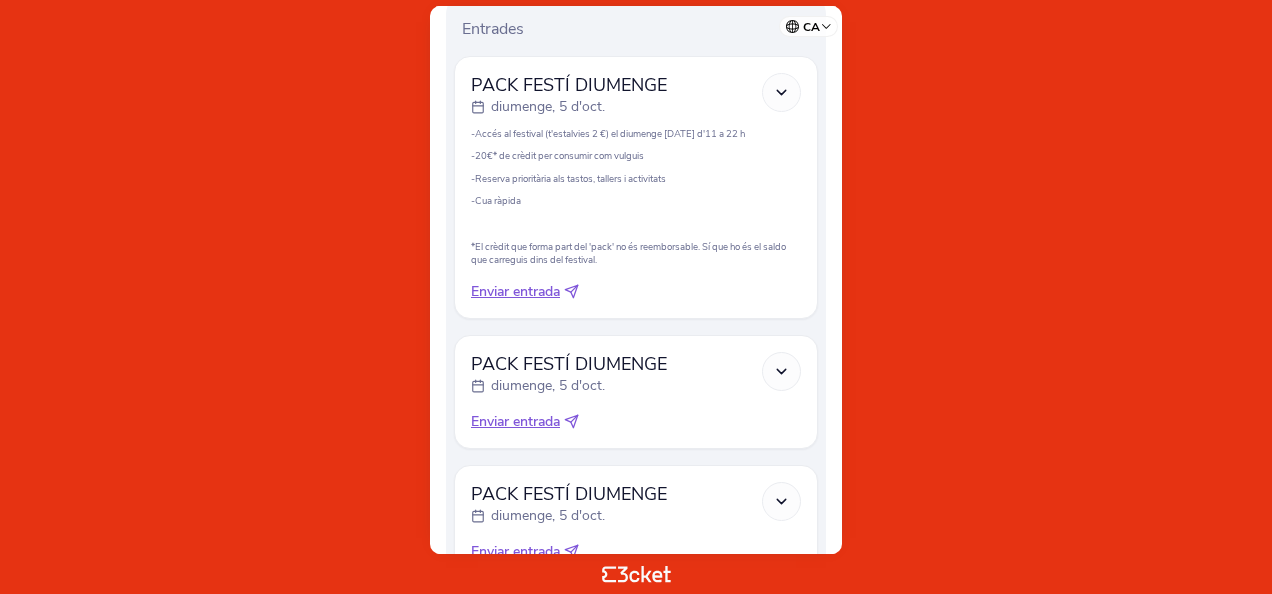
scroll to position [690, 0]
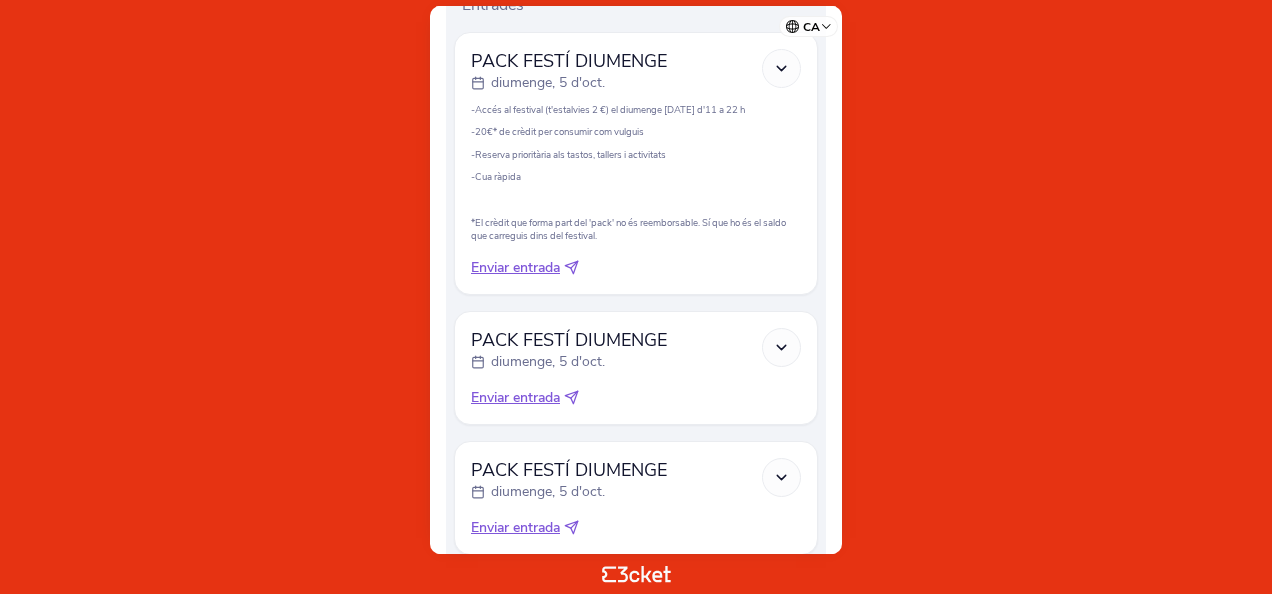
click at [578, 395] on icon at bounding box center [571, 397] width 13 height 13
select select "34"
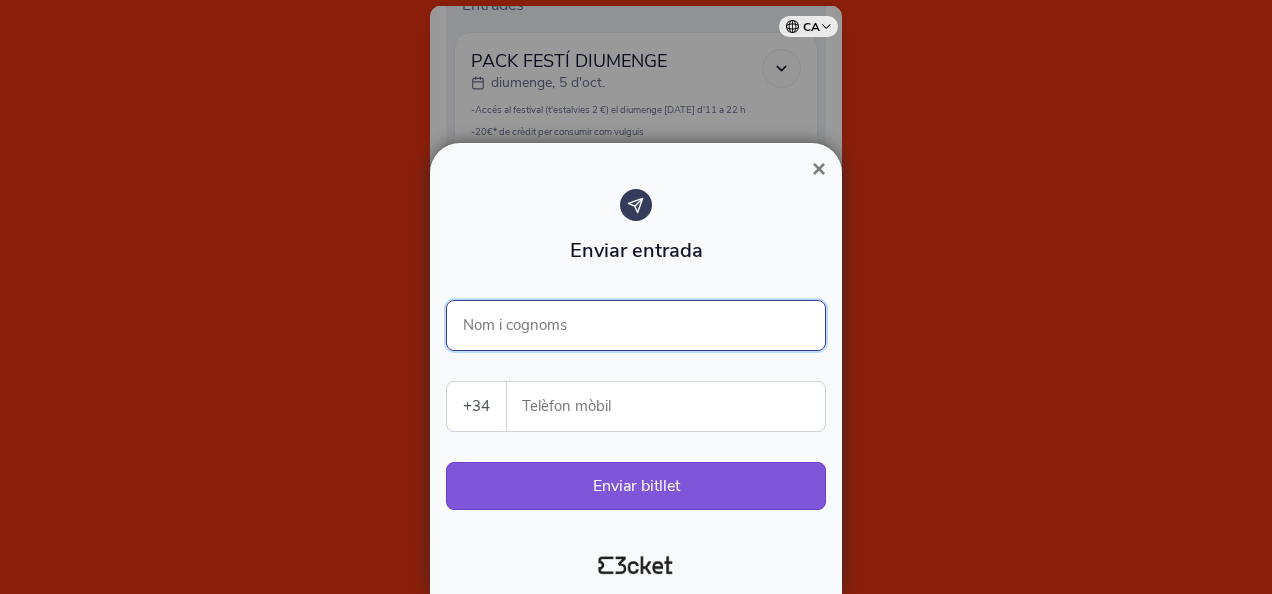
click at [588, 332] on input "Nom i cognoms" at bounding box center [636, 325] width 380 height 51
type input "Riccardo Crispo"
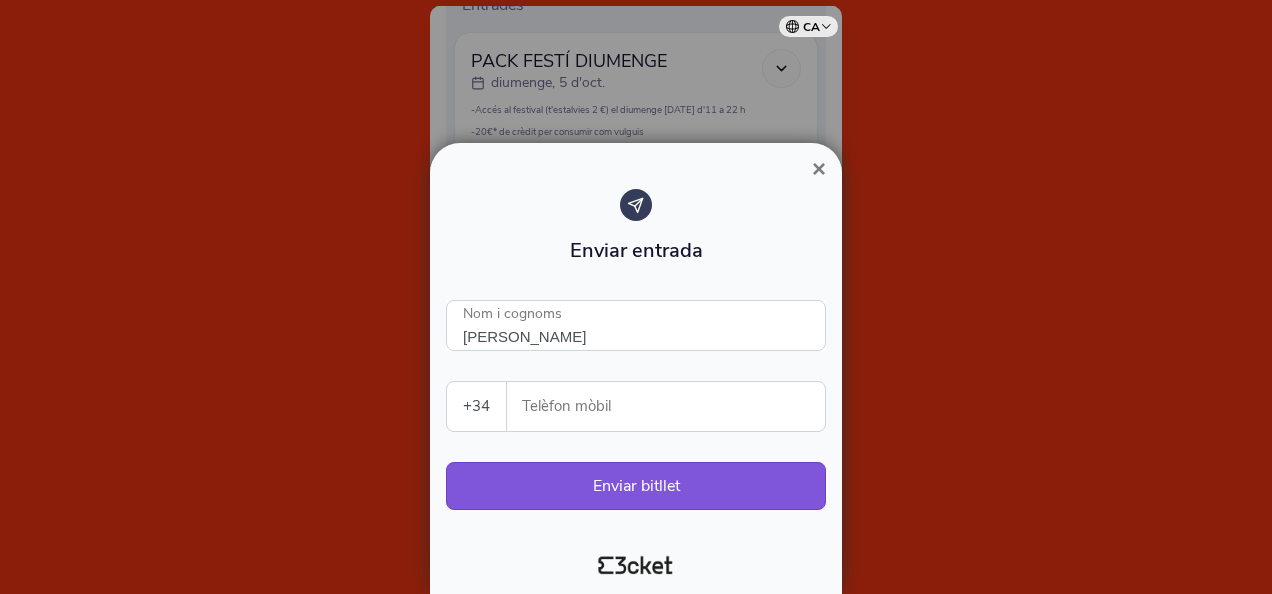
click at [817, 172] on span "×" at bounding box center [819, 168] width 14 height 27
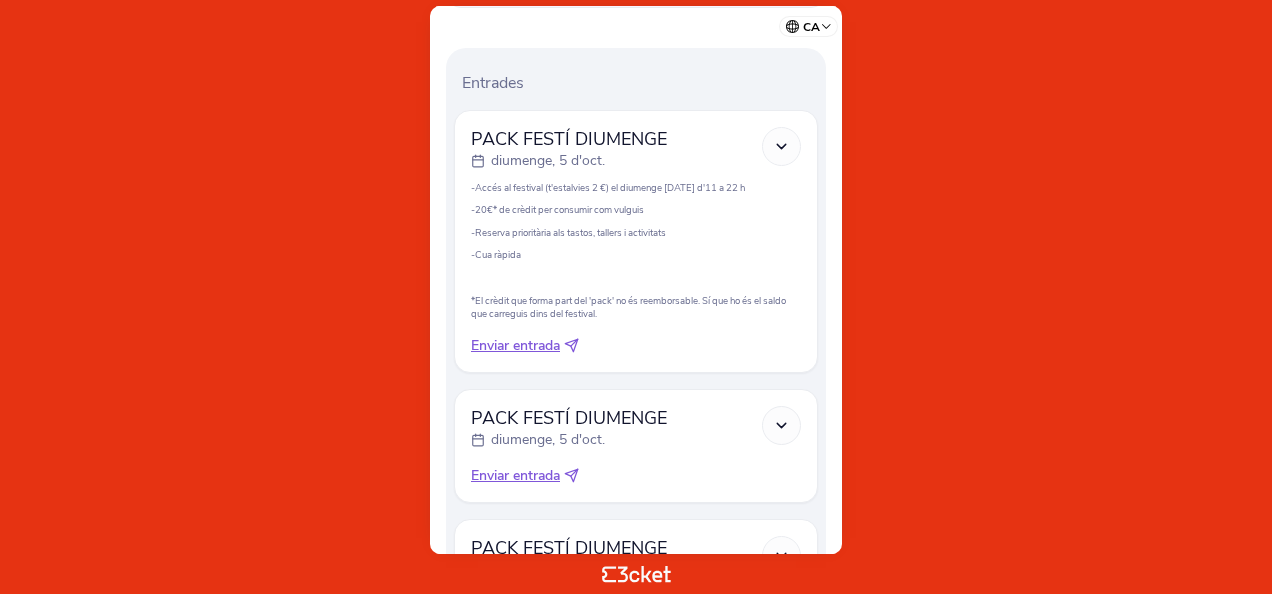
scroll to position [612, 0]
click at [577, 348] on icon at bounding box center [571, 345] width 13 height 13
select select "34"
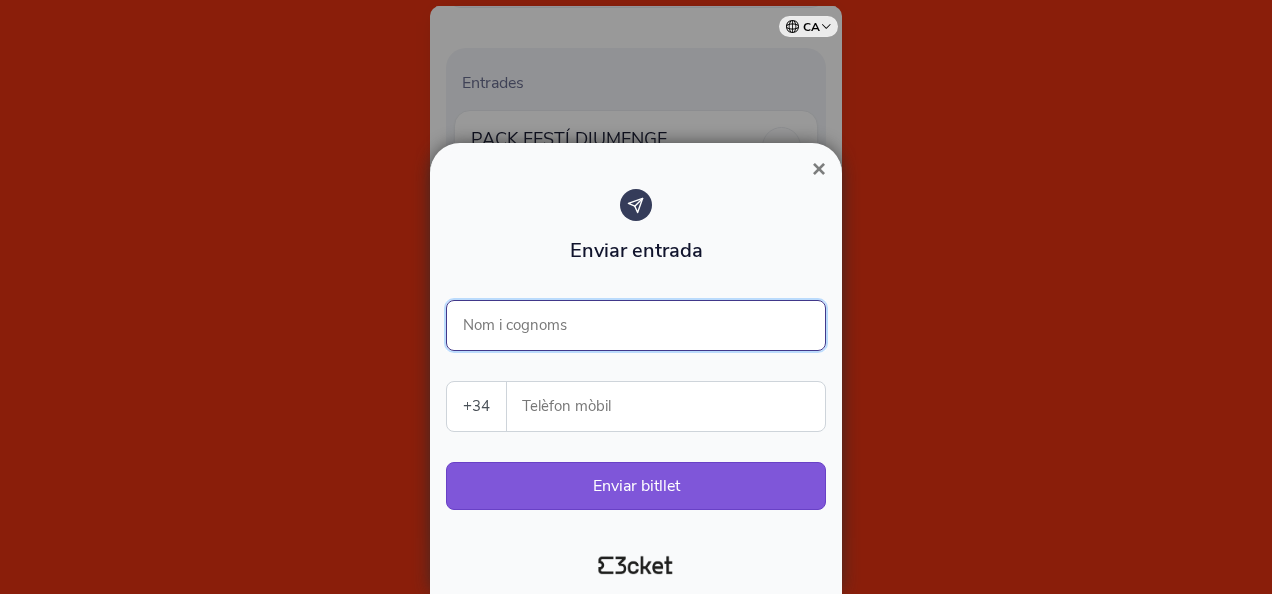
click at [553, 326] on input "Nom i cognoms" at bounding box center [636, 325] width 380 height 51
type input "Riccaedo Crispo"
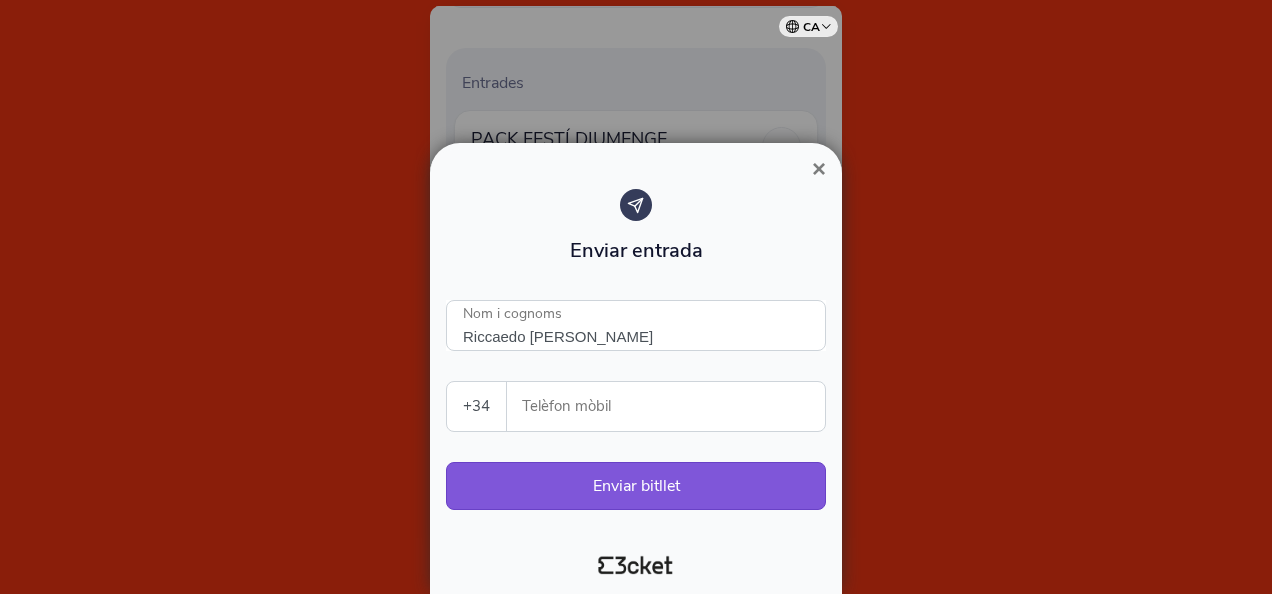
click at [866, 222] on div at bounding box center [636, 297] width 1272 height 594
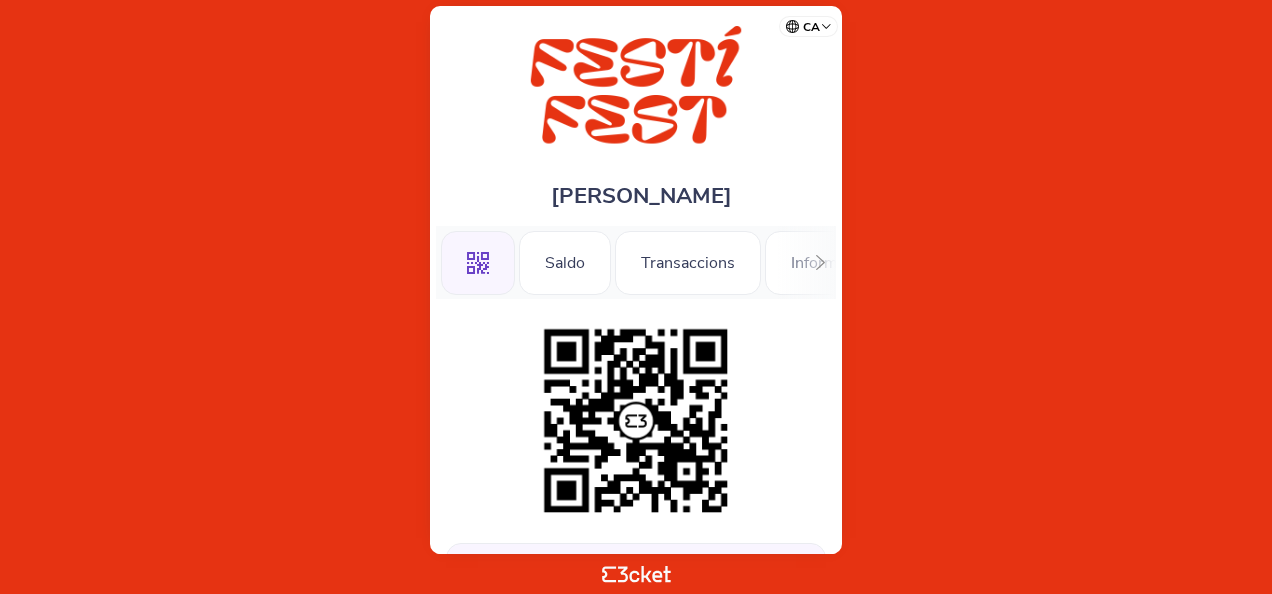
scroll to position [17, 0]
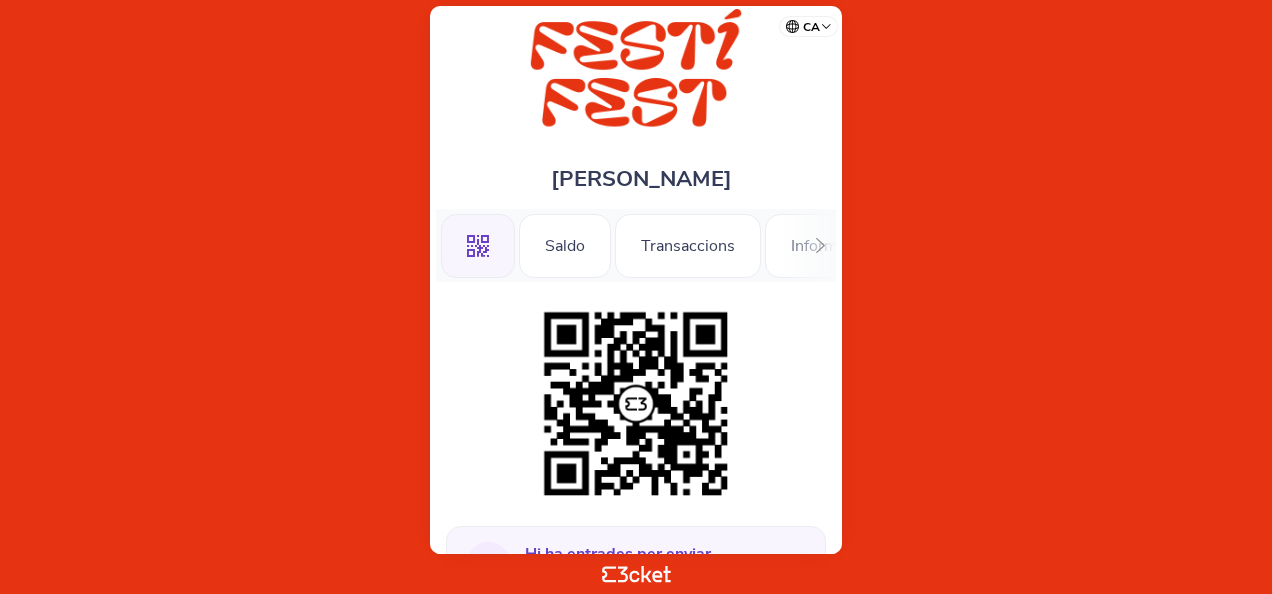
click at [815, 239] on icon at bounding box center [820, 245] width 15 height 15
click at [815, 239] on div "Informació" at bounding box center [772, 246] width 128 height 64
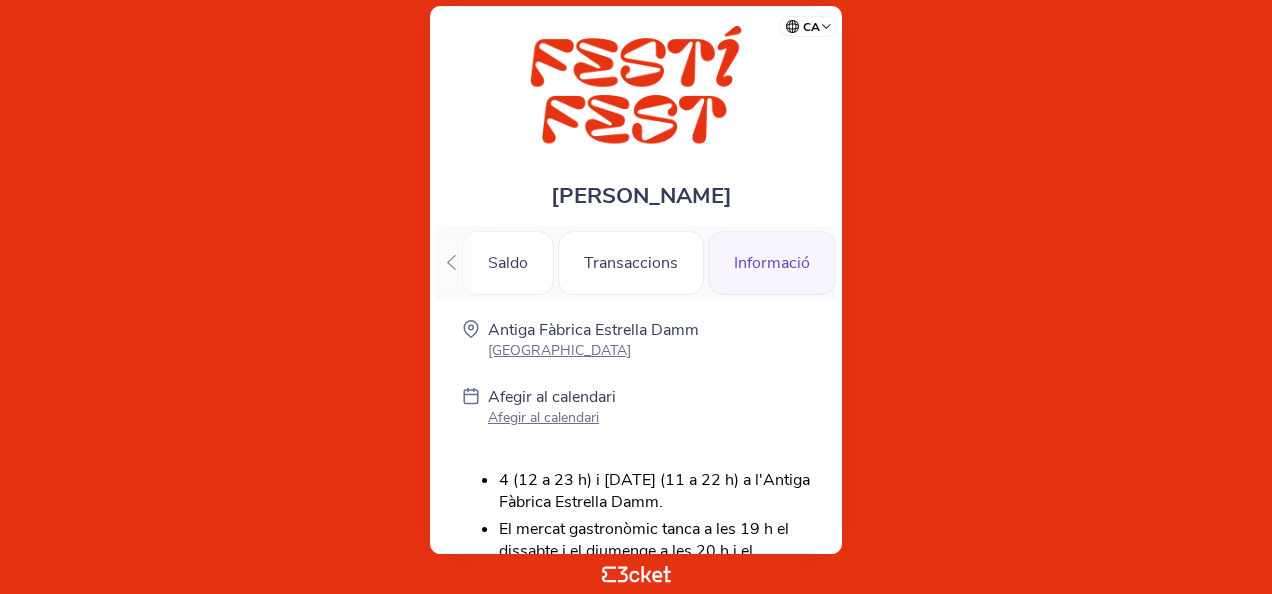
click at [456, 256] on icon at bounding box center [451, 262] width 15 height 15
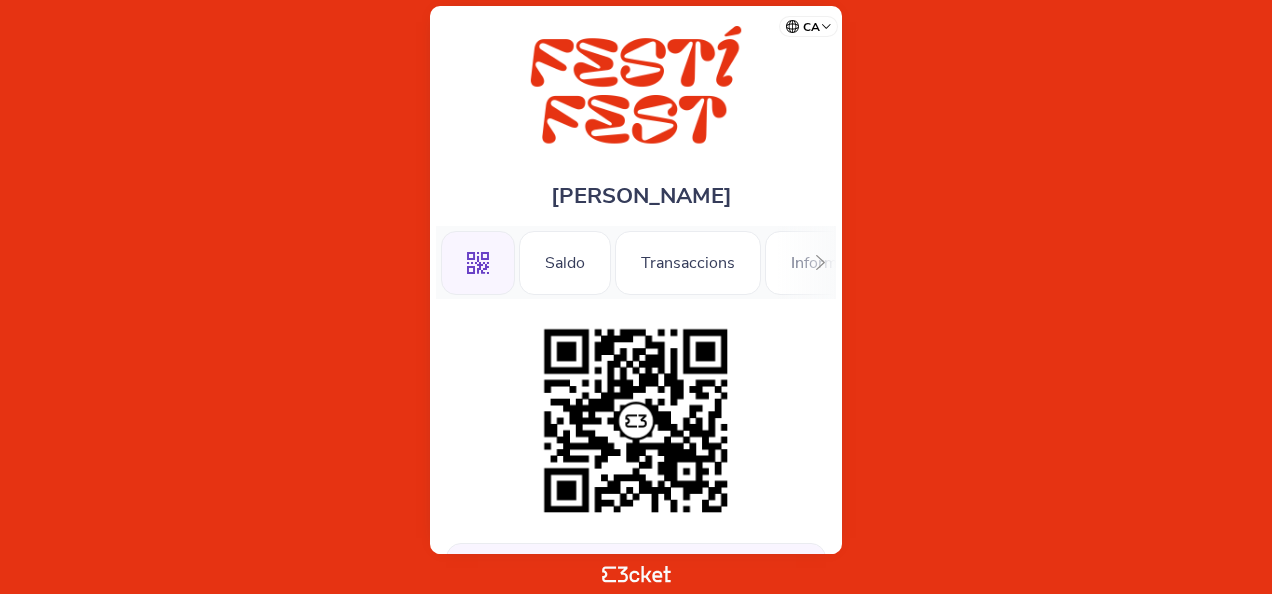
click at [949, 413] on body "ca Português ([GEOGRAPHIC_DATA]) English Español Catalan [DEMOGRAPHIC_DATA] [PE…" at bounding box center [636, 297] width 1256 height 578
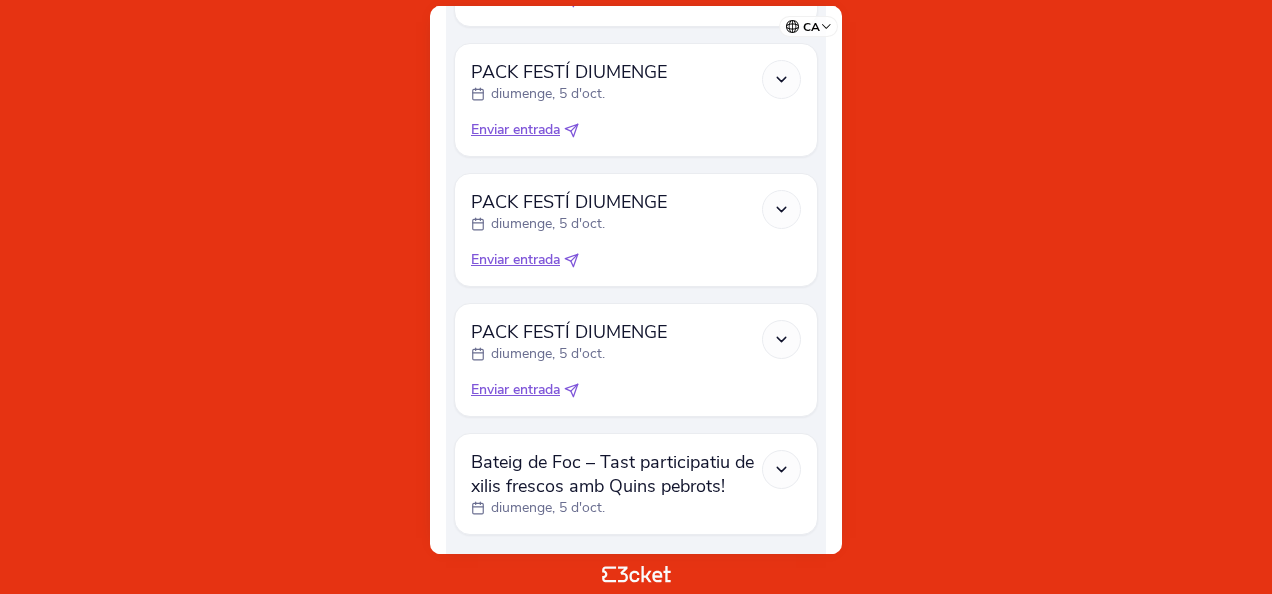
scroll to position [1330, 0]
click at [793, 464] on div at bounding box center [781, 468] width 39 height 39
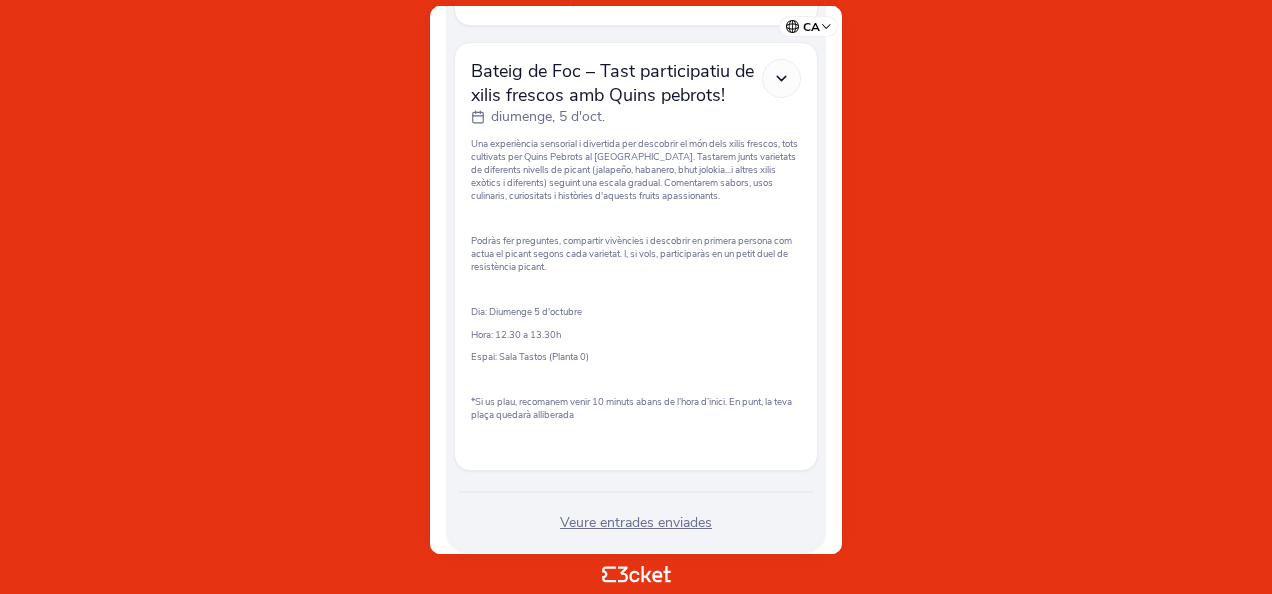
scroll to position [1644, 0]
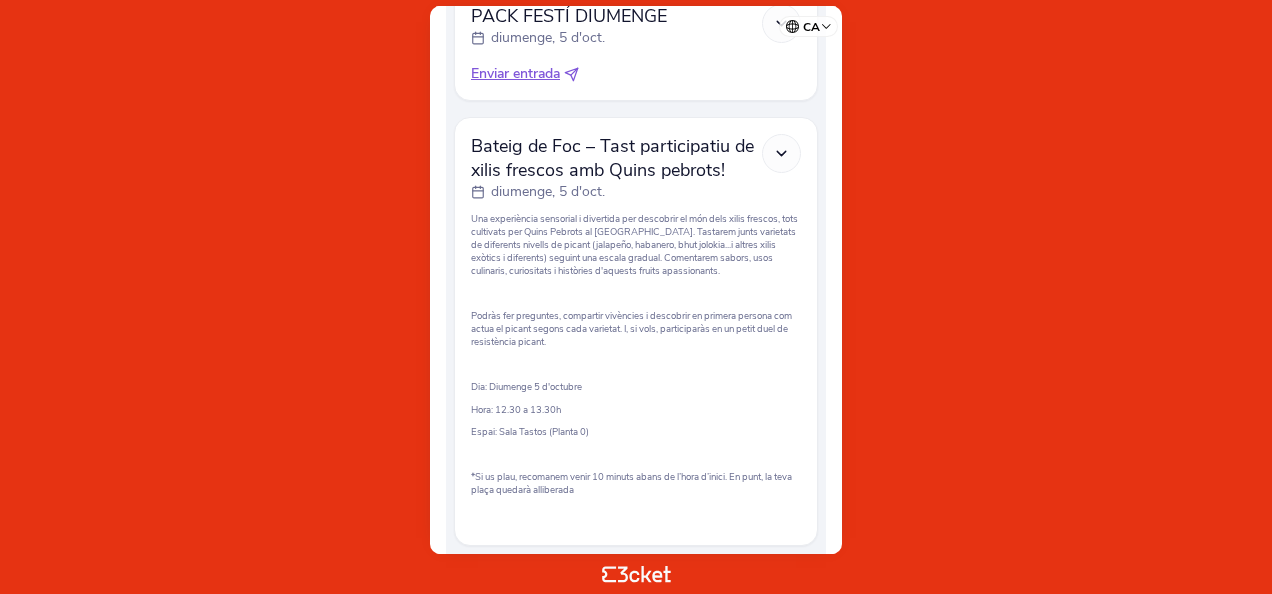
drag, startPoint x: 980, startPoint y: 276, endPoint x: 1047, endPoint y: 98, distance: 190.1
click at [980, 276] on body "ca Português ([GEOGRAPHIC_DATA]) English Español Catalan [DEMOGRAPHIC_DATA] [PE…" at bounding box center [636, 297] width 1256 height 578
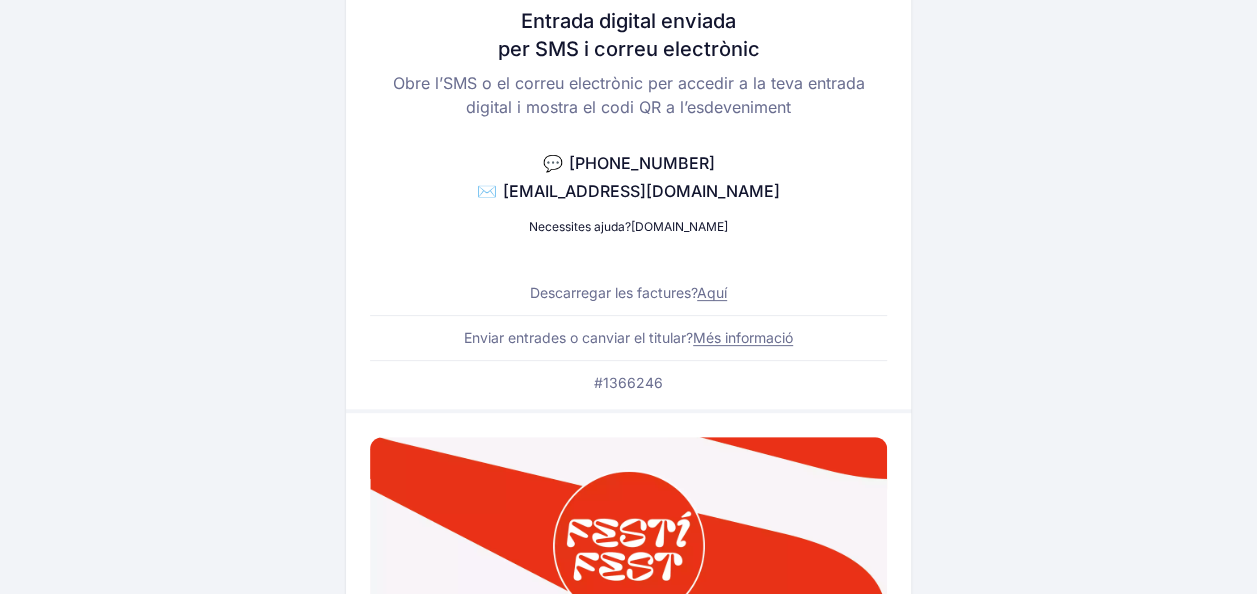
click at [704, 287] on link "Aquí" at bounding box center [712, 292] width 30 height 17
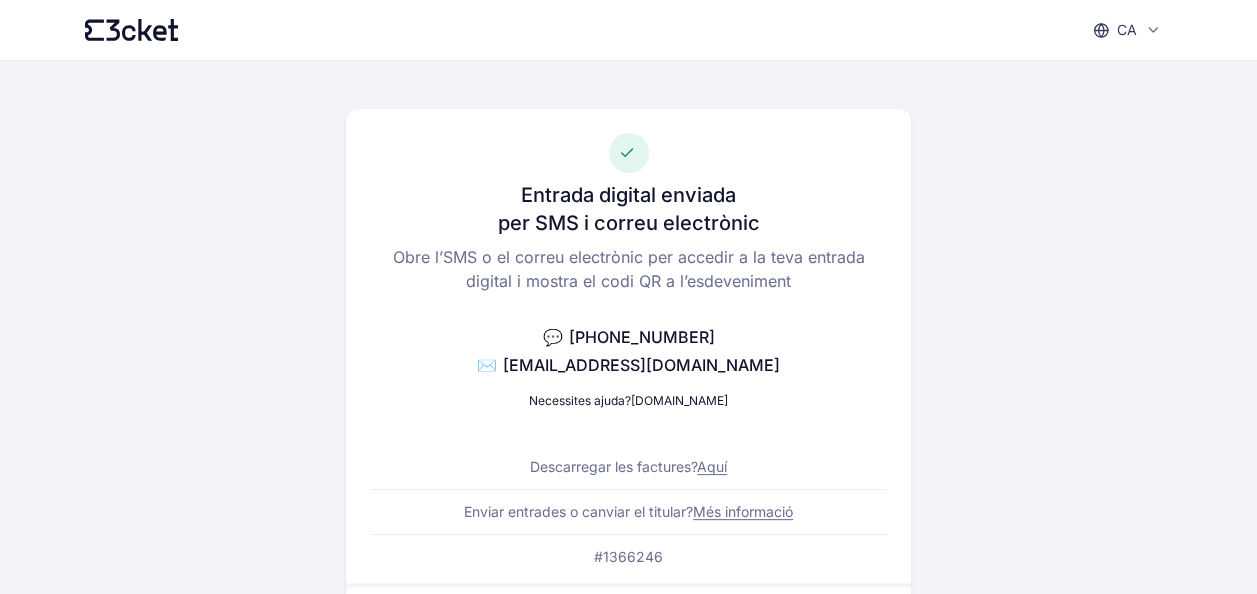
scroll to position [18, 0]
